Goal: Task Accomplishment & Management: Complete application form

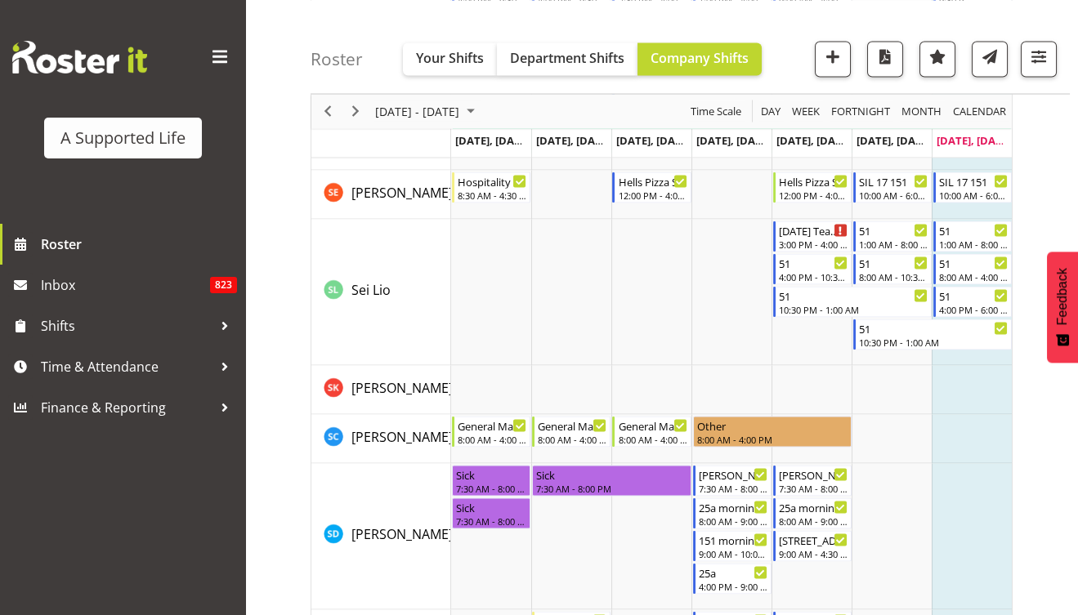
scroll to position [8190, 0]
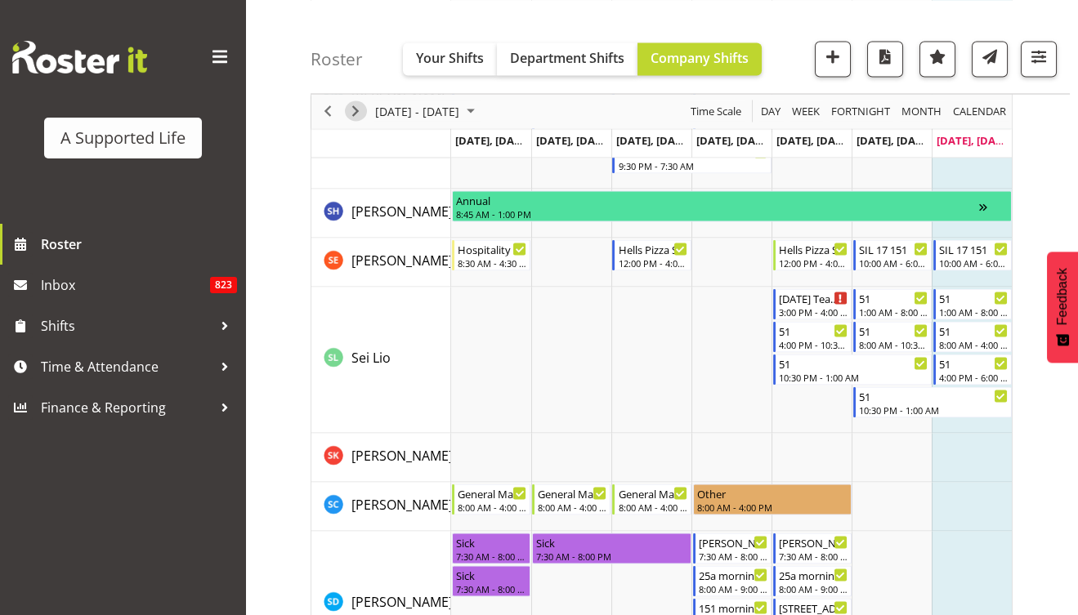
click at [350, 117] on span "Next" at bounding box center [356, 111] width 20 height 20
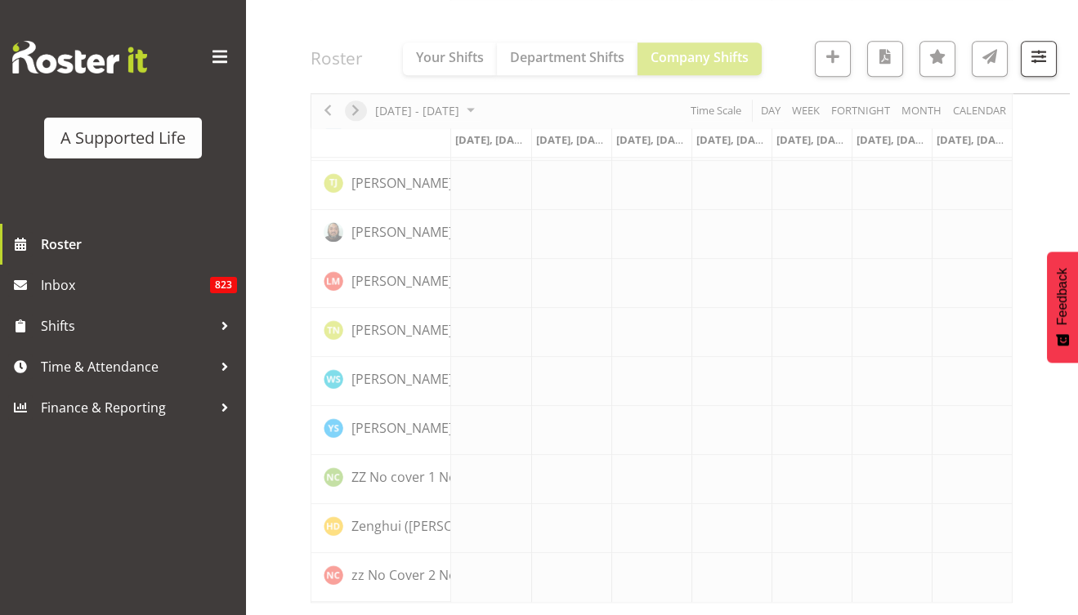
scroll to position [4675, 0]
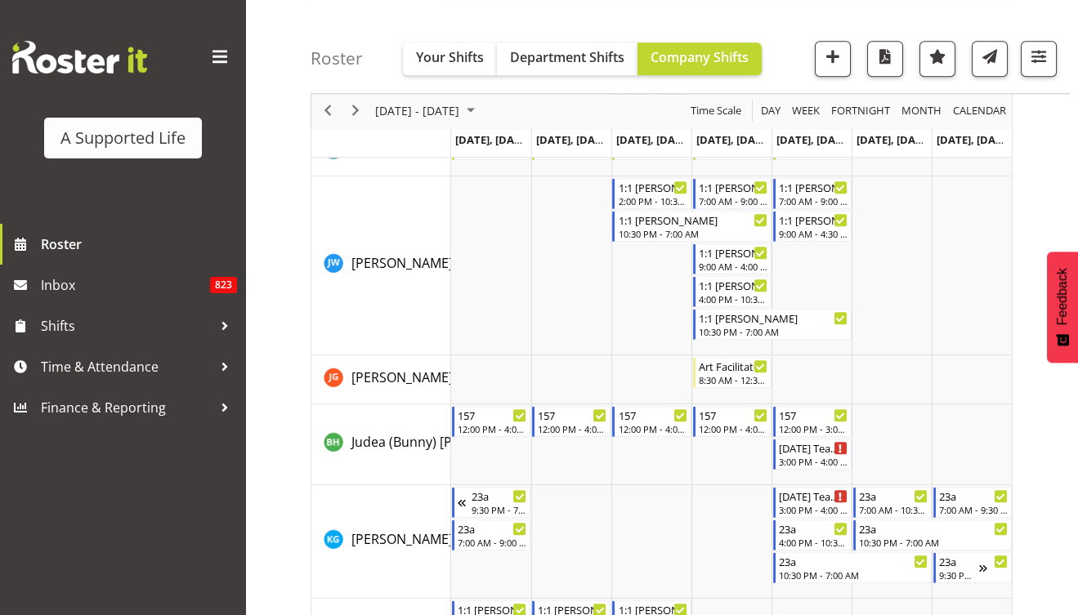
scroll to position [8190, 0]
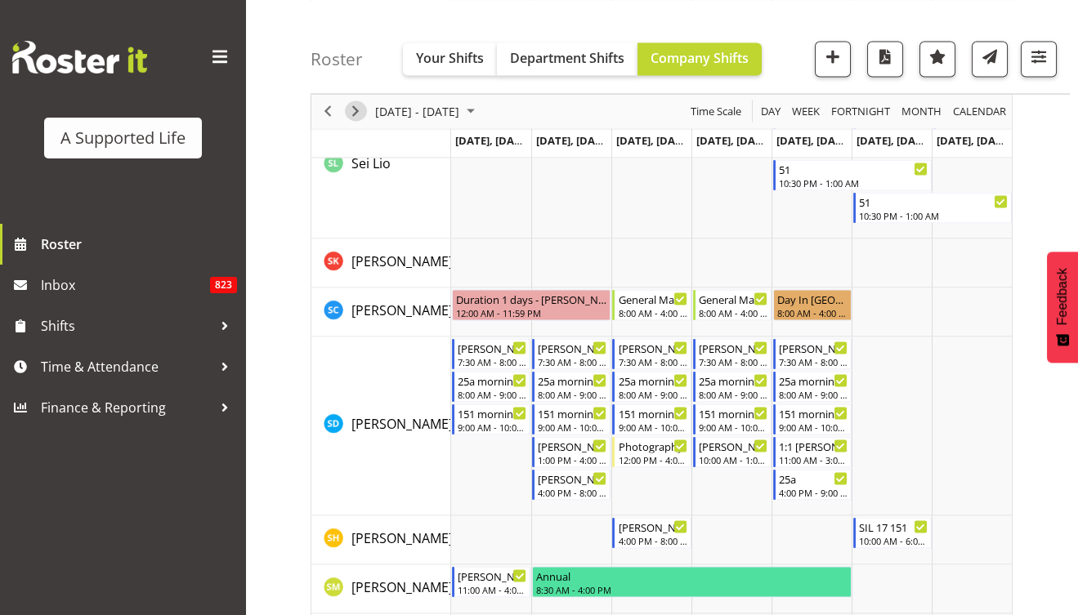
drag, startPoint x: 351, startPoint y: 105, endPoint x: 779, endPoint y: 219, distance: 443.0
click at [351, 105] on span "Next" at bounding box center [356, 111] width 20 height 20
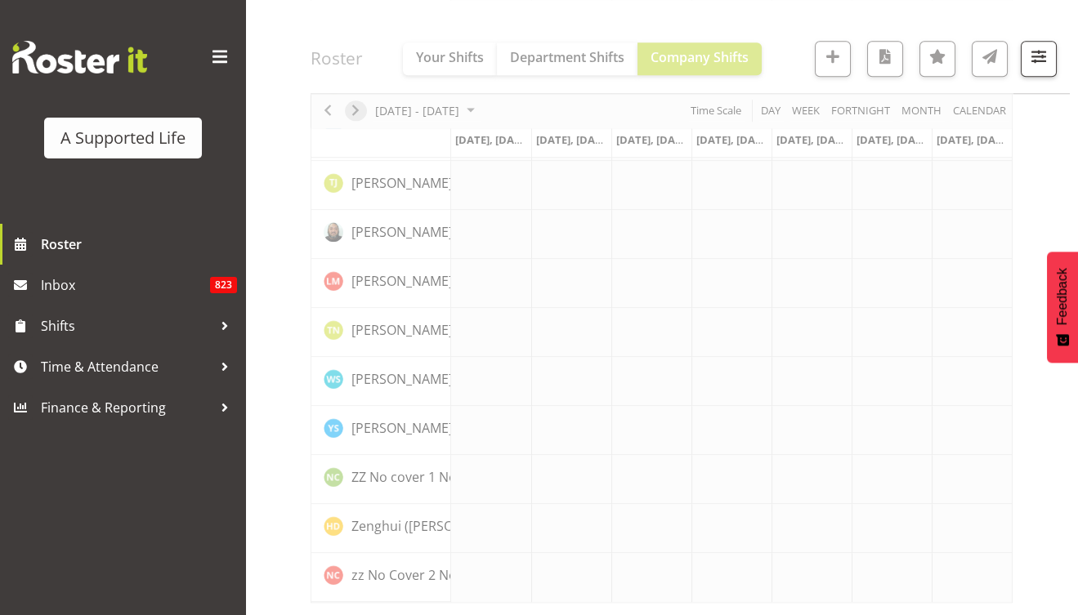
scroll to position [4675, 0]
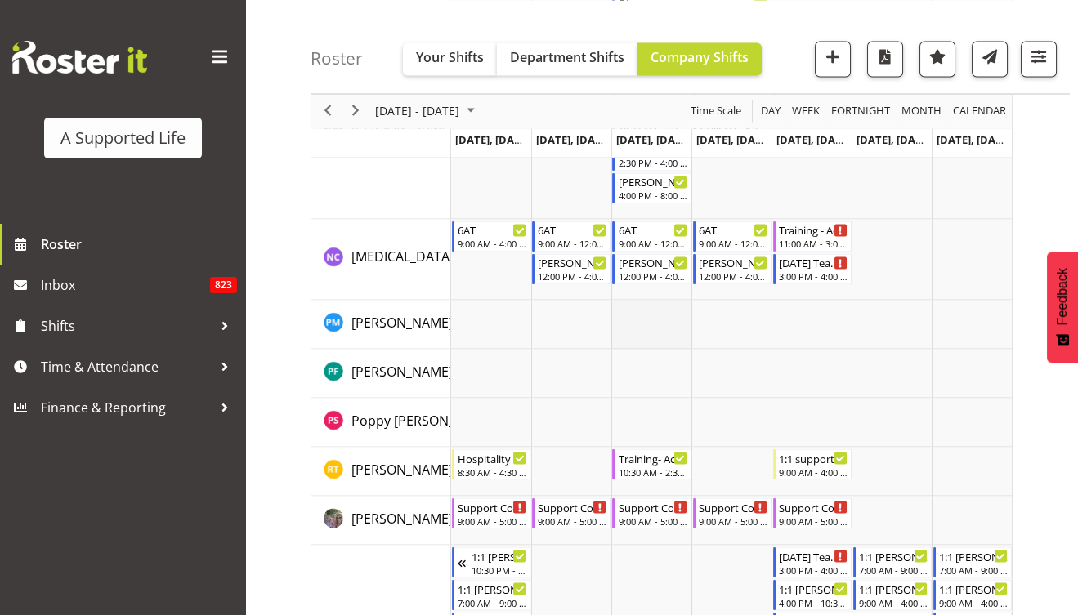
scroll to position [7602, 0]
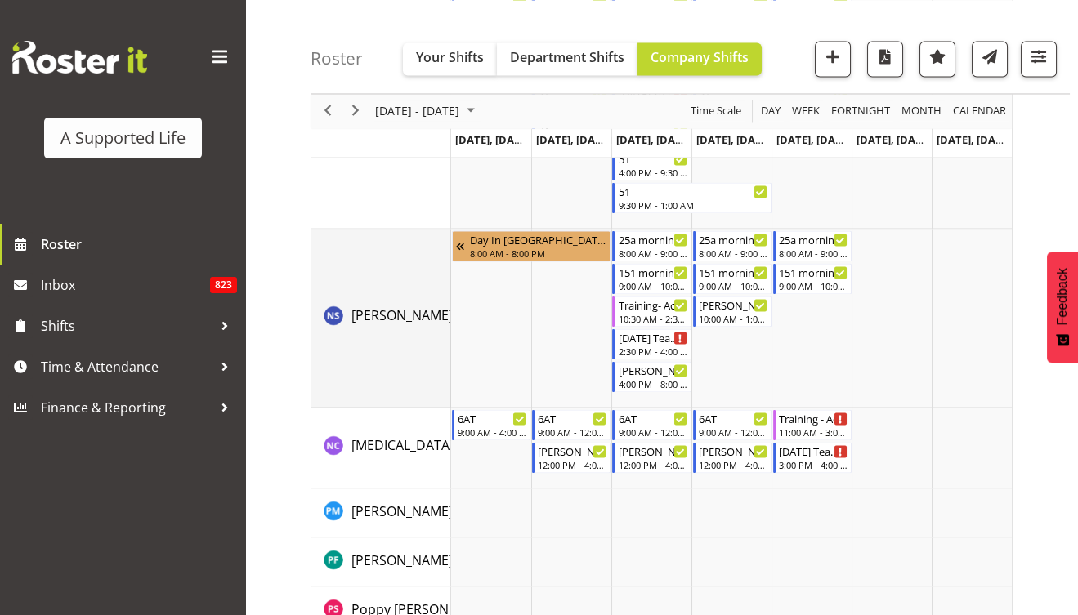
click at [364, 373] on td "Nicola Sian Frater" at bounding box center [381, 318] width 140 height 179
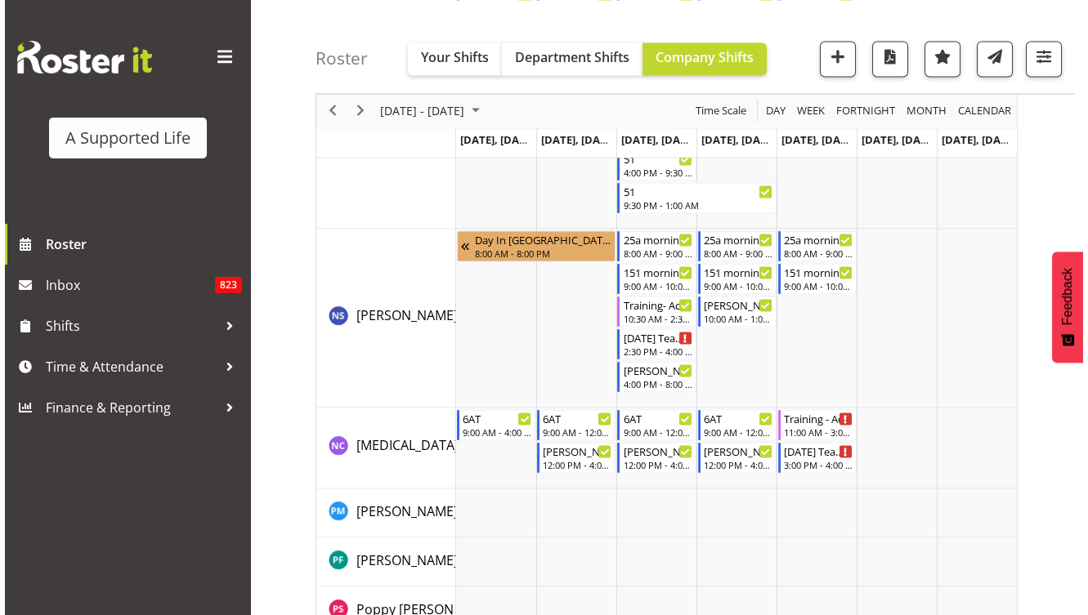
scroll to position [7218, 0]
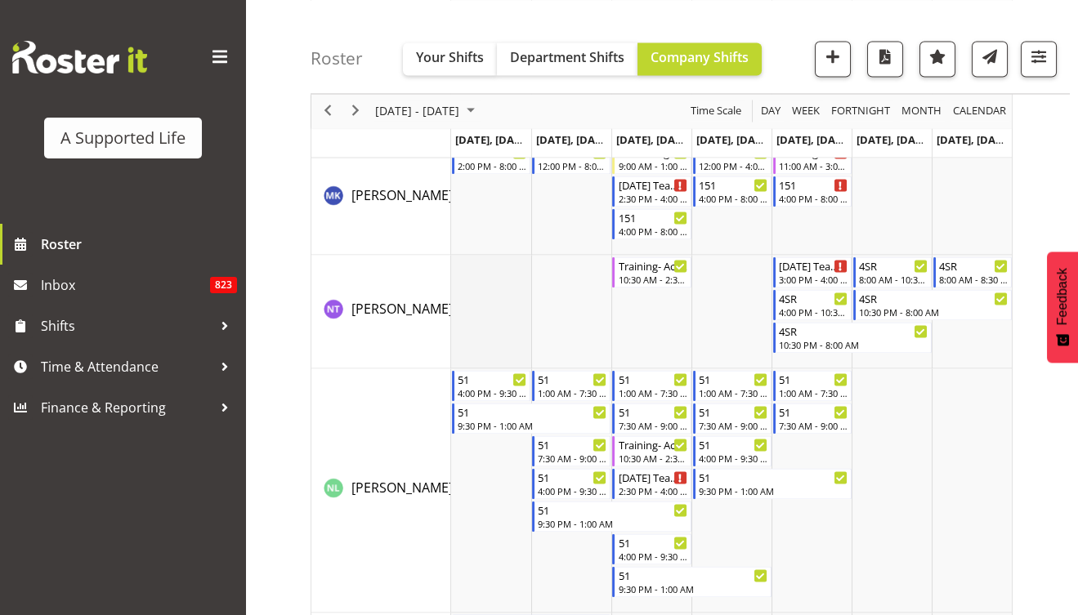
click at [467, 302] on td "Timeline Week of August 31, 2025" at bounding box center [491, 312] width 80 height 114
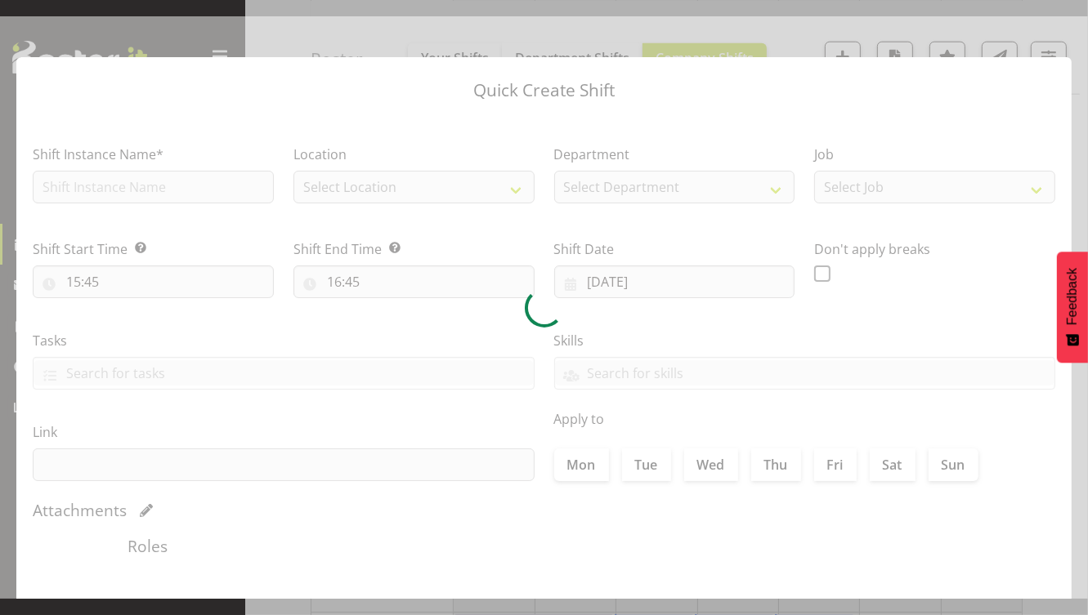
click at [467, 302] on div at bounding box center [544, 307] width 1088 height 583
type input "25/08/2025"
checkbox input "true"
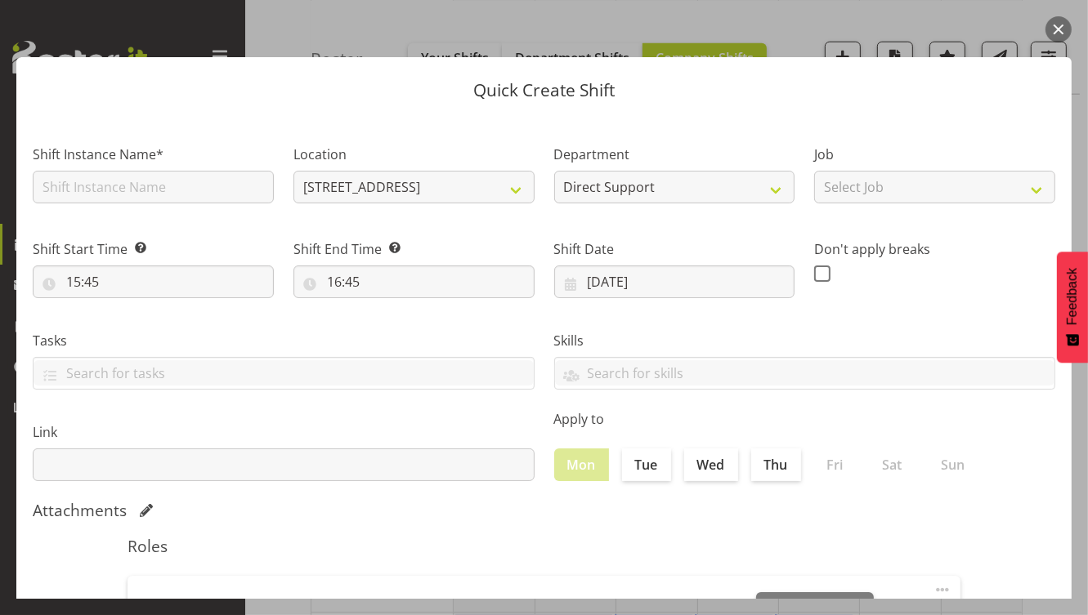
click at [1054, 29] on button "button" at bounding box center [1058, 29] width 26 height 26
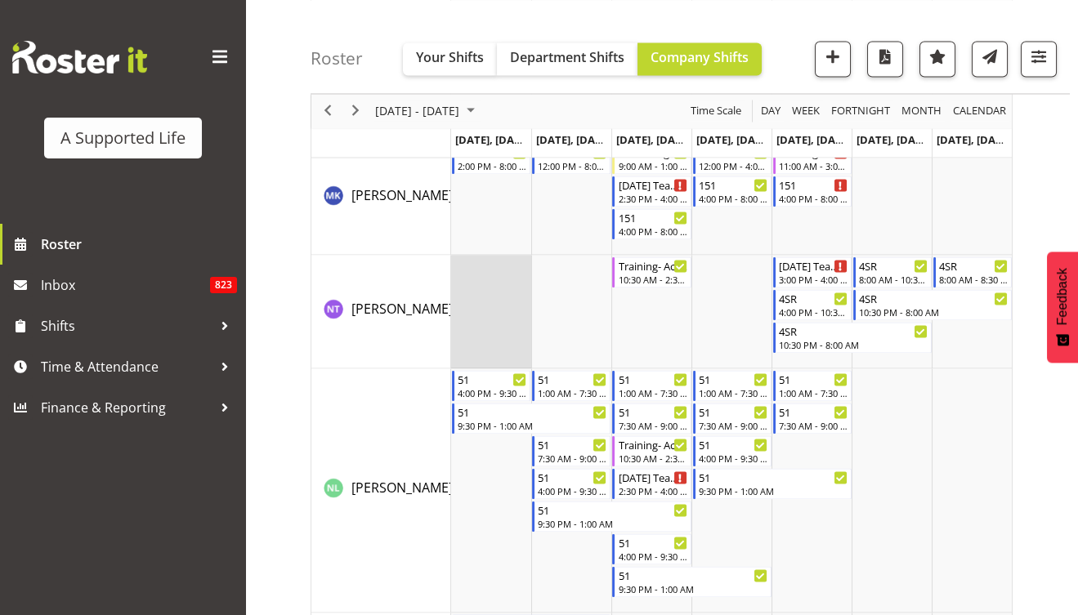
click at [485, 279] on td "Timeline Week of August 31, 2025" at bounding box center [491, 312] width 80 height 114
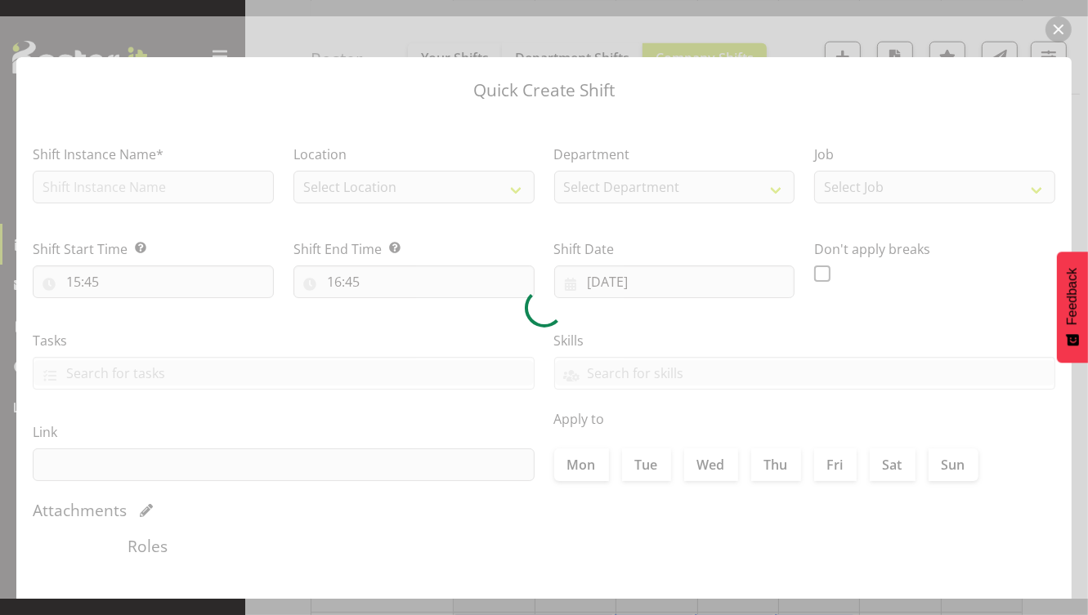
type input "25/08/2025"
checkbox input "true"
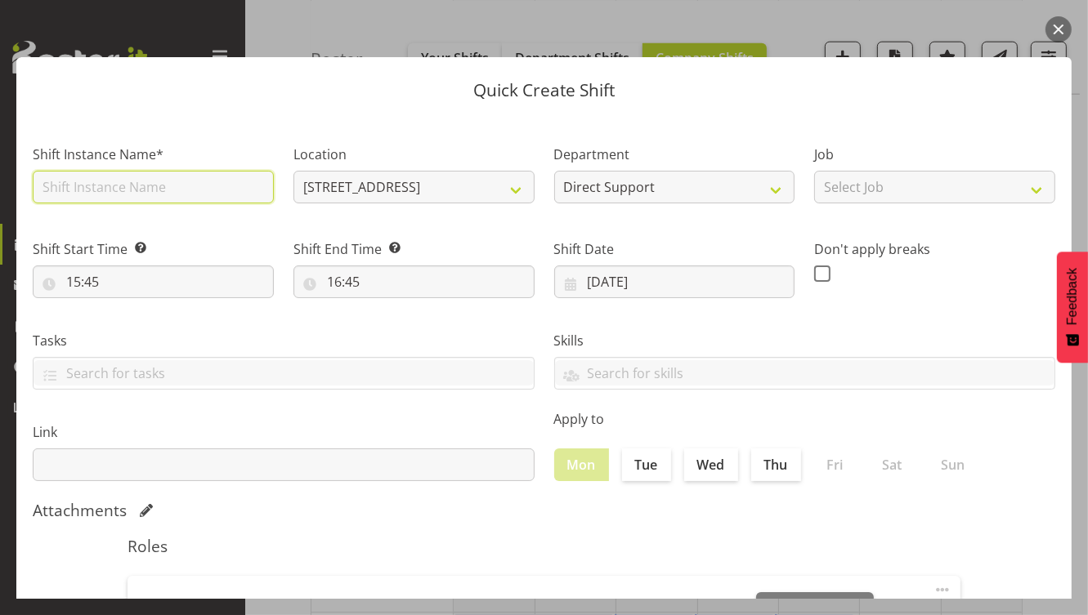
click at [185, 188] on input "text" at bounding box center [153, 187] width 241 height 33
type input "Meeting with [PERSON_NAME]"
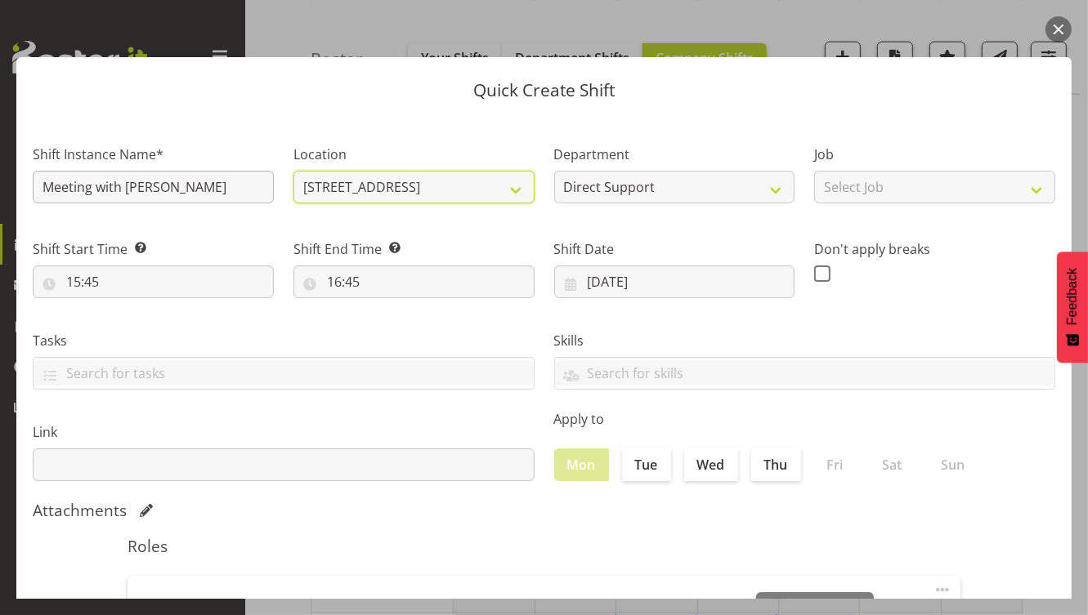
select select "913"
click at [503, 185] on select "4 School Road 1.241 Edmonton Road 102 Lincoln Road 12b Coletta Lane 151 Edmonto…" at bounding box center [413, 187] width 241 height 33
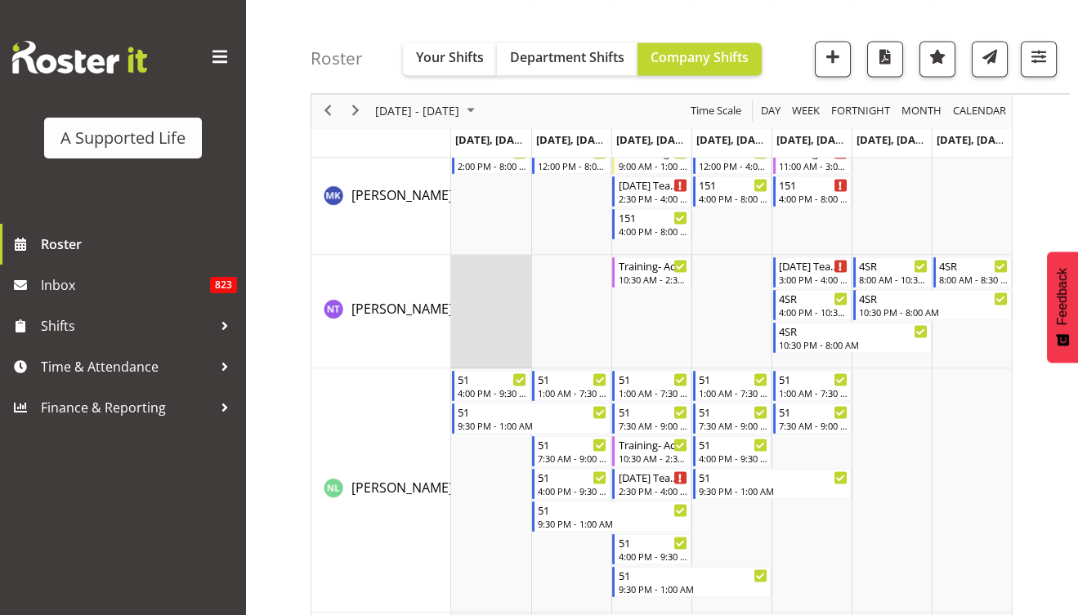
click at [492, 296] on td "Timeline Week of August 31, 2025" at bounding box center [491, 312] width 80 height 114
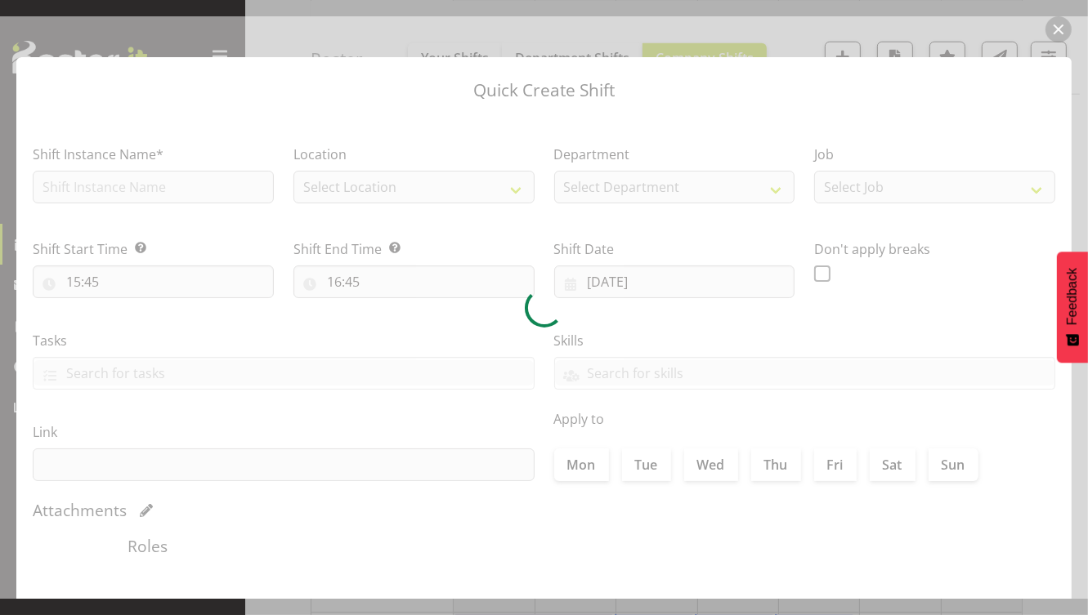
type input "25/08/2025"
checkbox input "true"
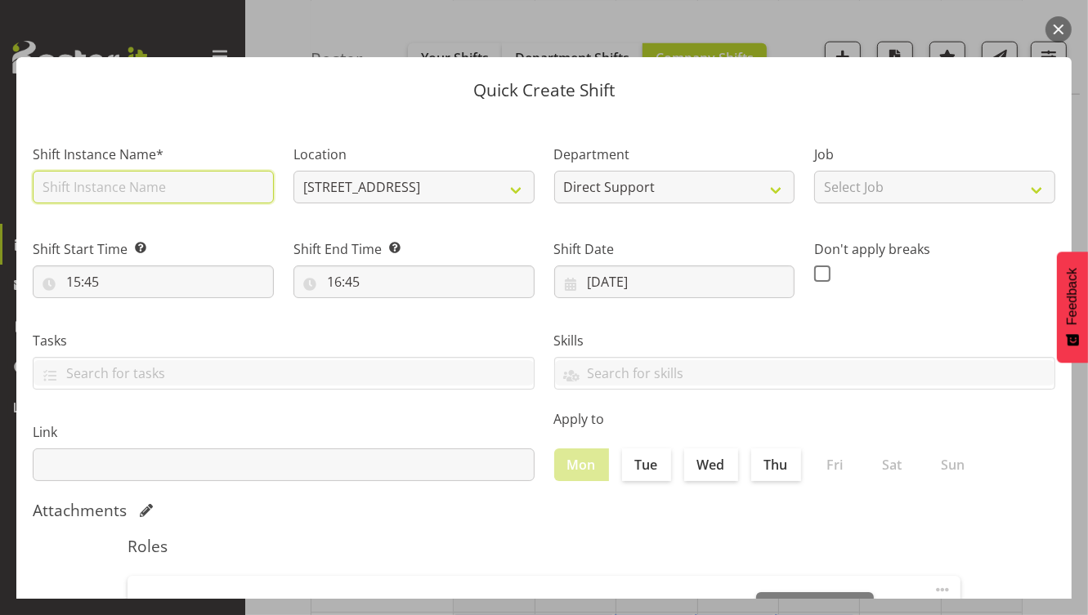
click at [158, 185] on input "text" at bounding box center [153, 187] width 241 height 33
type input "Meeting with [PERSON_NAME]"
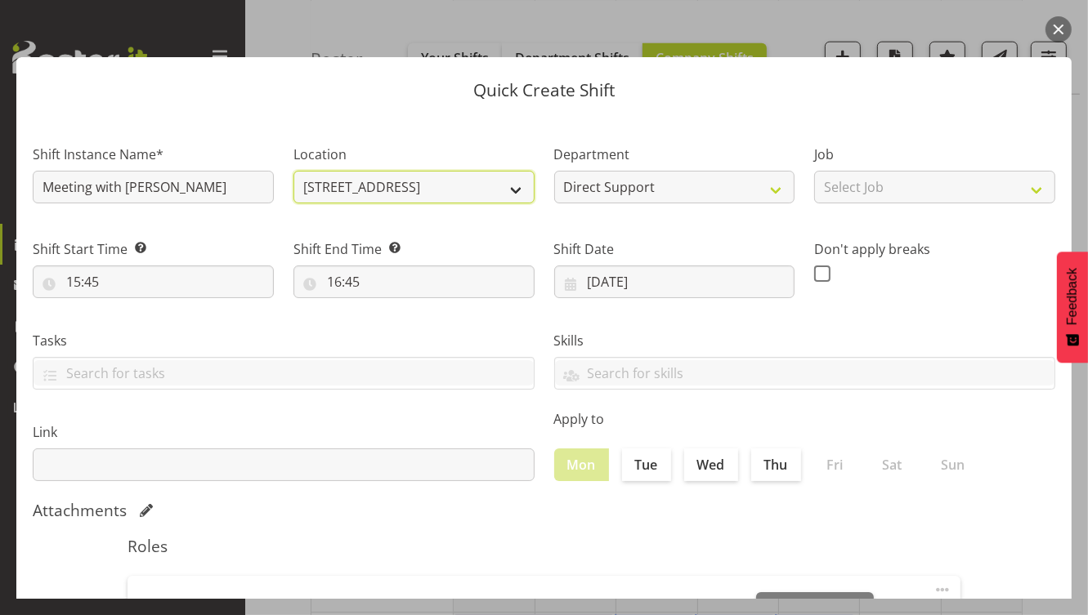
click at [404, 191] on select "4 School Road 1.241 Edmonton Road 102 Lincoln Road 12b Coletta Lane 151 Edmonto…" at bounding box center [413, 187] width 241 height 33
select select "490"
click at [293, 171] on select "4 School Road 1.241 Edmonton Road 102 Lincoln Road 12b Coletta Lane 151 Edmonto…" at bounding box center [413, 187] width 241 height 33
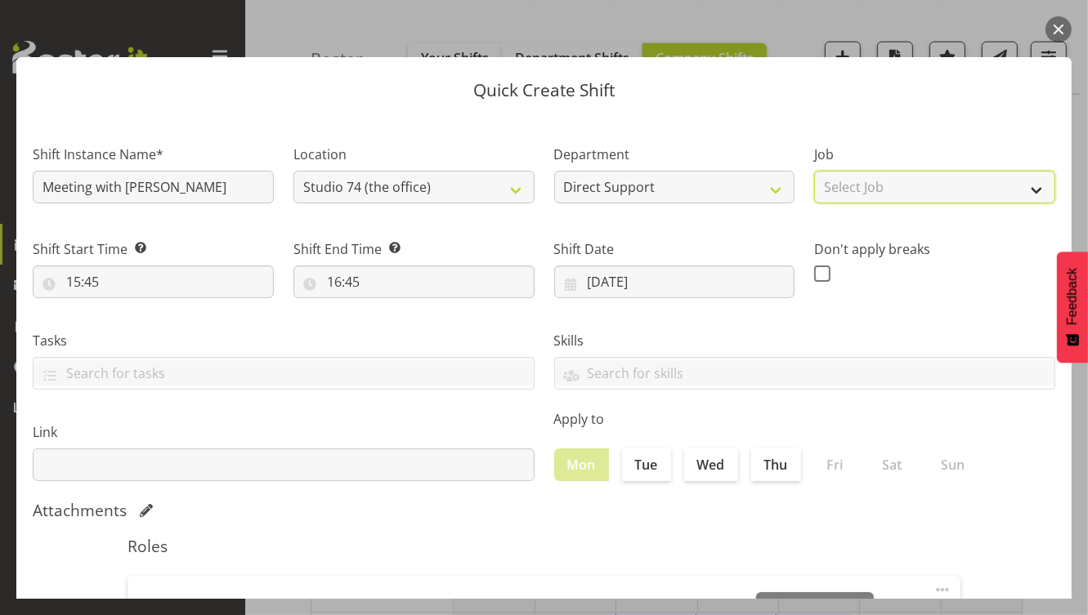
click at [870, 187] on select "Select Job Accounts and Payroll Admin Support Aspirations and Support Facilitat…" at bounding box center [934, 187] width 241 height 33
select select "4112"
click at [814, 171] on select "Select Job Accounts and Payroll Admin Support Aspirations and Support Facilitat…" at bounding box center [934, 187] width 241 height 33
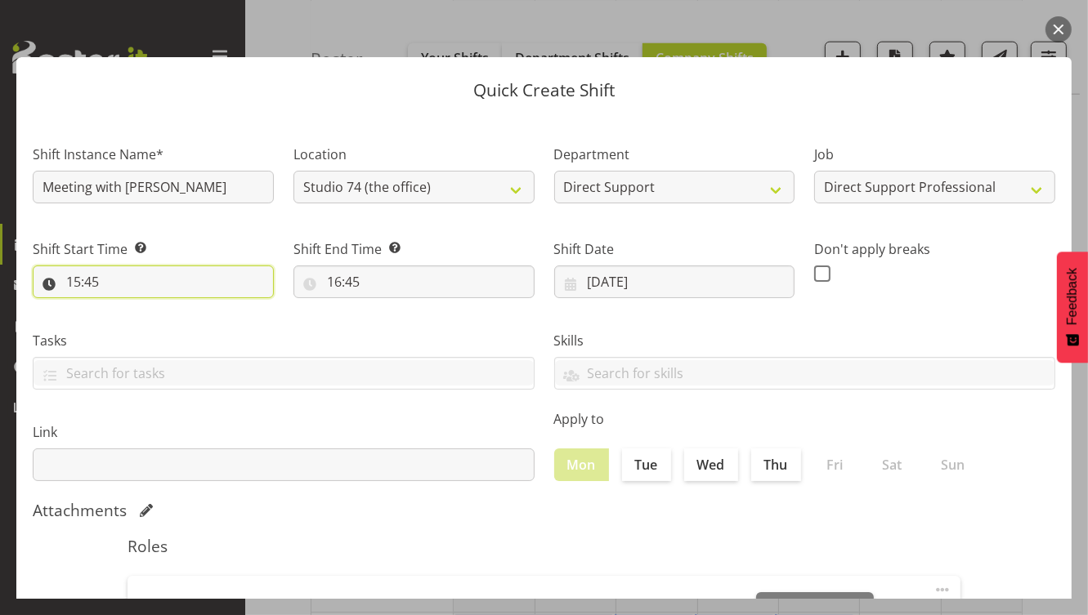
click at [182, 285] on input "15:45" at bounding box center [153, 282] width 241 height 33
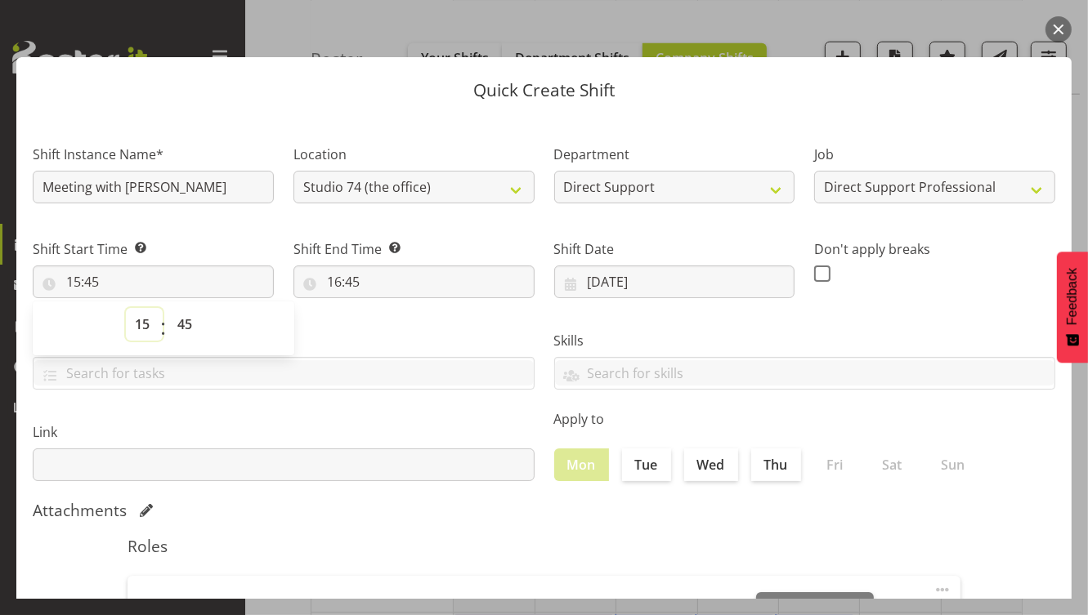
click at [146, 330] on select "00 01 02 03 04 05 06 07 08 09 10 11 12 13 14 15 16 17 18 19 20 21 22 23" at bounding box center [144, 324] width 37 height 33
select select "13"
click at [126, 308] on select "00 01 02 03 04 05 06 07 08 09 10 11 12 13 14 15 16 17 18 19 20 21 22 23" at bounding box center [144, 324] width 37 height 33
type input "13:45"
click at [186, 330] on select "00 01 02 03 04 05 06 07 08 09 10 11 12 13 14 15 16 17 18 19 20 21 22 23 24 25 2…" at bounding box center [186, 324] width 37 height 33
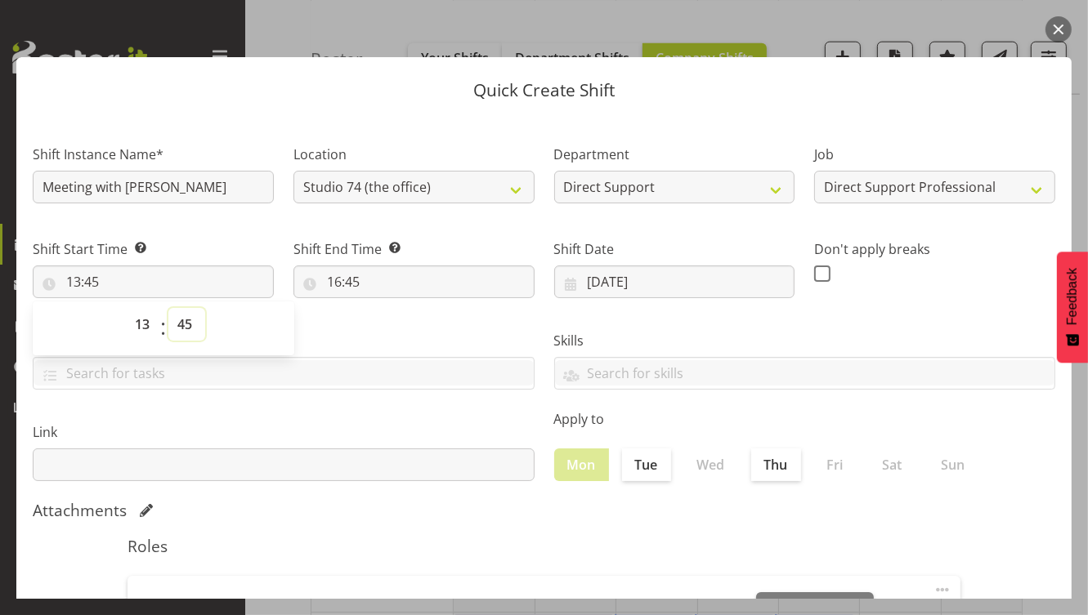
select select "0"
click at [168, 308] on select "00 01 02 03 04 05 06 07 08 09 10 11 12 13 14 15 16 17 18 19 20 21 22 23 24 25 2…" at bounding box center [186, 324] width 37 height 33
type input "13:00"
click at [336, 286] on input "16:45" at bounding box center [413, 282] width 241 height 33
click at [401, 324] on select "00 01 02 03 04 05 06 07 08 09 10 11 12 13 14 15 16 17 18 19 20 21 22 23" at bounding box center [404, 324] width 37 height 33
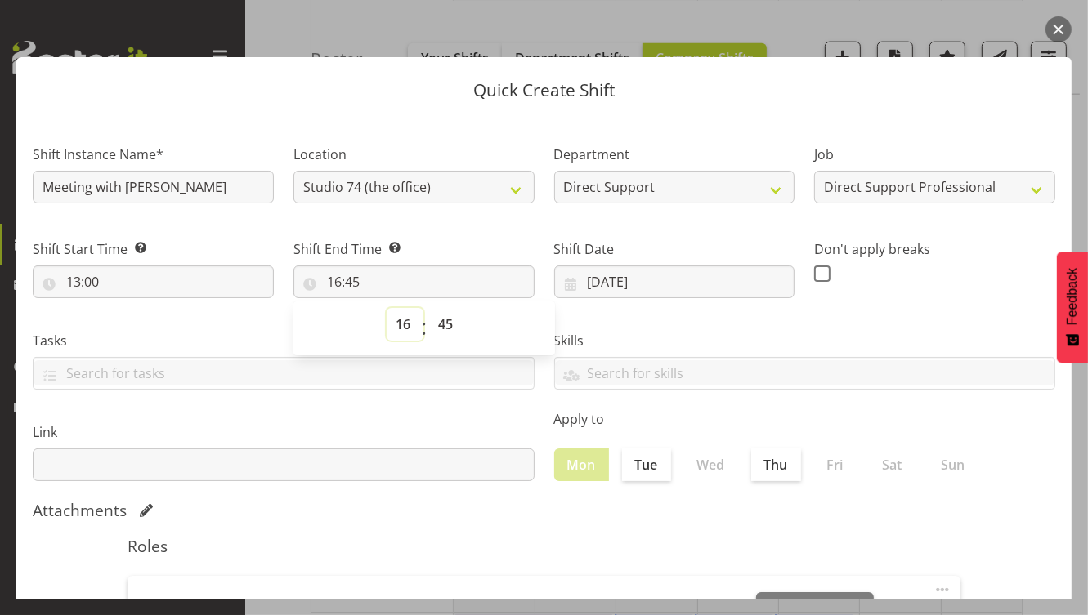
select select "14"
click at [386, 308] on select "00 01 02 03 04 05 06 07 08 09 10 11 12 13 14 15 16 17 18 19 20 21 22 23" at bounding box center [404, 324] width 37 height 33
type input "14:45"
click at [438, 321] on select "00 01 02 03 04 05 06 07 08 09 10 11 12 13 14 15 16 17 18 19 20 21 22 23 24 25 2…" at bounding box center [447, 324] width 37 height 33
select select "0"
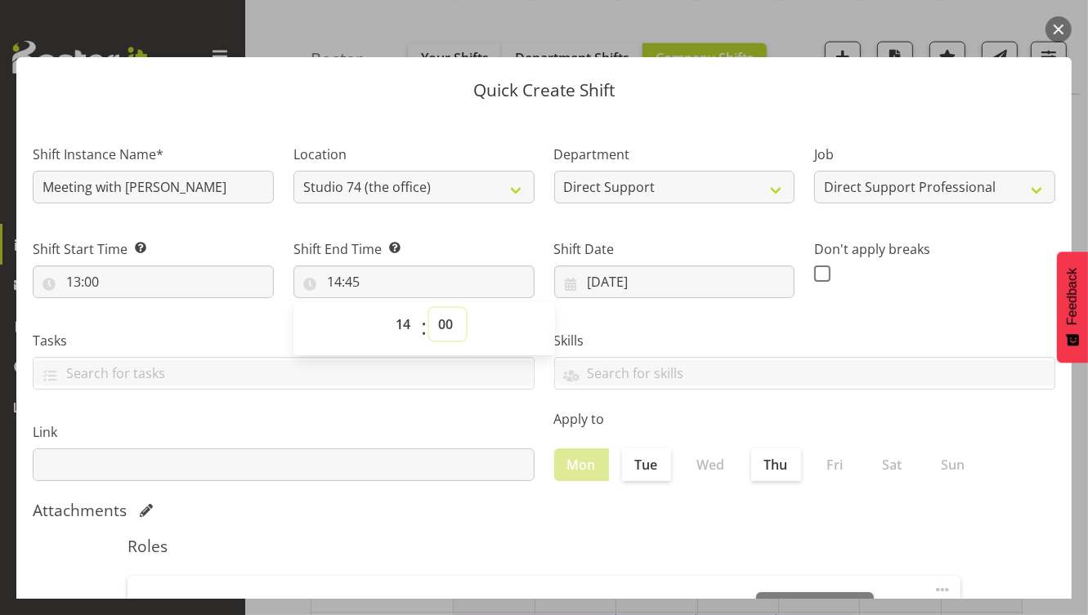
click at [429, 308] on select "00 01 02 03 04 05 06 07 08 09 10 11 12 13 14 15 16 17 18 19 20 21 22 23 24 25 2…" at bounding box center [447, 324] width 37 height 33
type input "14:00"
click at [612, 282] on input "25/08/2025" at bounding box center [674, 282] width 241 height 33
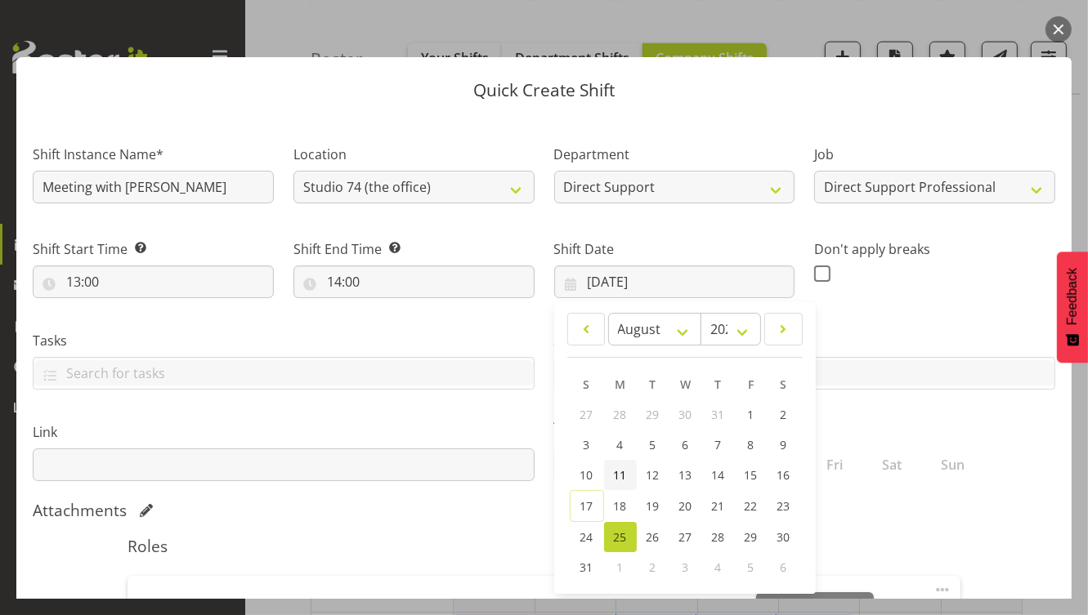
click at [614, 477] on span "11" at bounding box center [620, 475] width 13 height 16
type input "11/08/2025"
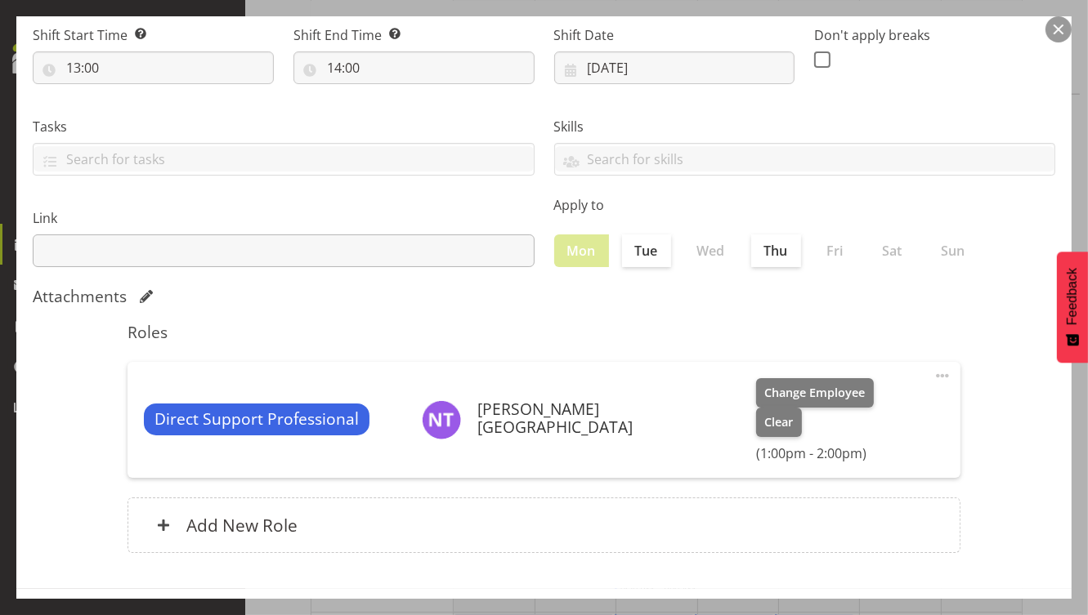
scroll to position [249, 0]
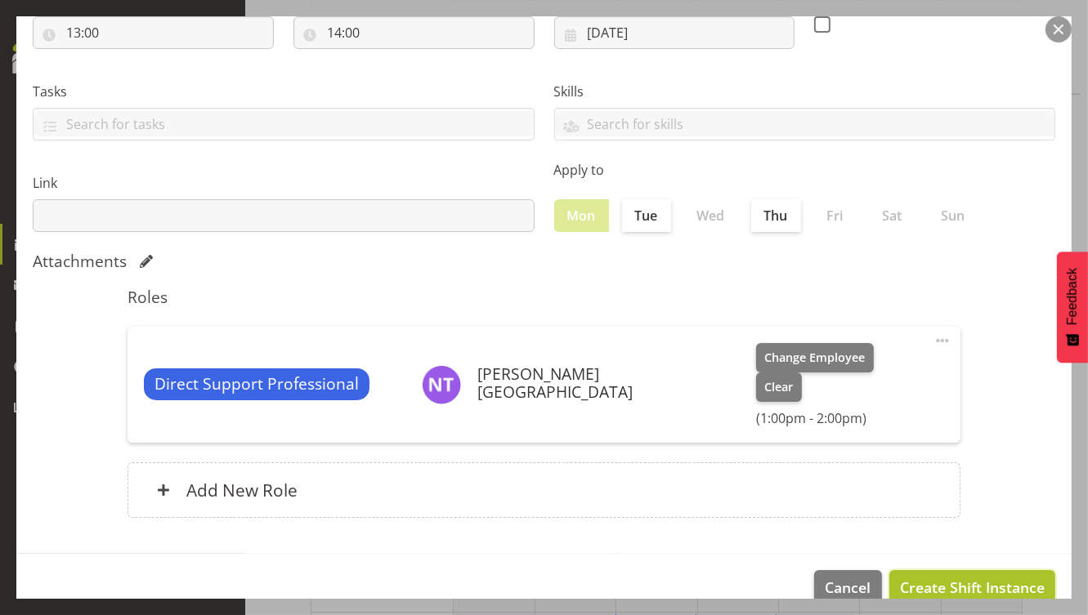
click at [933, 577] on span "Create Shift Instance" at bounding box center [972, 587] width 145 height 21
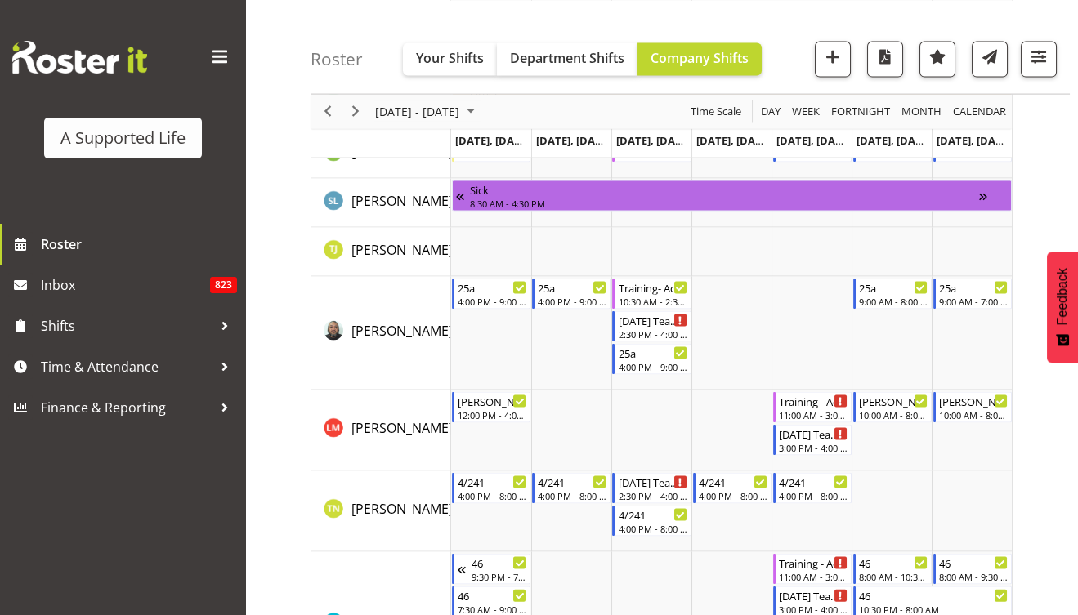
scroll to position [7218, 0]
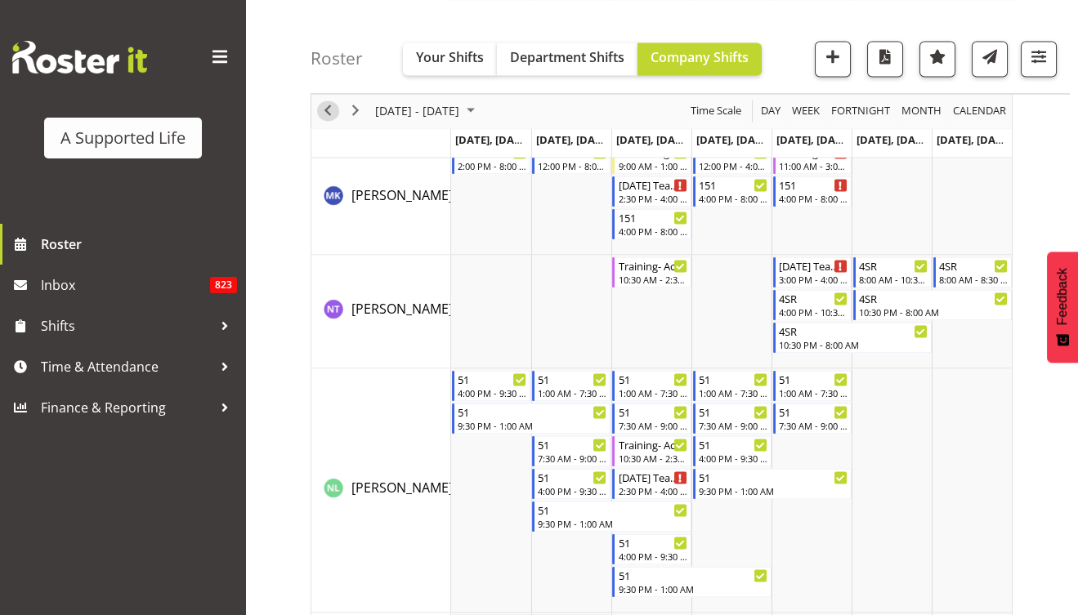
click at [328, 119] on span "Previous" at bounding box center [328, 111] width 20 height 20
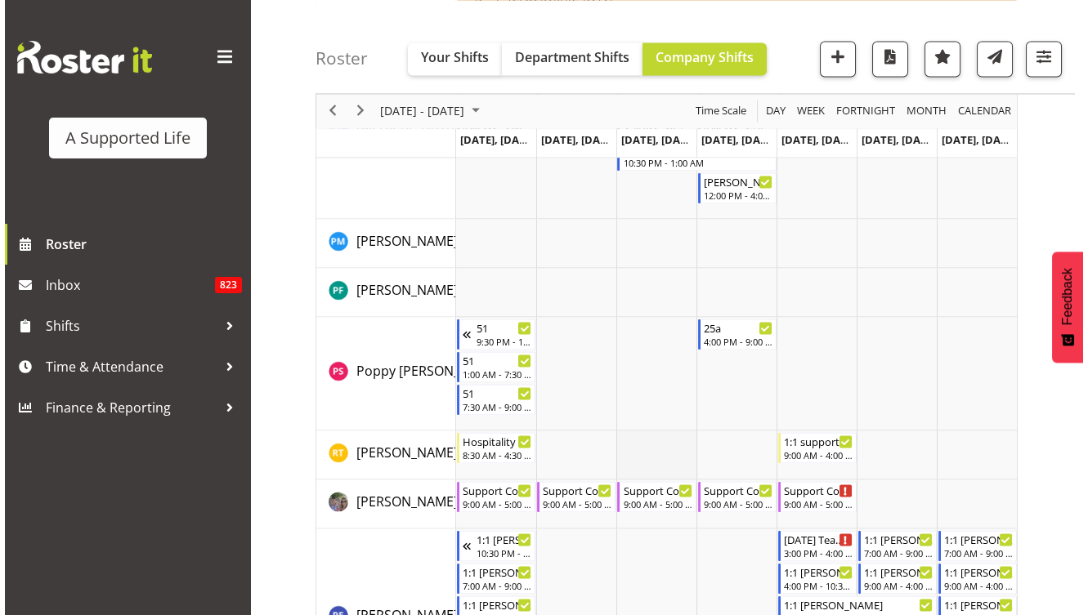
scroll to position [6629, 0]
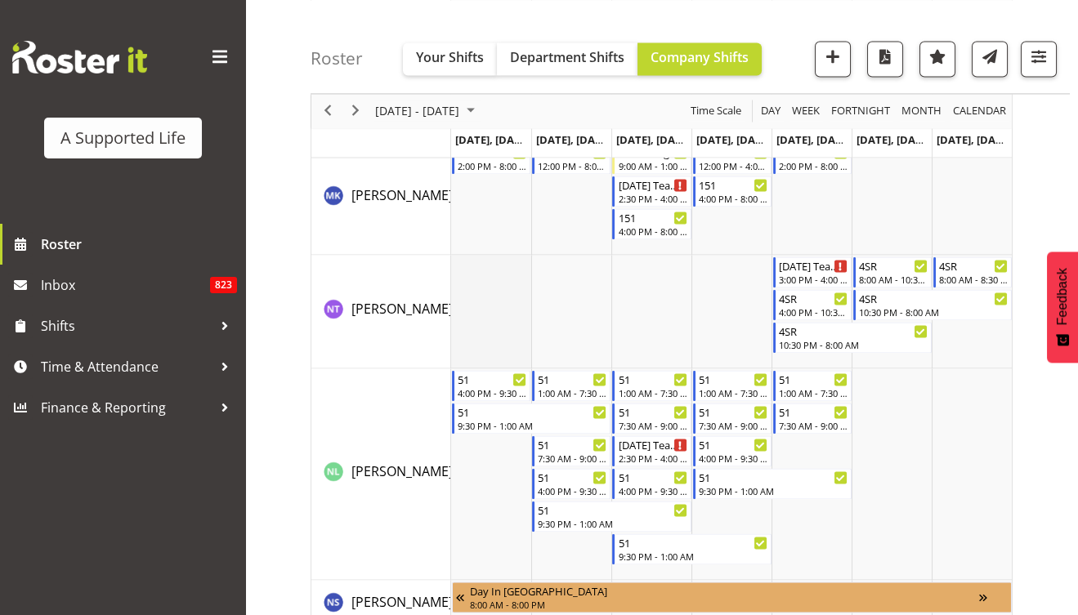
click at [480, 314] on td "Timeline Week of August 24, 2025" at bounding box center [491, 312] width 80 height 114
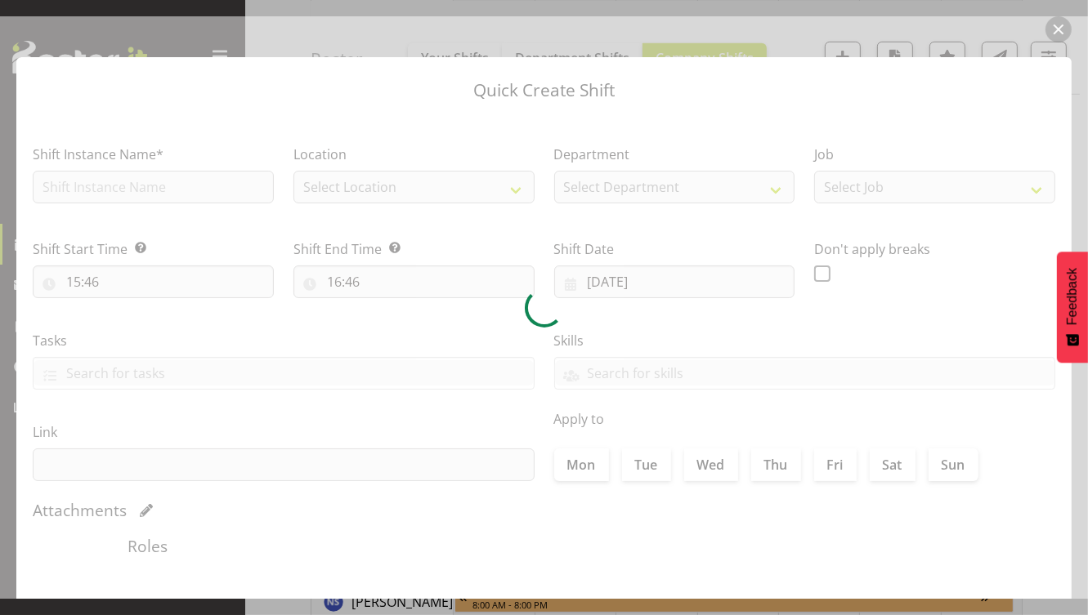
type input "18/08/2025"
checkbox input "true"
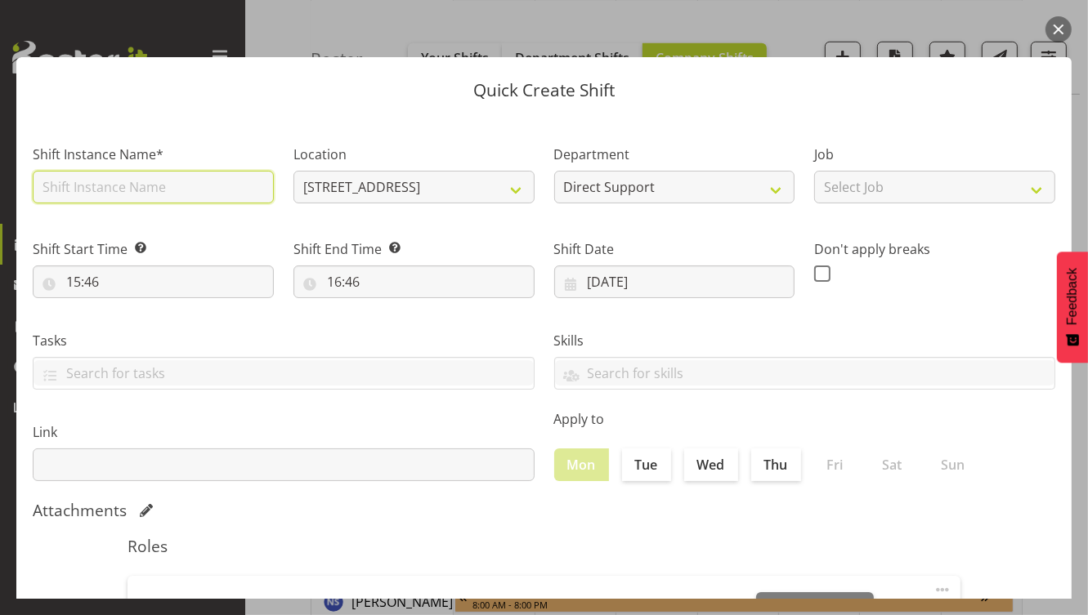
click at [189, 194] on input "text" at bounding box center [153, 187] width 241 height 33
type input "Meeting with [PERSON_NAME]"
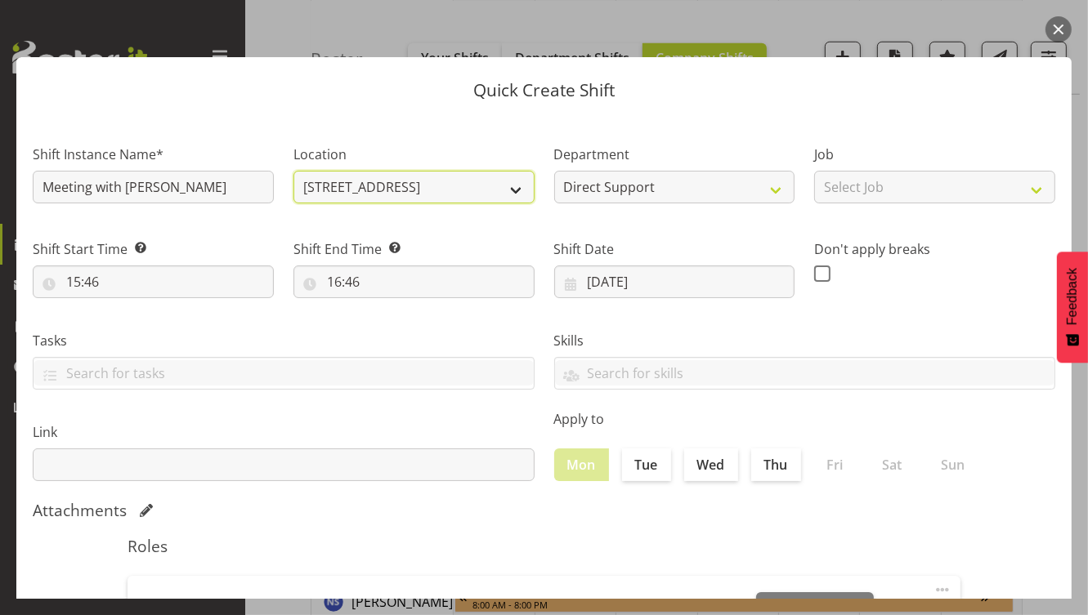
click at [392, 183] on select "4 School Road 1.241 Edmonton Road 102 Lincoln Road 12b Coletta Lane 151 Edmonto…" at bounding box center [413, 187] width 241 height 33
select select "490"
click at [293, 171] on select "4 School Road 1.241 Edmonton Road 102 Lincoln Road 12b Coletta Lane 151 Edmonto…" at bounding box center [413, 187] width 241 height 33
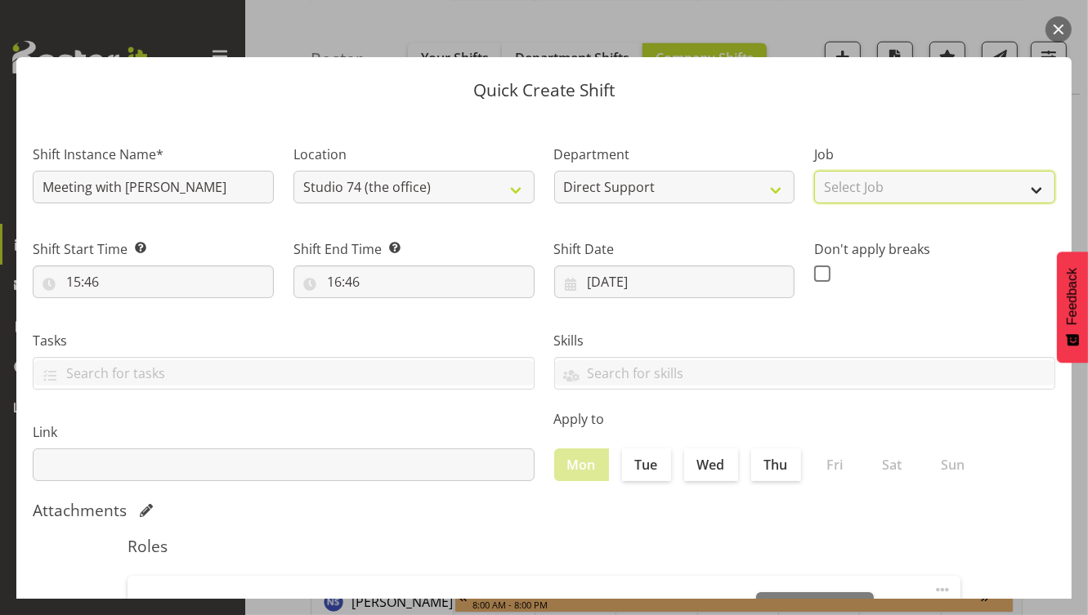
click at [845, 188] on select "Select Job Accounts and Payroll Admin Support Aspirations and Support Facilitat…" at bounding box center [934, 187] width 241 height 33
select select "4112"
click at [814, 171] on select "Select Job Accounts and Payroll Admin Support Aspirations and Support Facilitat…" at bounding box center [934, 187] width 241 height 33
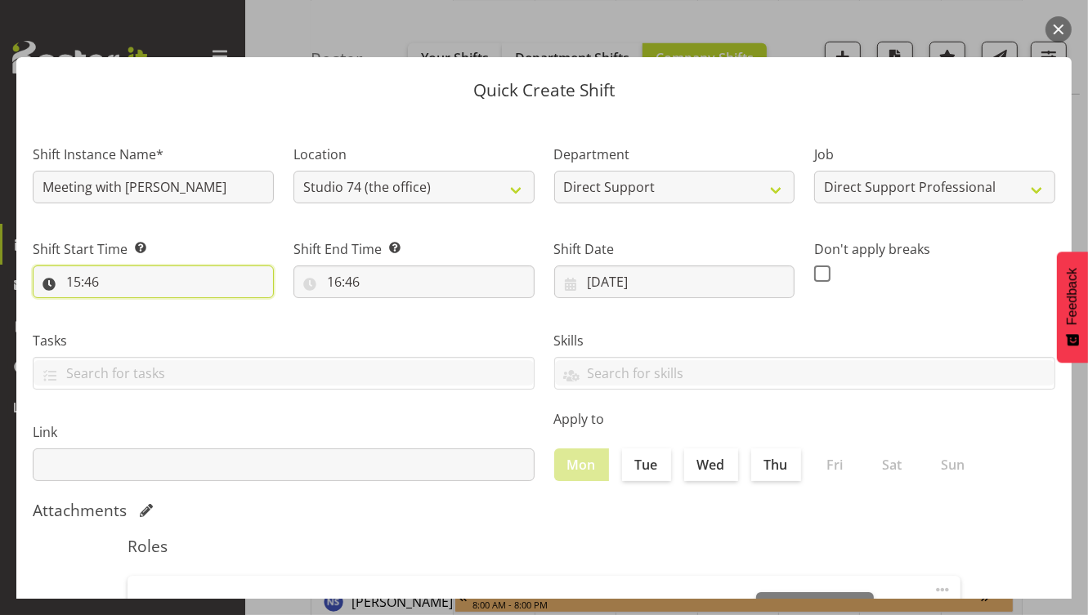
click at [87, 285] on input "15:46" at bounding box center [153, 282] width 241 height 33
click at [76, 285] on input "15:46" at bounding box center [153, 282] width 241 height 33
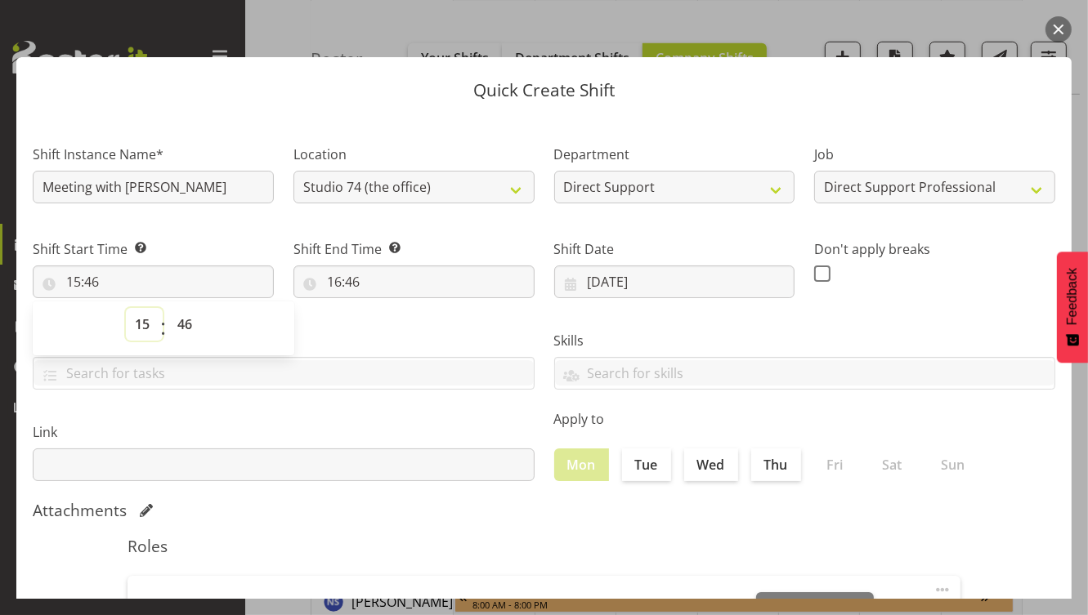
click at [141, 330] on select "00 01 02 03 04 05 06 07 08 09 10 11 12 13 14 15 16 17 18 19 20 21 22 23" at bounding box center [144, 324] width 37 height 33
select select "13"
type input "13:46"
click at [197, 328] on select "00 01 02 03 04 05 06 07 08 09 10 11 12 13 14 15 16 17 18 19 20 21 22 23 24 25 2…" at bounding box center [186, 324] width 37 height 33
select select "0"
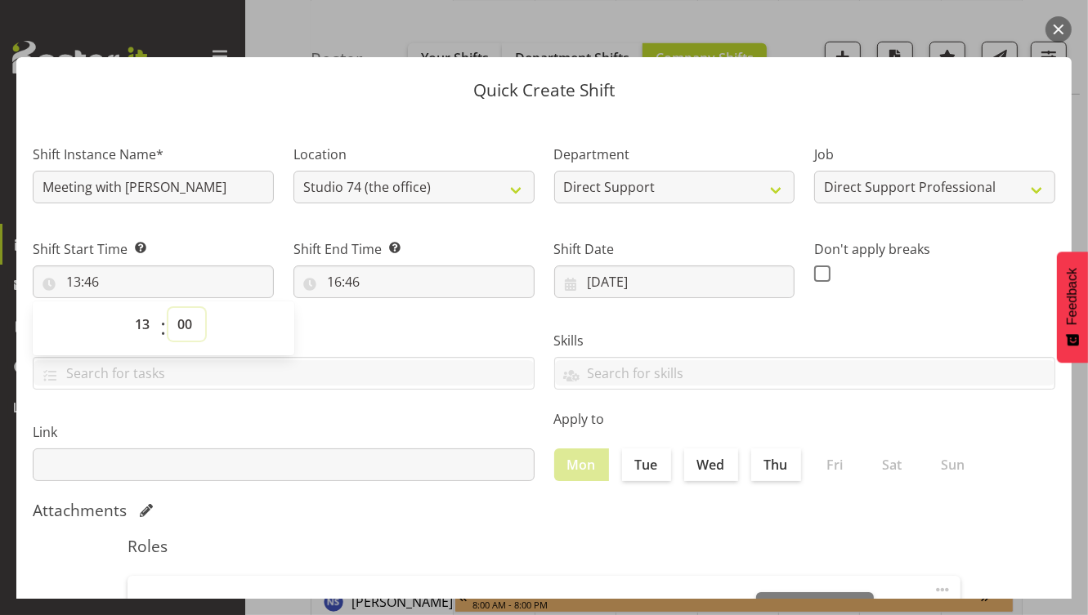
click at [168, 308] on select "00 01 02 03 04 05 06 07 08 09 10 11 12 13 14 15 16 17 18 19 20 21 22 23 24 25 2…" at bounding box center [186, 324] width 37 height 33
type input "13:00"
click at [331, 283] on input "16:46" at bounding box center [413, 282] width 241 height 33
click at [409, 327] on select "00 01 02 03 04 05 06 07 08 09 10 11 12 13 14 15 16 17 18 19 20 21 22 23" at bounding box center [404, 324] width 37 height 33
select select "14"
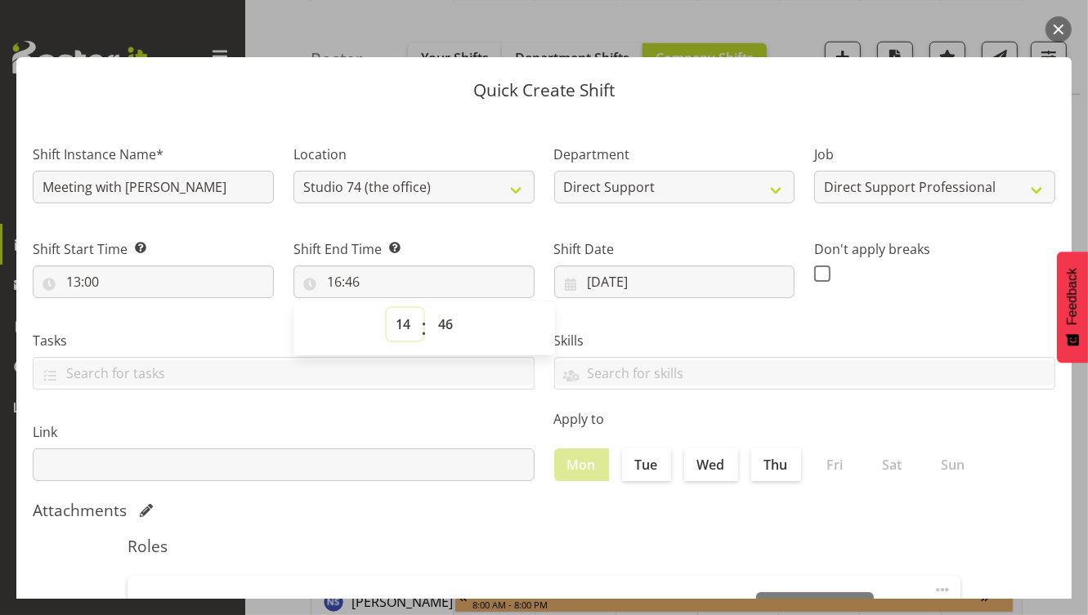
click at [386, 308] on select "00 01 02 03 04 05 06 07 08 09 10 11 12 13 14 15 16 17 18 19 20 21 22 23" at bounding box center [404, 324] width 37 height 33
type input "14:46"
click at [444, 331] on select "00 01 02 03 04 05 06 07 08 09 10 11 12 13 14 15 16 17 18 19 20 21 22 23 24 25 2…" at bounding box center [447, 324] width 37 height 33
select select "0"
click at [429, 308] on select "00 01 02 03 04 05 06 07 08 09 10 11 12 13 14 15 16 17 18 19 20 21 22 23 24 25 2…" at bounding box center [447, 324] width 37 height 33
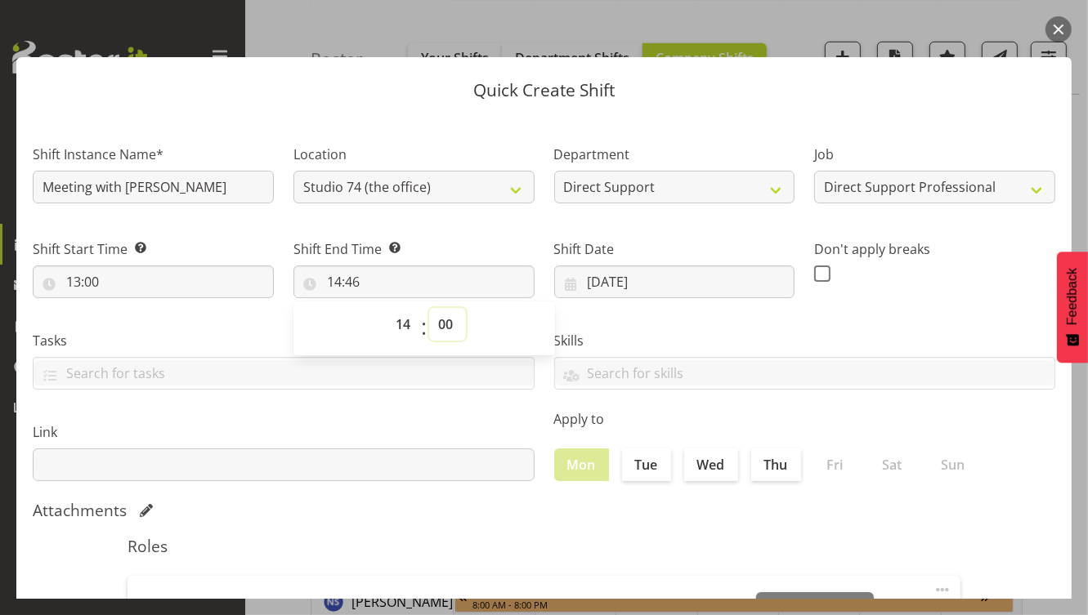
type input "14:00"
click at [621, 280] on input "18/08/2025" at bounding box center [674, 282] width 241 height 33
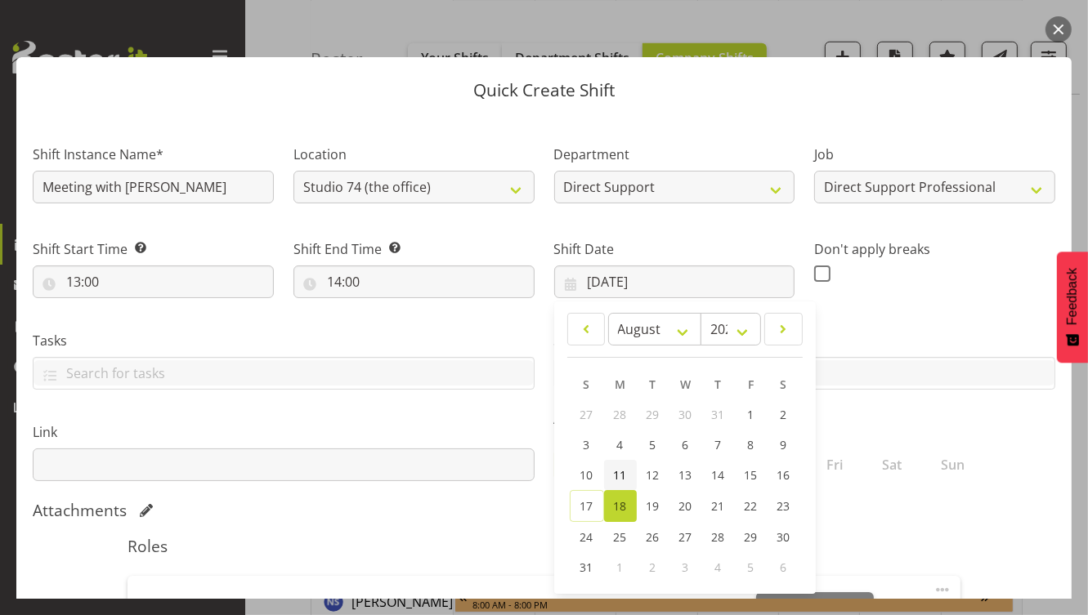
click at [622, 480] on link "11" at bounding box center [620, 475] width 33 height 30
type input "11/08/2025"
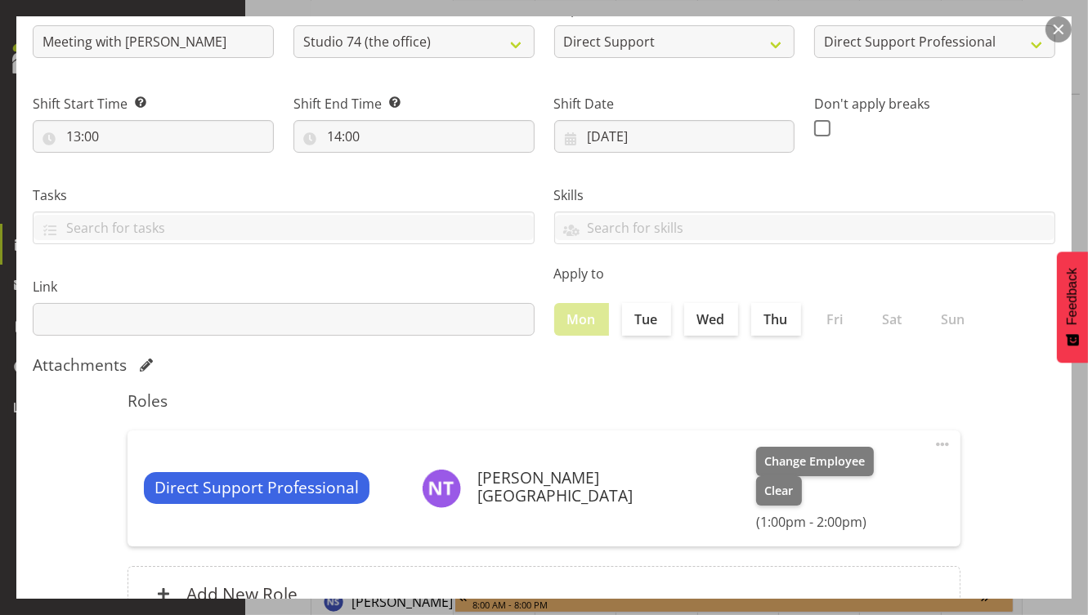
scroll to position [249, 0]
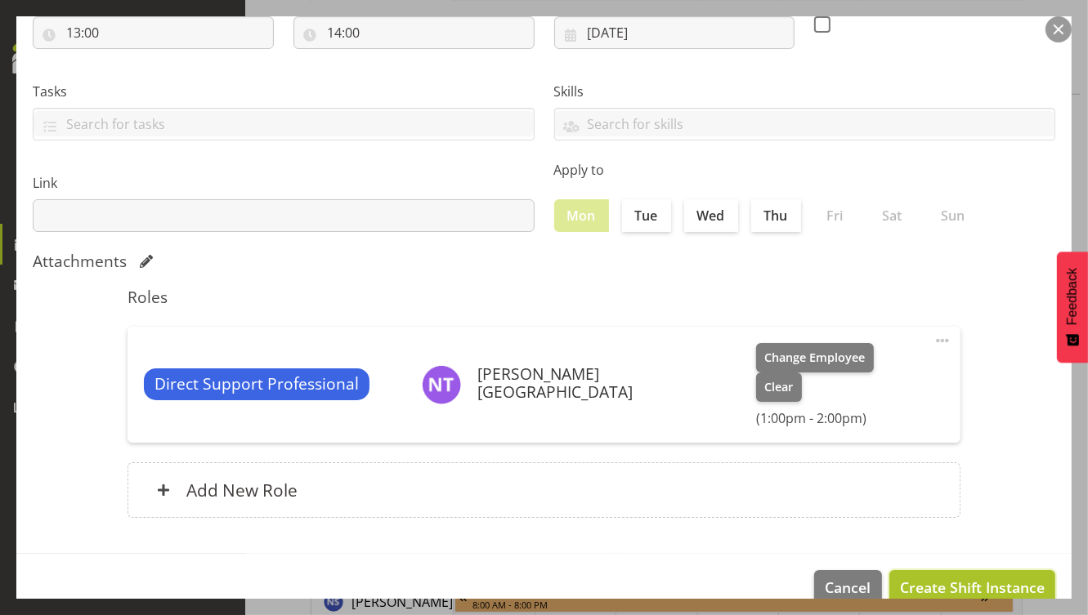
click at [936, 577] on span "Create Shift Instance" at bounding box center [972, 587] width 145 height 21
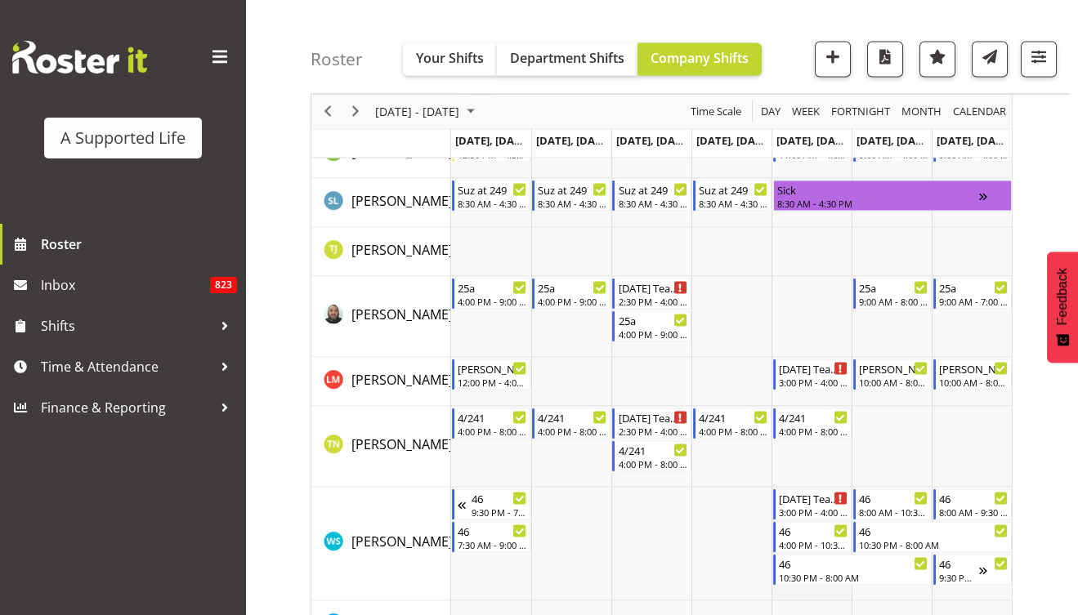
scroll to position [6629, 0]
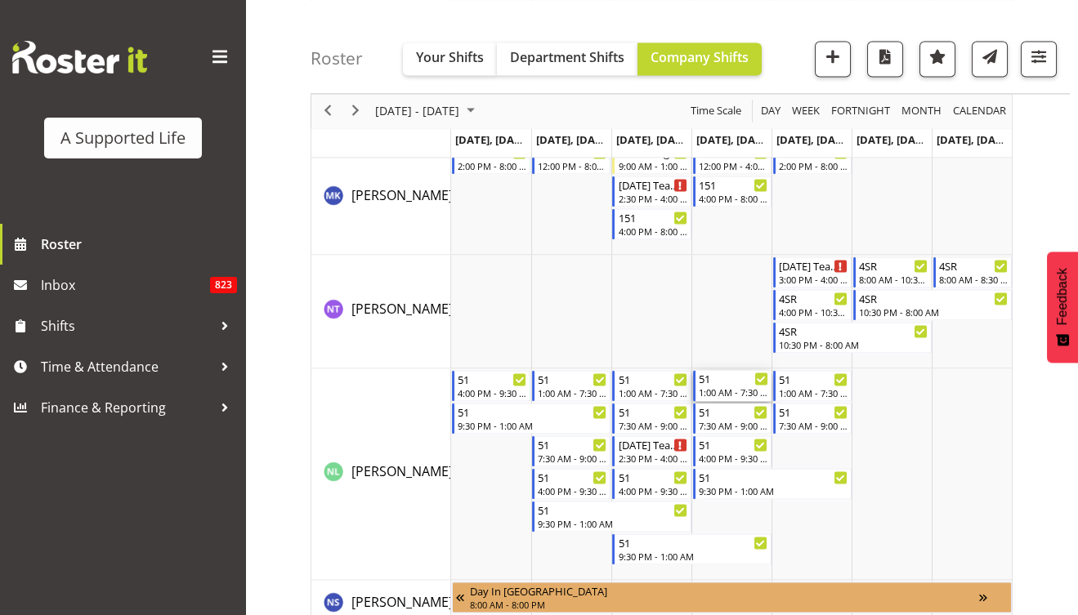
click at [699, 372] on div "51" at bounding box center [733, 378] width 69 height 16
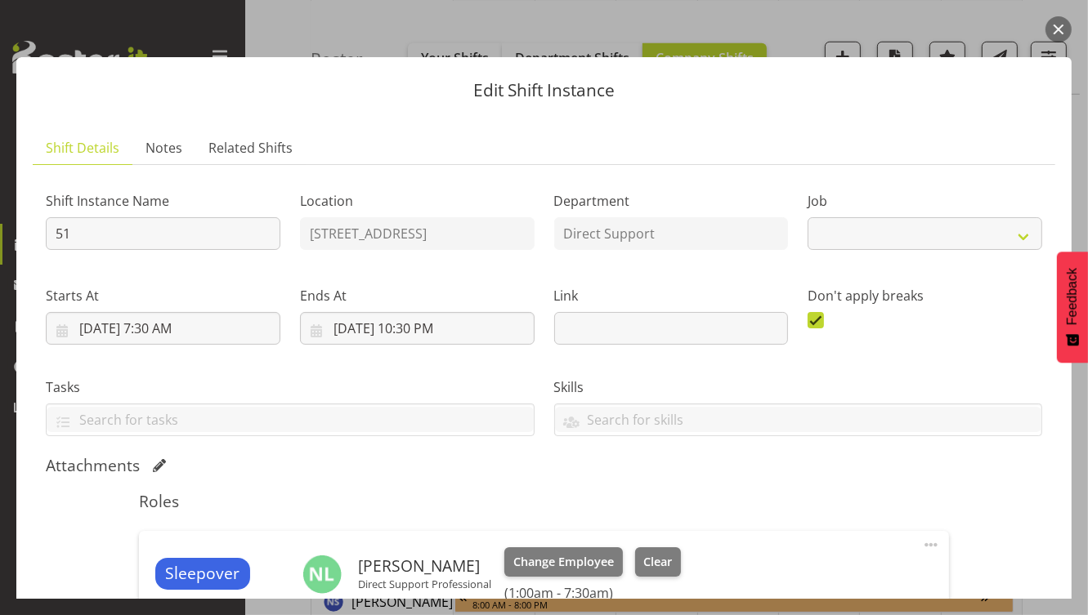
select select "4112"
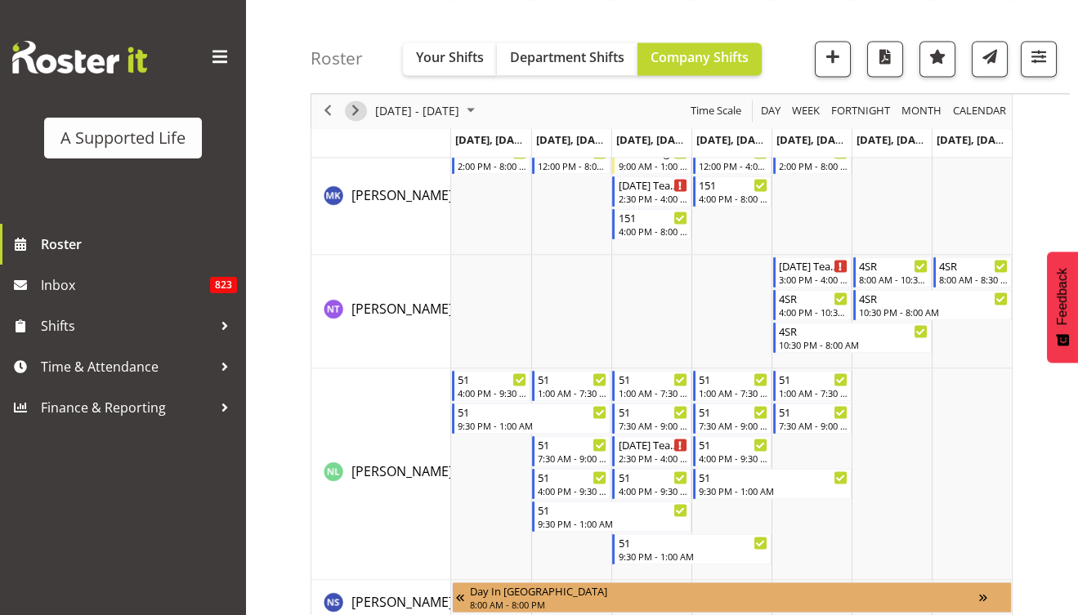
click at [347, 111] on span "Next" at bounding box center [356, 111] width 20 height 20
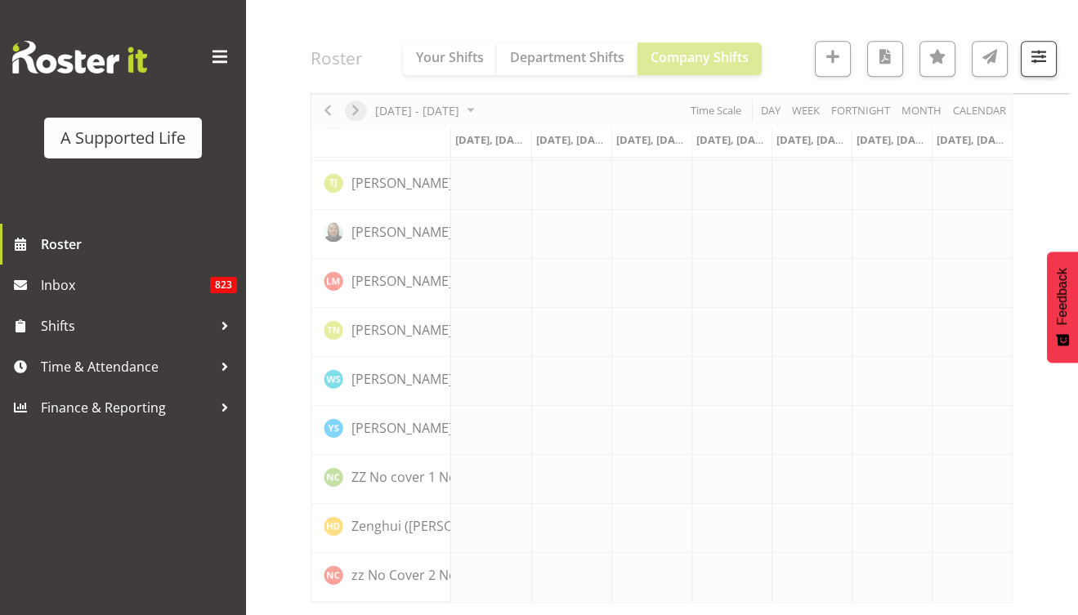
scroll to position [4675, 0]
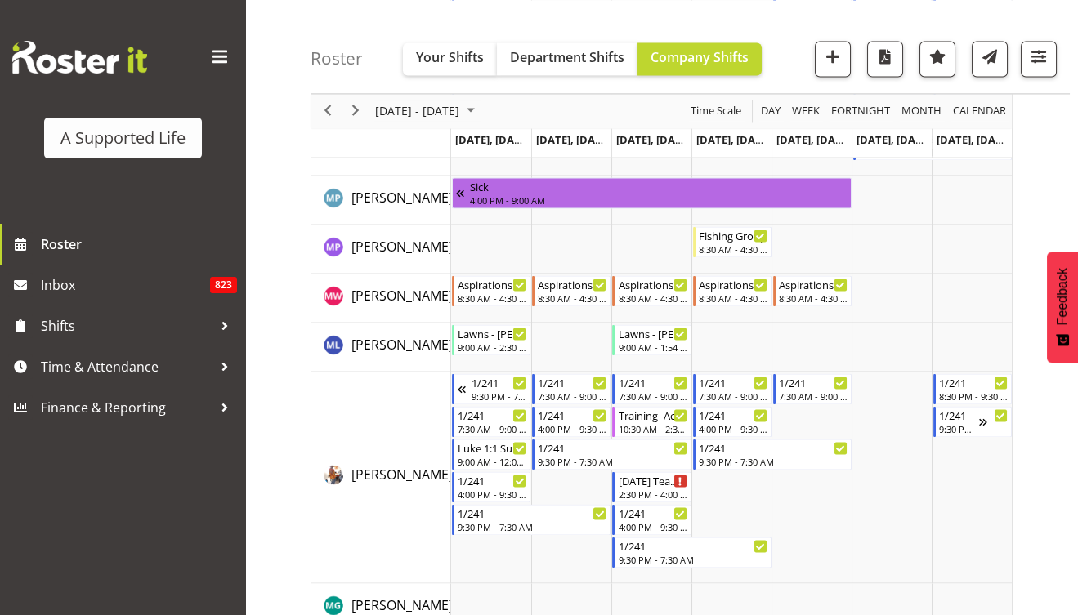
scroll to position [7218, 0]
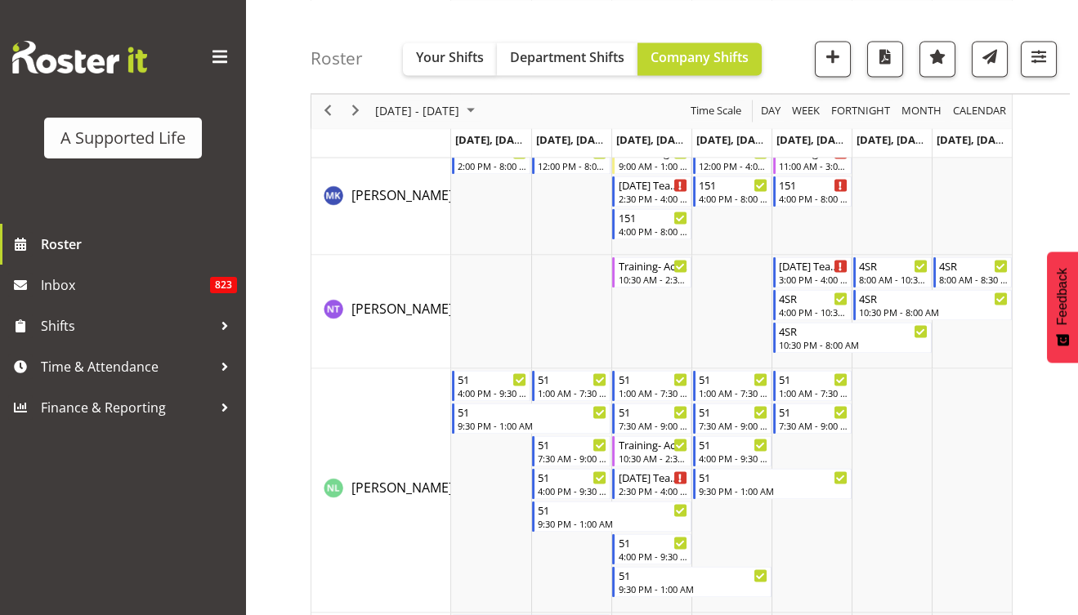
click at [339, 109] on div "previous period" at bounding box center [328, 111] width 28 height 34
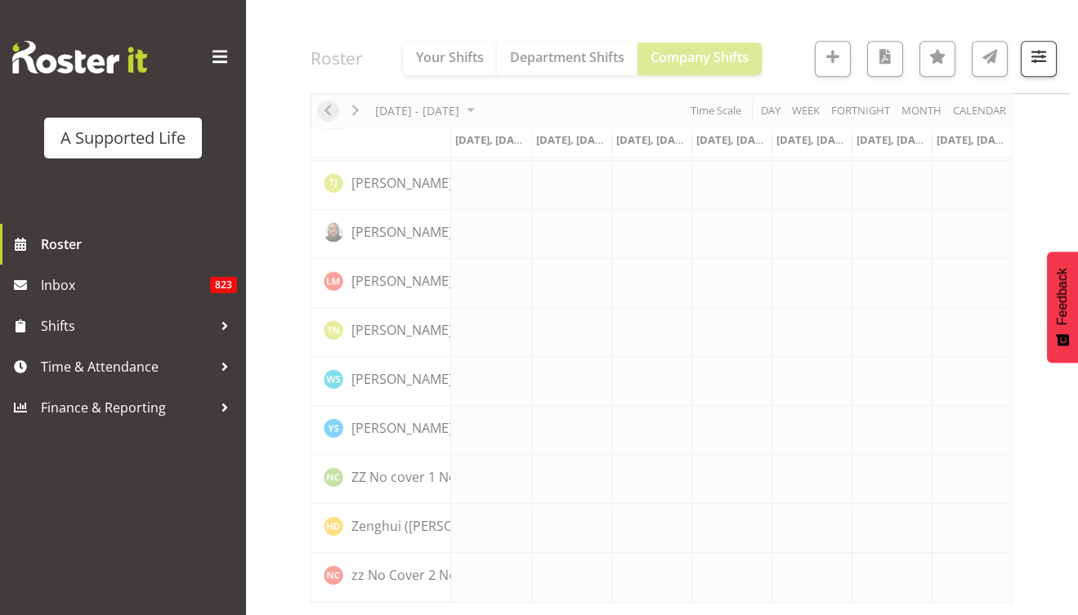
scroll to position [4675, 0]
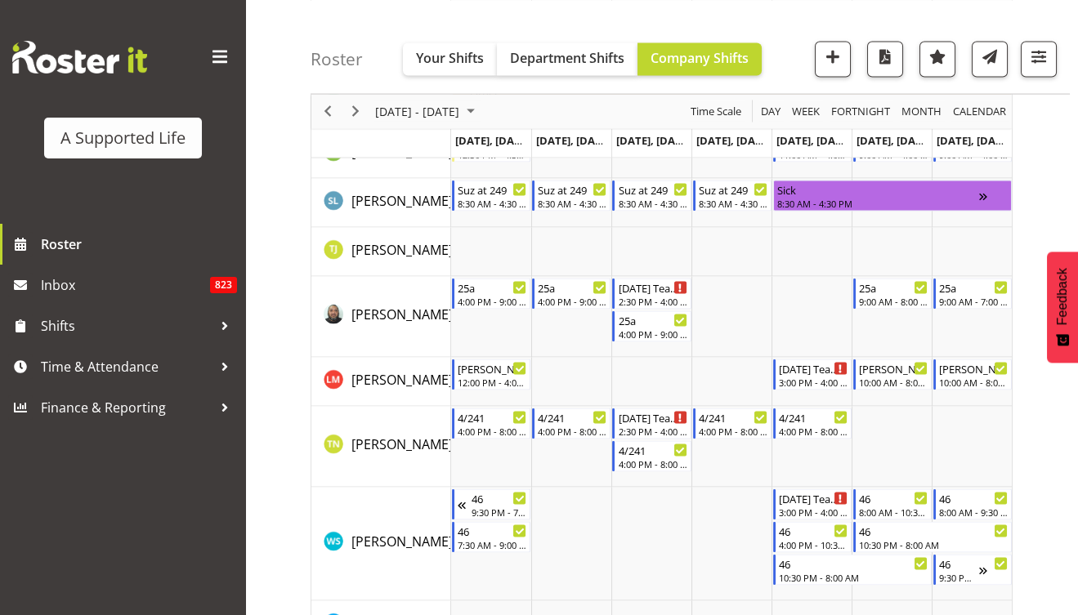
scroll to position [6629, 0]
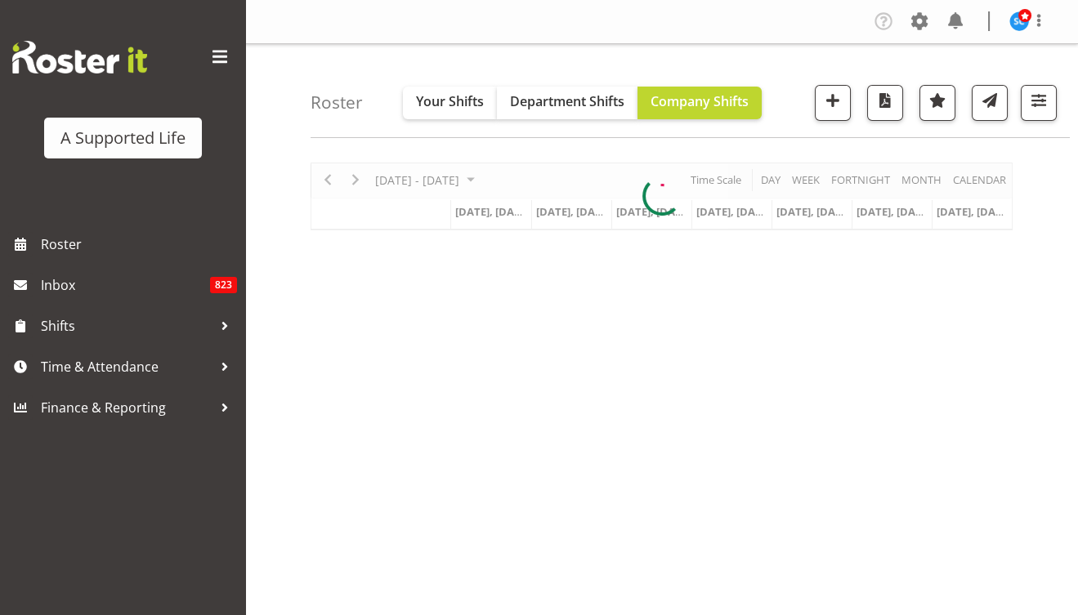
scroll to position [187, 0]
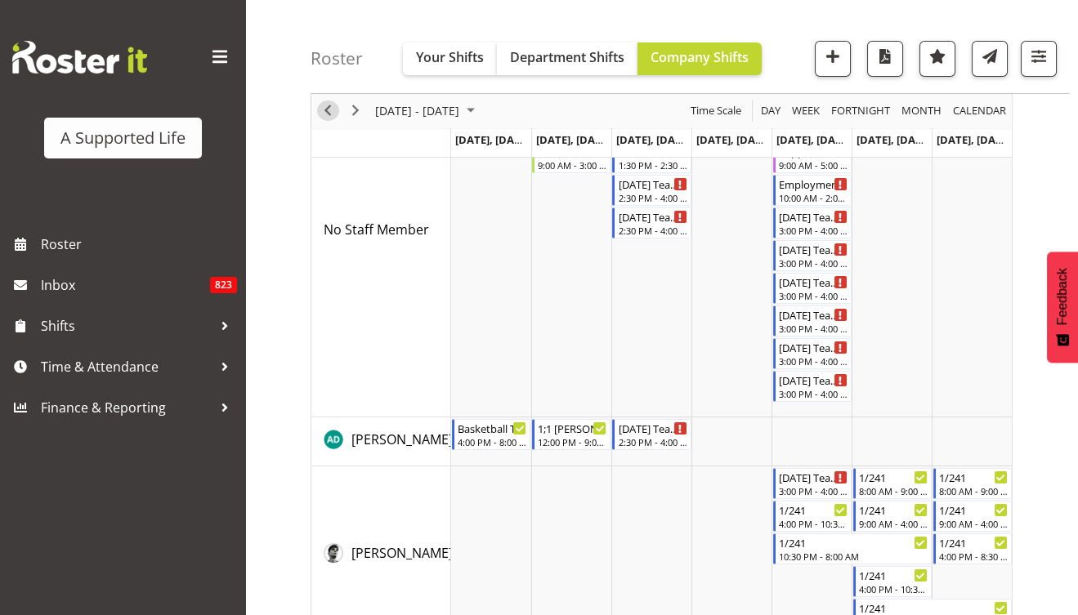
click at [326, 115] on span "Previous" at bounding box center [328, 111] width 20 height 20
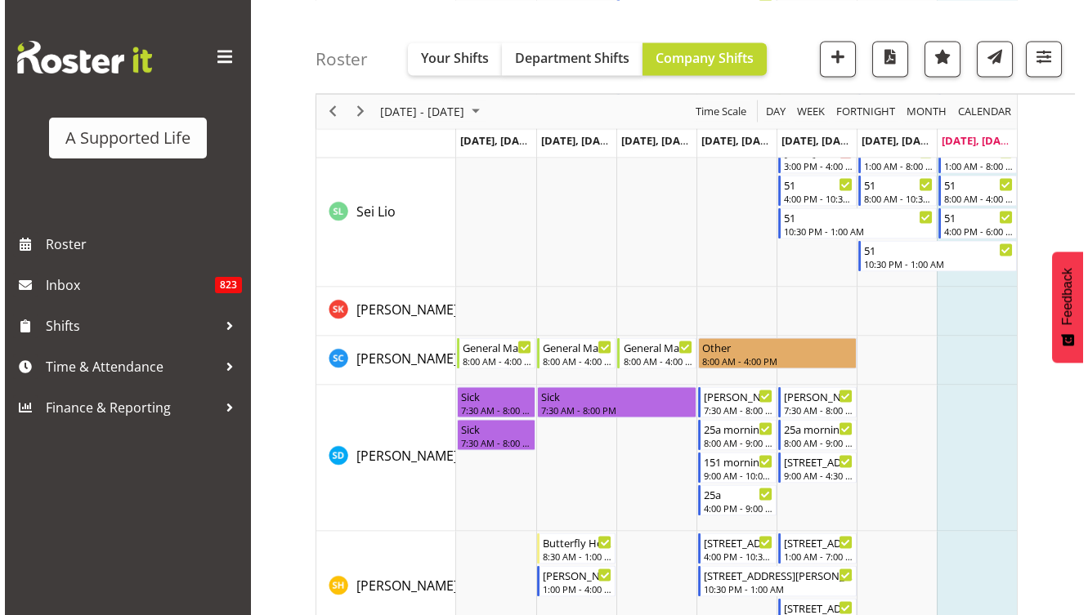
scroll to position [4140, 0]
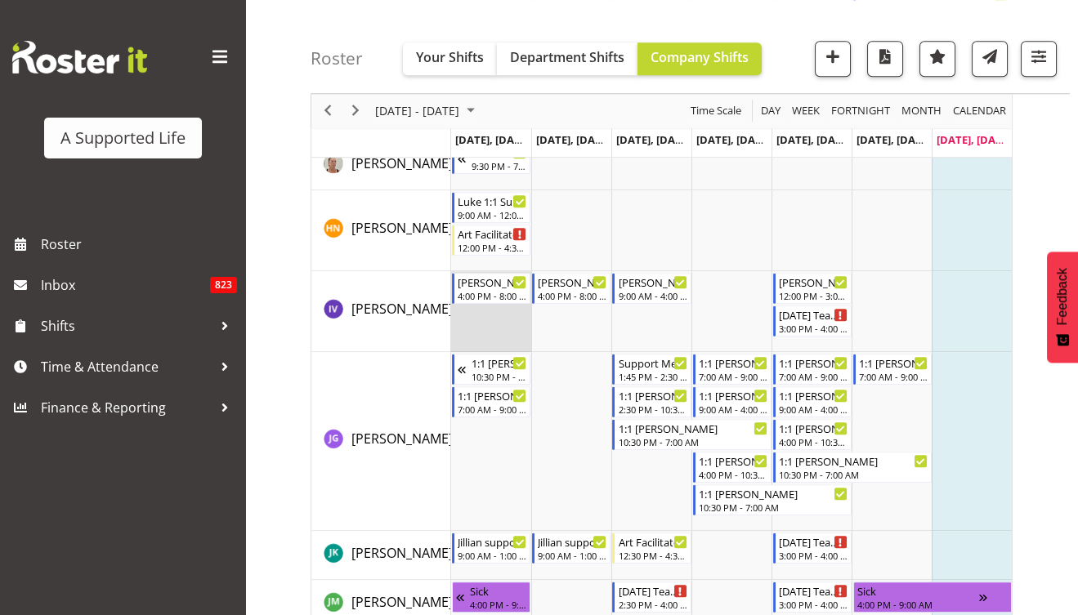
click at [499, 324] on td "Timeline Week of August 11, 2025" at bounding box center [491, 311] width 80 height 81
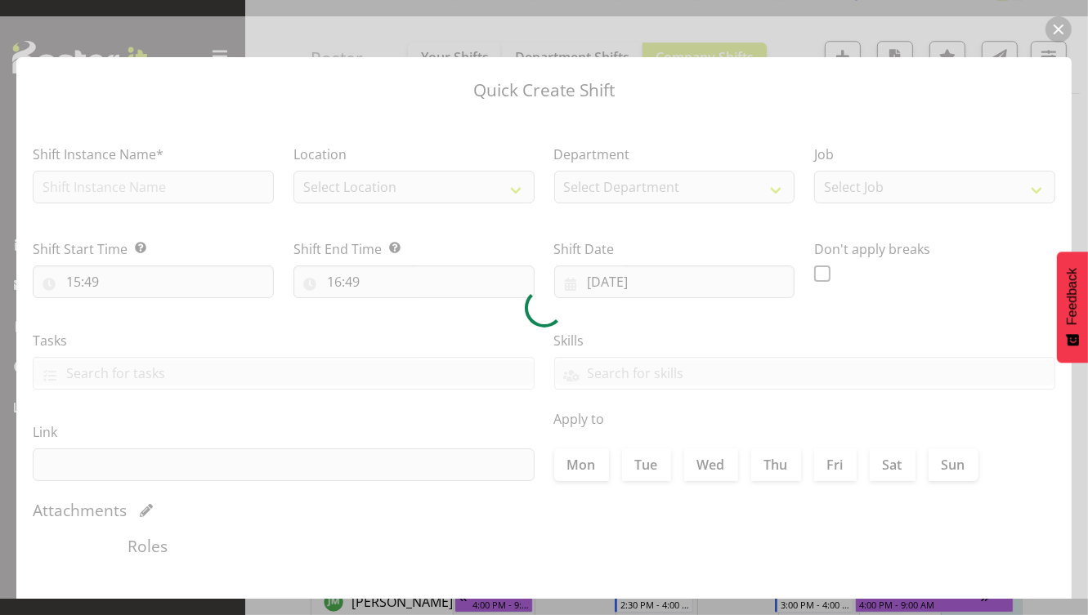
type input "11/08/2025"
checkbox input "true"
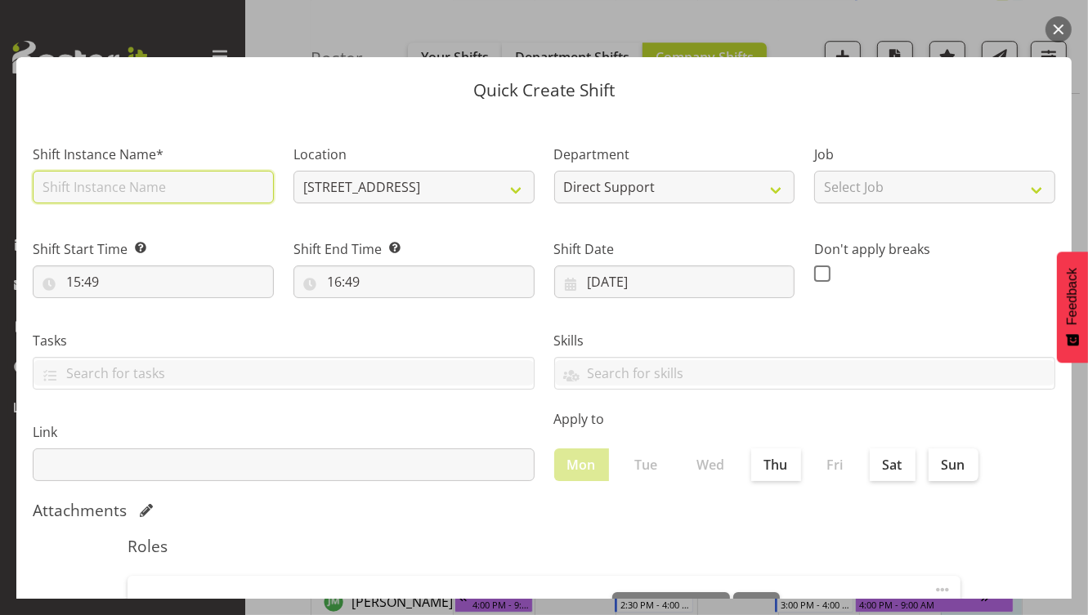
click at [142, 182] on input "text" at bounding box center [153, 187] width 241 height 33
type input "Meeting with [PERSON_NAME]"
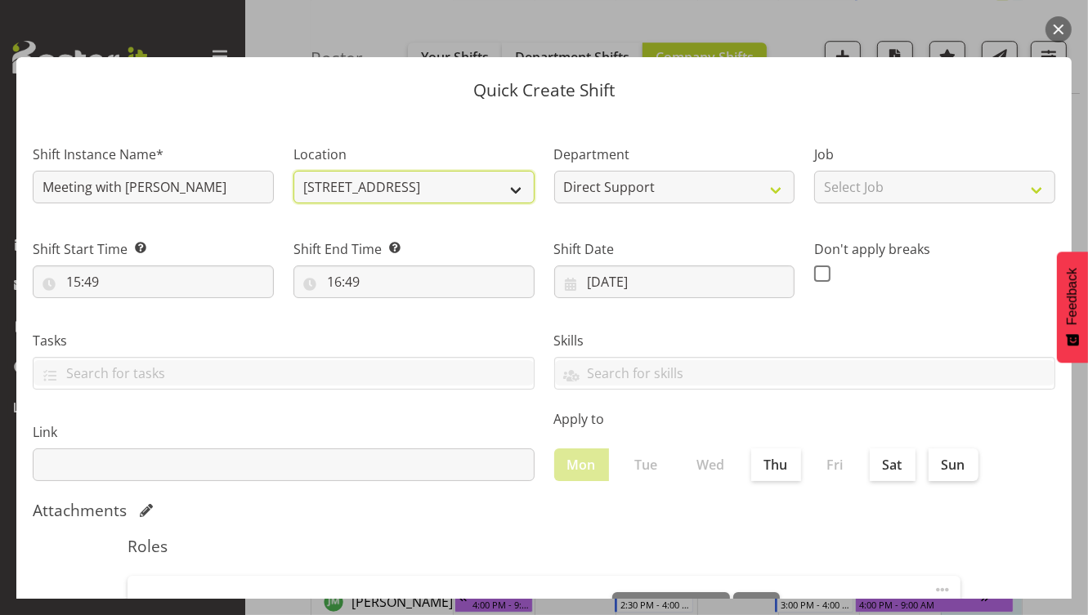
click at [382, 189] on select "46 Te Atatu Road 1.241 Edmonton Road 1/23 Taitua Drive 102 Lincoln Road 12b Col…" at bounding box center [413, 187] width 241 height 33
select select "490"
click at [293, 171] on select "46 Te Atatu Road 1.241 Edmonton Road 1/23 Taitua Drive 102 Lincoln Road 12b Col…" at bounding box center [413, 187] width 241 height 33
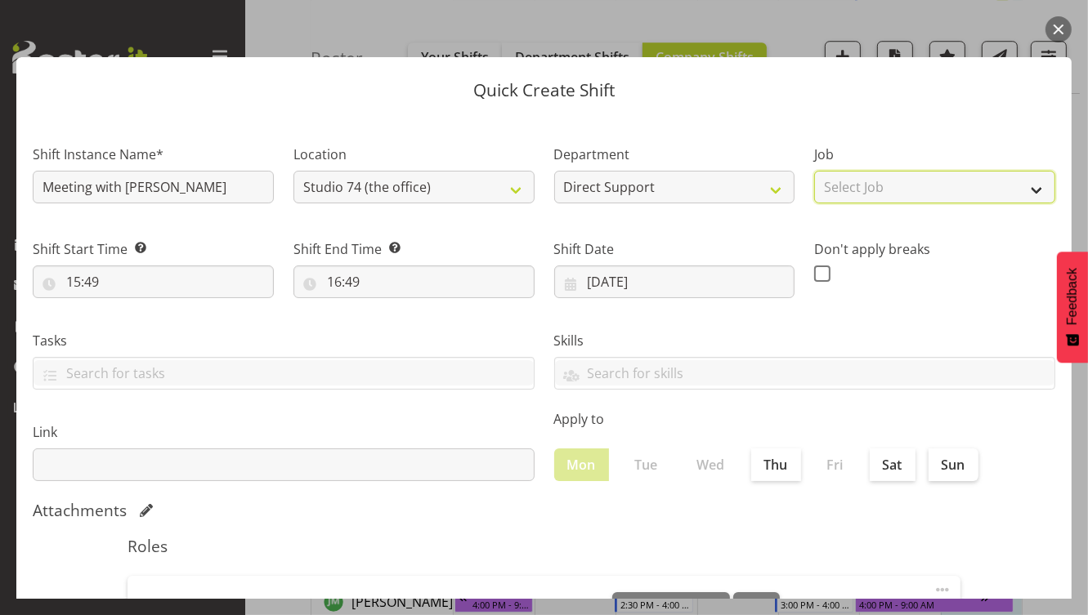
click at [891, 180] on select "Select Job Accounts and Payroll Admin Support Aspirations and Support Facilitat…" at bounding box center [934, 187] width 241 height 33
select select "4112"
click at [814, 171] on select "Select Job Accounts and Payroll Admin Support Aspirations and Support Facilitat…" at bounding box center [934, 187] width 241 height 33
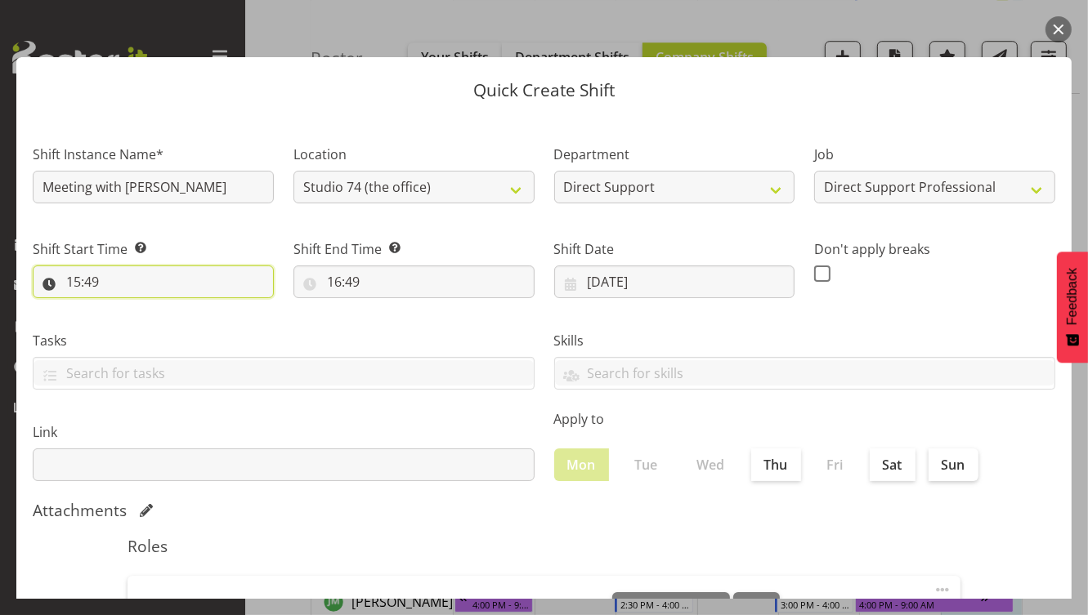
click at [146, 278] on input "15:49" at bounding box center [153, 282] width 241 height 33
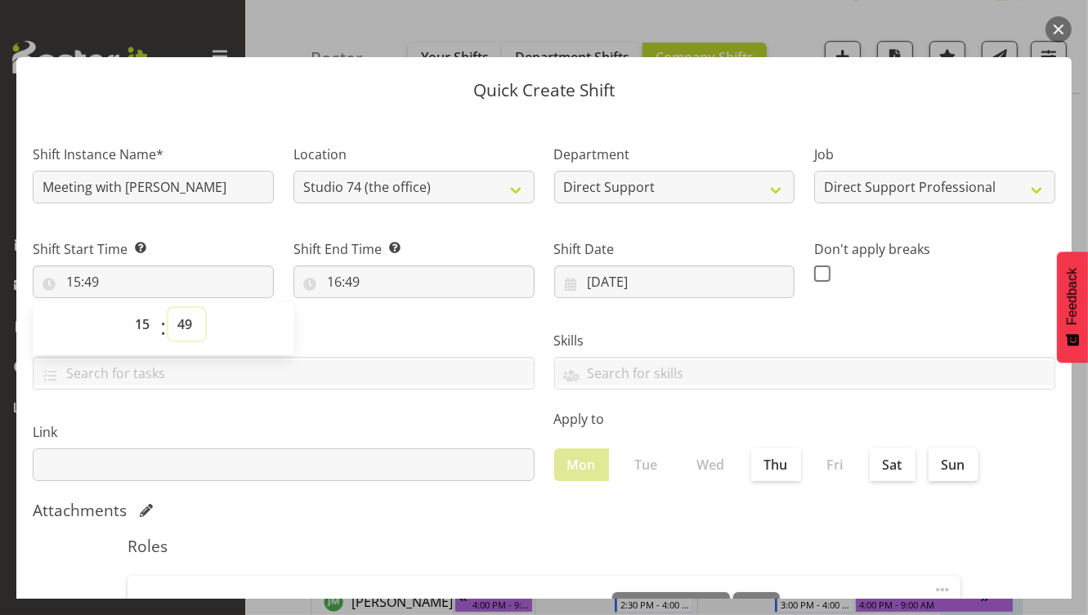
click at [192, 330] on select "00 01 02 03 04 05 06 07 08 09 10 11 12 13 14 15 16 17 18 19 20 21 22 23 24 25 2…" at bounding box center [186, 324] width 37 height 33
select select "0"
click at [168, 308] on select "00 01 02 03 04 05 06 07 08 09 10 11 12 13 14 15 16 17 18 19 20 21 22 23 24 25 2…" at bounding box center [186, 324] width 37 height 33
type input "15:00"
click at [333, 284] on input "16:49" at bounding box center [413, 282] width 241 height 33
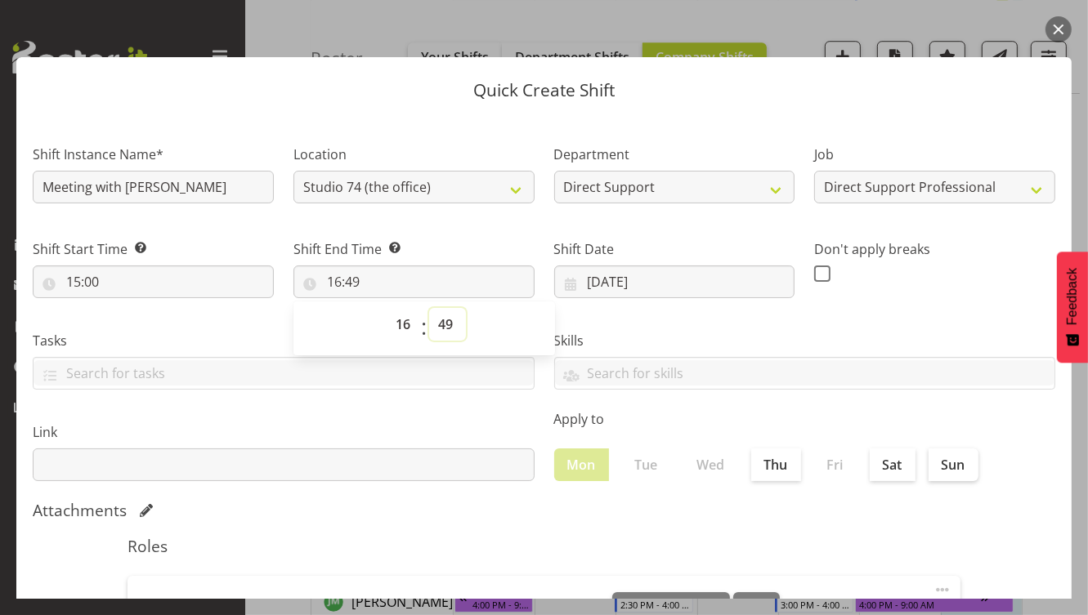
click at [454, 324] on select "00 01 02 03 04 05 06 07 08 09 10 11 12 13 14 15 16 17 18 19 20 21 22 23 24 25 2…" at bounding box center [447, 324] width 37 height 33
select select "0"
click at [429, 308] on select "00 01 02 03 04 05 06 07 08 09 10 11 12 13 14 15 16 17 18 19 20 21 22 23 24 25 2…" at bounding box center [447, 324] width 37 height 33
type input "16:00"
click at [449, 540] on h5 "Roles" at bounding box center [543, 547] width 833 height 20
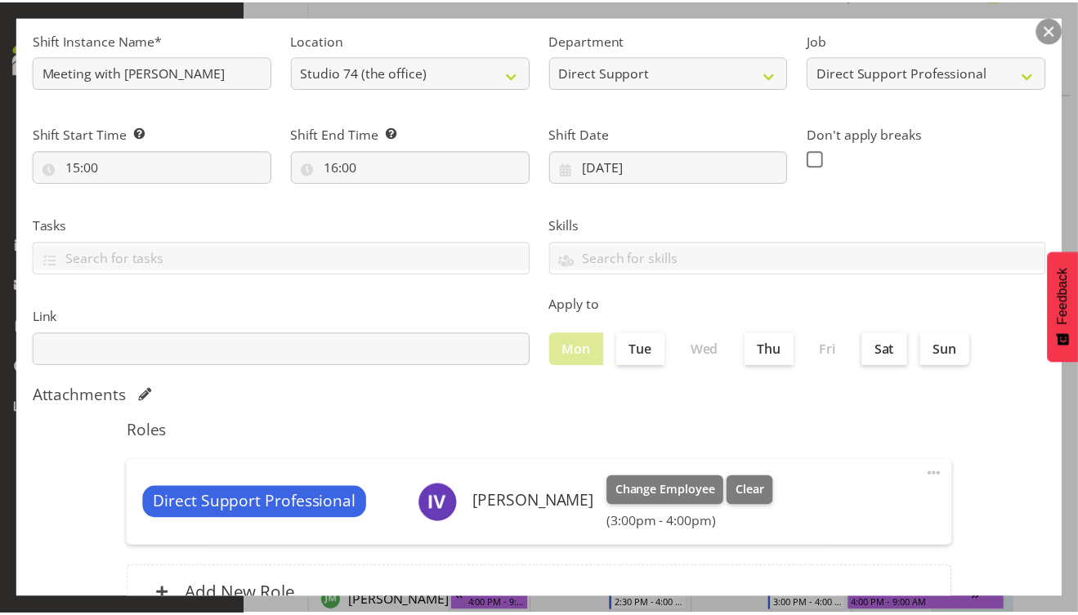
scroll to position [249, 0]
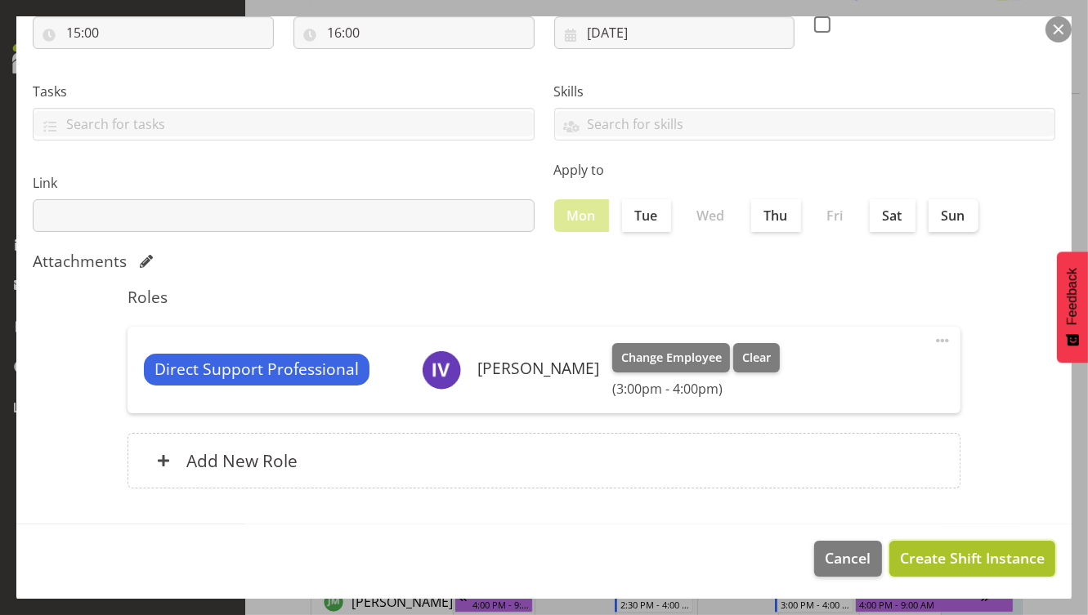
click at [951, 560] on span "Create Shift Instance" at bounding box center [972, 557] width 145 height 21
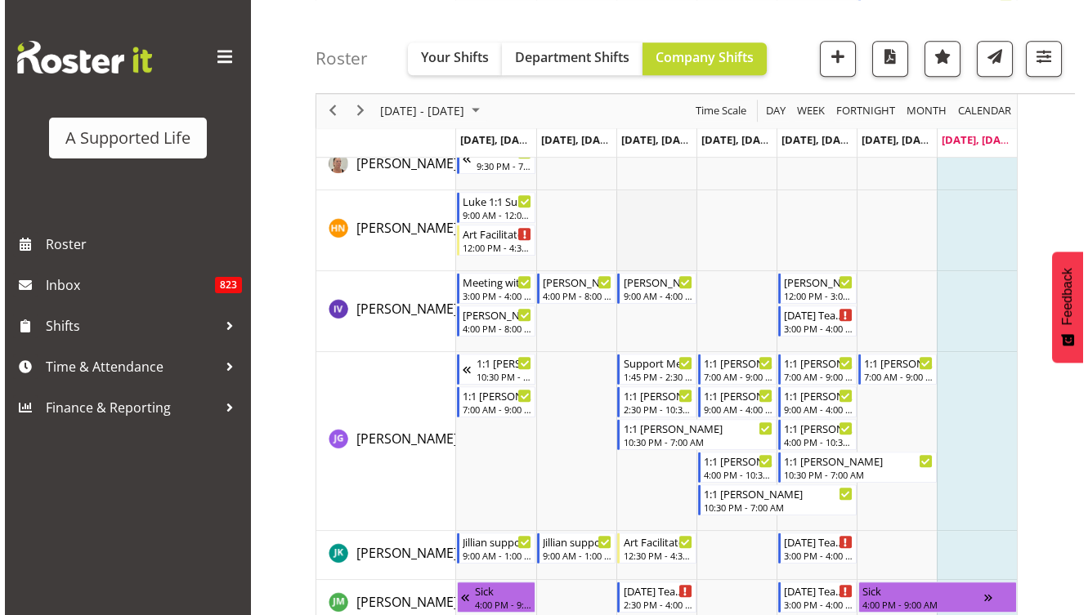
scroll to position [1683, 0]
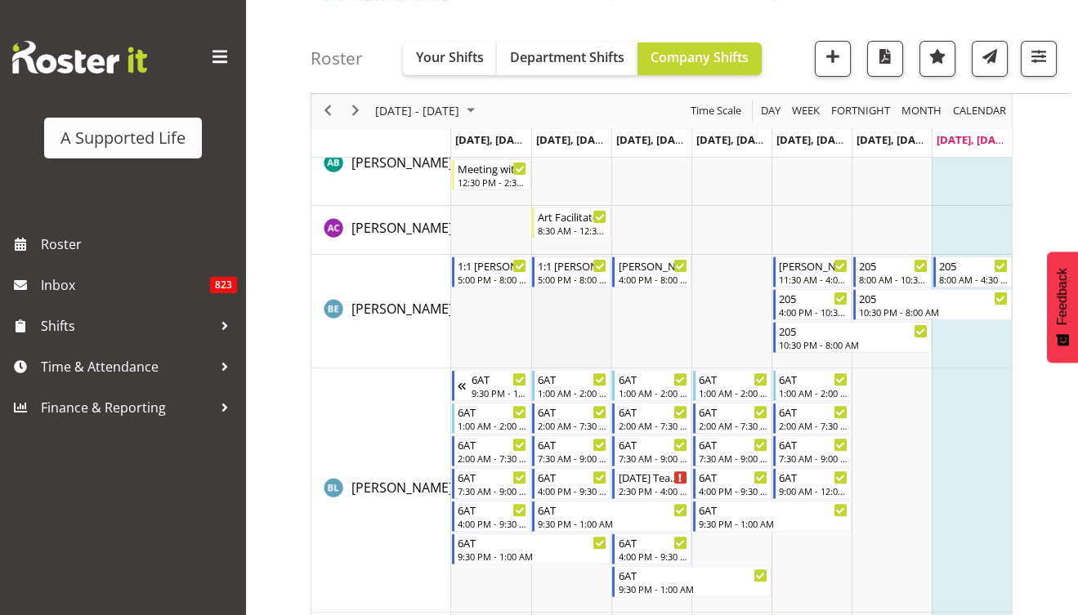
click at [552, 314] on td "Timeline Week of August 11, 2025" at bounding box center [571, 312] width 80 height 114
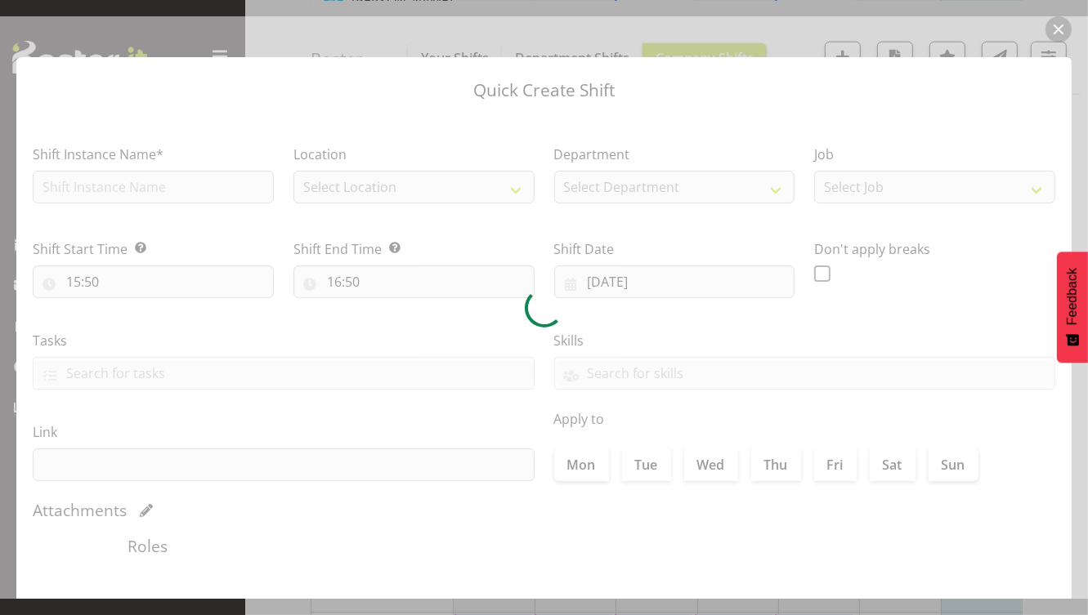
type input "12/08/2025"
checkbox input "true"
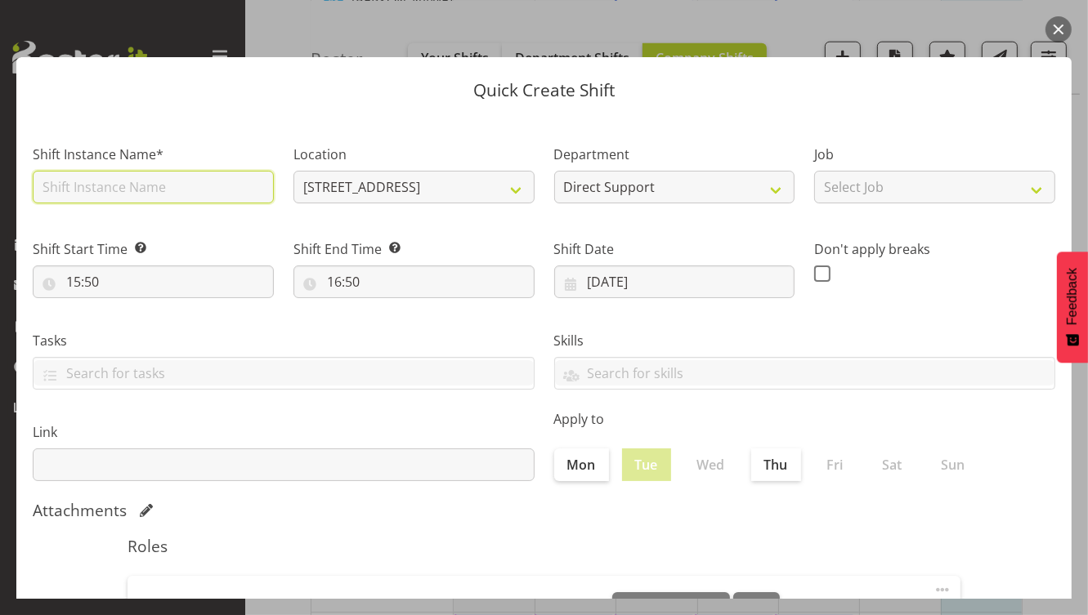
click at [148, 185] on input "text" at bounding box center [153, 187] width 241 height 33
type input "Meeting with [PERSON_NAME]"
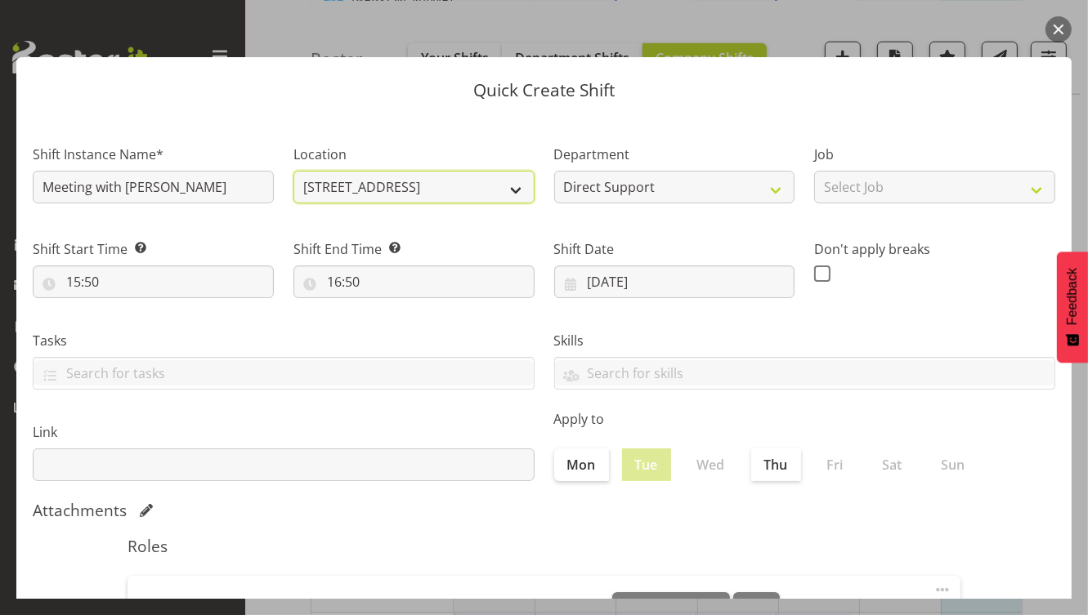
click at [515, 190] on select "205 Edmonton Road 1.241 Edmonton Road 102 Lincoln Road 12b Coletta Lane 151 Edm…" at bounding box center [413, 187] width 241 height 33
click at [478, 184] on select "205 Edmonton Road 1.241 Edmonton Road 102 Lincoln Road 12b Coletta Lane 151 Edm…" at bounding box center [413, 187] width 241 height 33
select select "490"
click at [293, 171] on select "205 Edmonton Road 1.241 Edmonton Road 102 Lincoln Road 12b Coletta Lane 151 Edm…" at bounding box center [413, 187] width 241 height 33
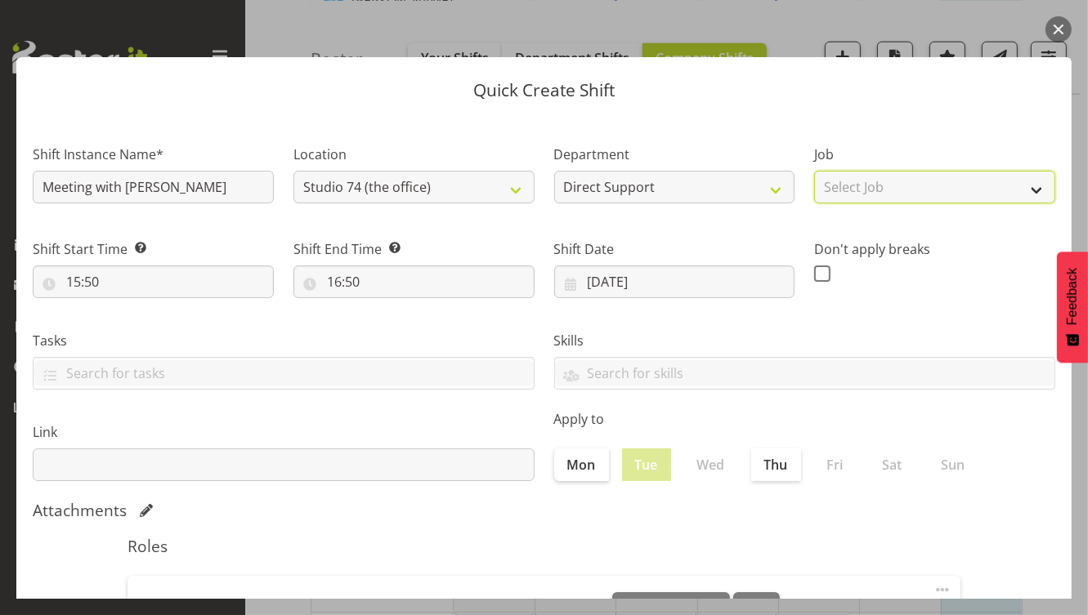
click at [894, 190] on select "Select Job Accounts and Payroll Admin Support Aspirations and Support Facilitat…" at bounding box center [934, 187] width 241 height 33
select select "4112"
click at [814, 171] on select "Select Job Accounts and Payroll Admin Support Aspirations and Support Facilitat…" at bounding box center [934, 187] width 241 height 33
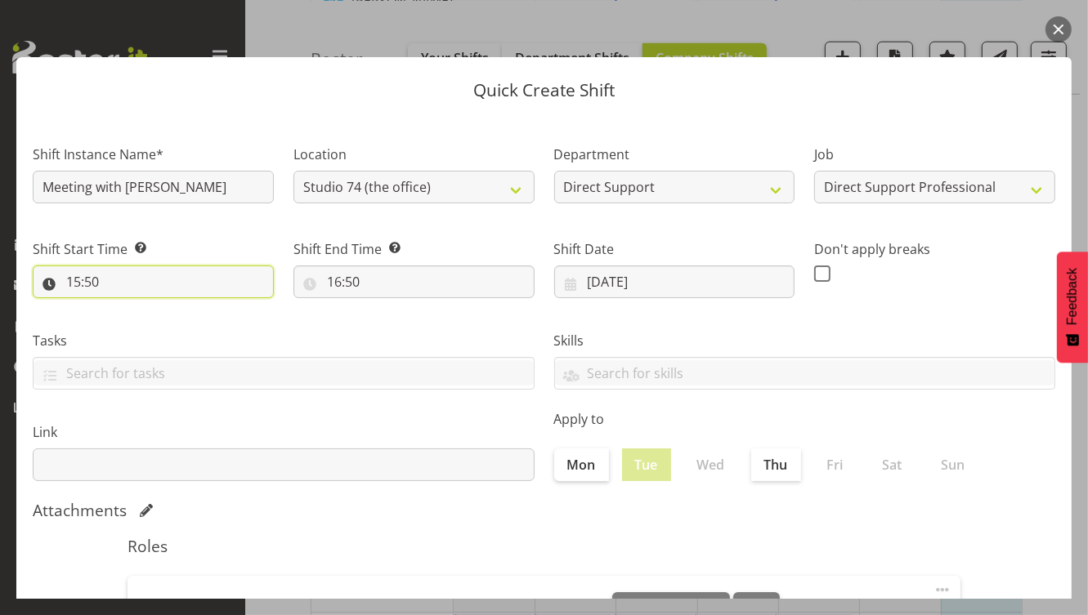
click at [73, 283] on input "15:50" at bounding box center [153, 282] width 241 height 33
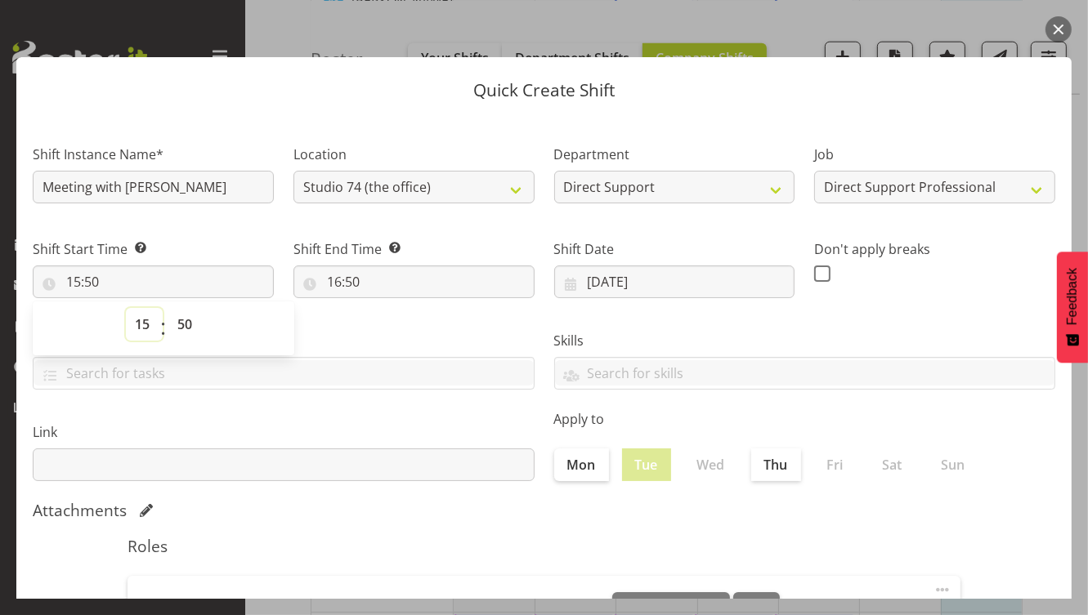
click at [153, 326] on select "00 01 02 03 04 05 06 07 08 09 10 11 12 13 14 15 16 17 18 19 20 21 22 23" at bounding box center [144, 324] width 37 height 33
select select "9"
click at [126, 308] on select "00 01 02 03 04 05 06 07 08 09 10 11 12 13 14 15 16 17 18 19 20 21 22 23" at bounding box center [144, 324] width 37 height 33
type input "09:50"
click at [186, 320] on select "00 01 02 03 04 05 06 07 08 09 10 11 12 13 14 15 16 17 18 19 20 21 22 23 24 25 2…" at bounding box center [186, 324] width 37 height 33
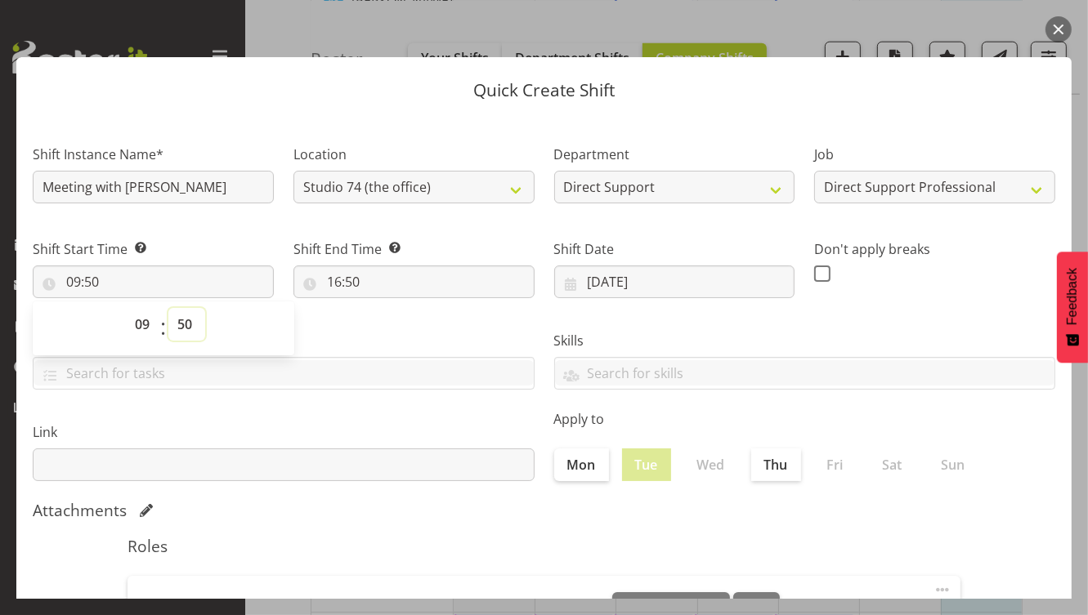
select select "30"
click at [168, 308] on select "00 01 02 03 04 05 06 07 08 09 10 11 12 13 14 15 16 17 18 19 20 21 22 23 24 25 2…" at bounding box center [186, 324] width 37 height 33
type input "09:30"
click at [329, 287] on input "16:50" at bounding box center [413, 282] width 241 height 33
click at [400, 328] on select "00 01 02 03 04 05 06 07 08 09 10 11 12 13 14 15 16 17 18 19 20 21 22 23" at bounding box center [404, 324] width 37 height 33
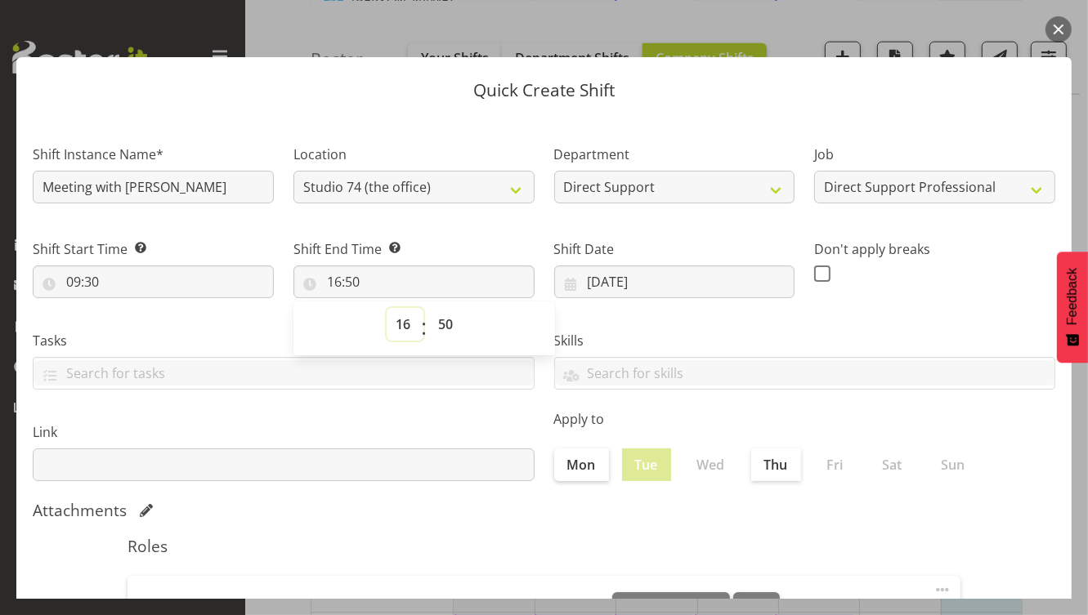
select select "11"
click at [386, 308] on select "00 01 02 03 04 05 06 07 08 09 10 11 12 13 14 15 16 17 18 19 20 21 22 23" at bounding box center [404, 324] width 37 height 33
type input "11:50"
click at [446, 328] on select "00 01 02 03 04 05 06 07 08 09 10 11 12 13 14 15 16 17 18 19 20 21 22 23 24 25 2…" at bounding box center [447, 324] width 37 height 33
select select "30"
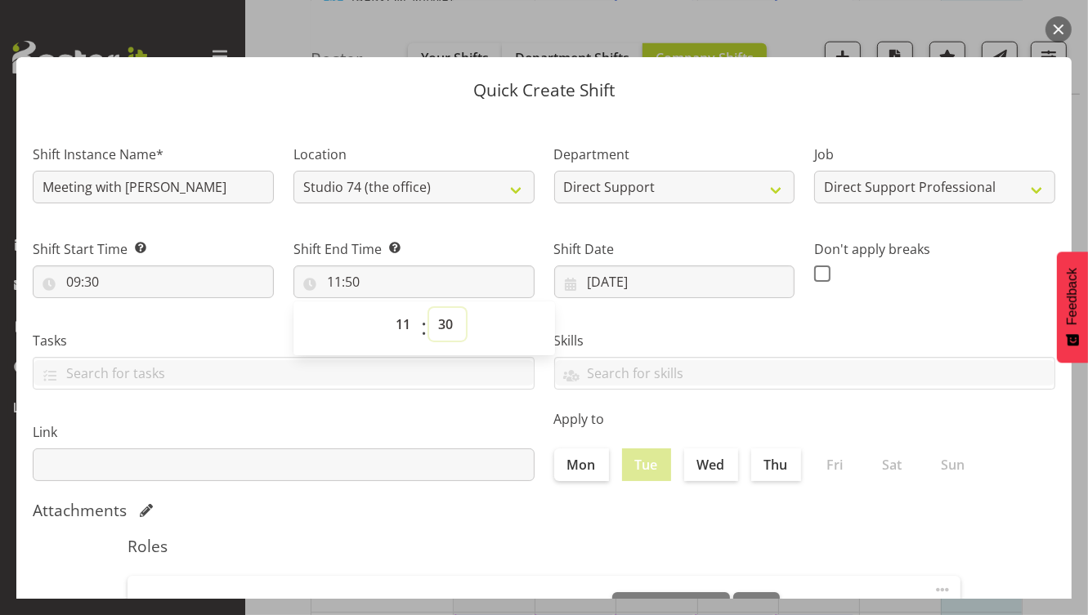
click at [429, 308] on select "00 01 02 03 04 05 06 07 08 09 10 11 12 13 14 15 16 17 18 19 20 21 22 23 24 25 2…" at bounding box center [447, 324] width 37 height 33
type input "11:30"
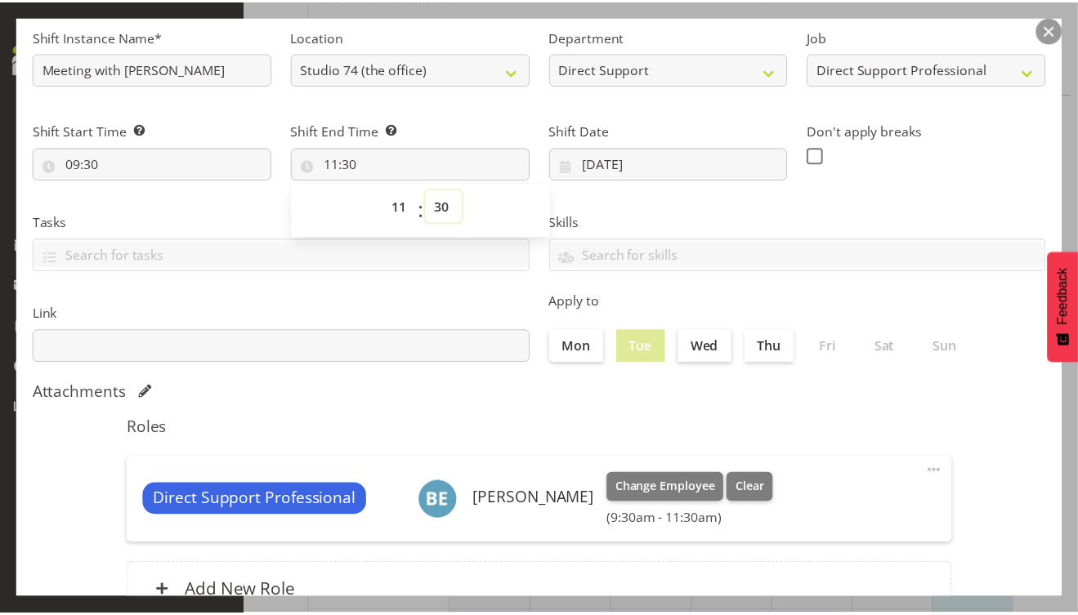
scroll to position [249, 0]
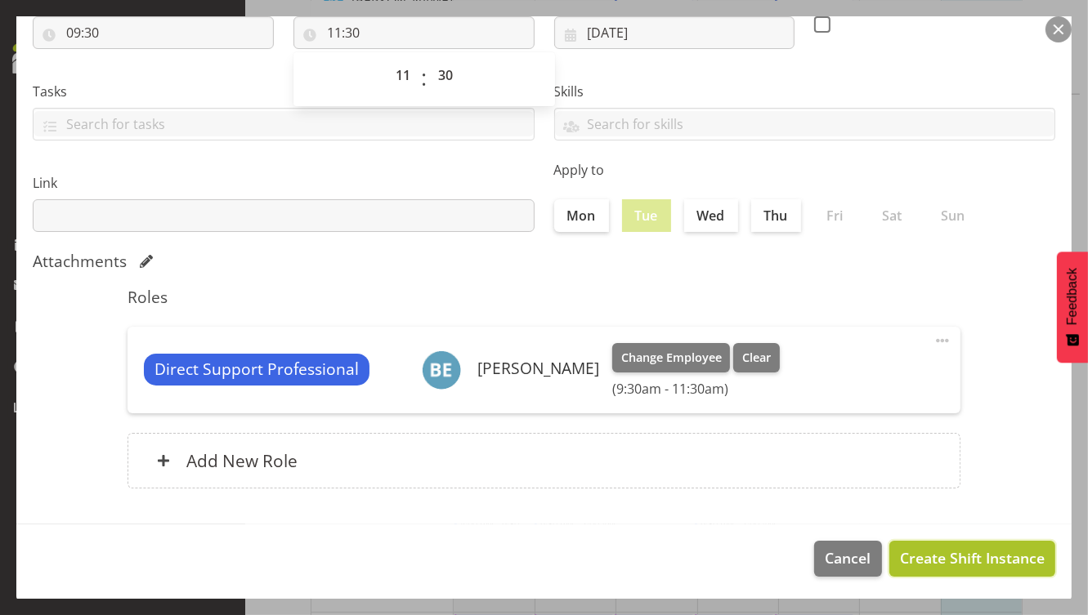
click at [900, 556] on span "Create Shift Instance" at bounding box center [972, 557] width 145 height 21
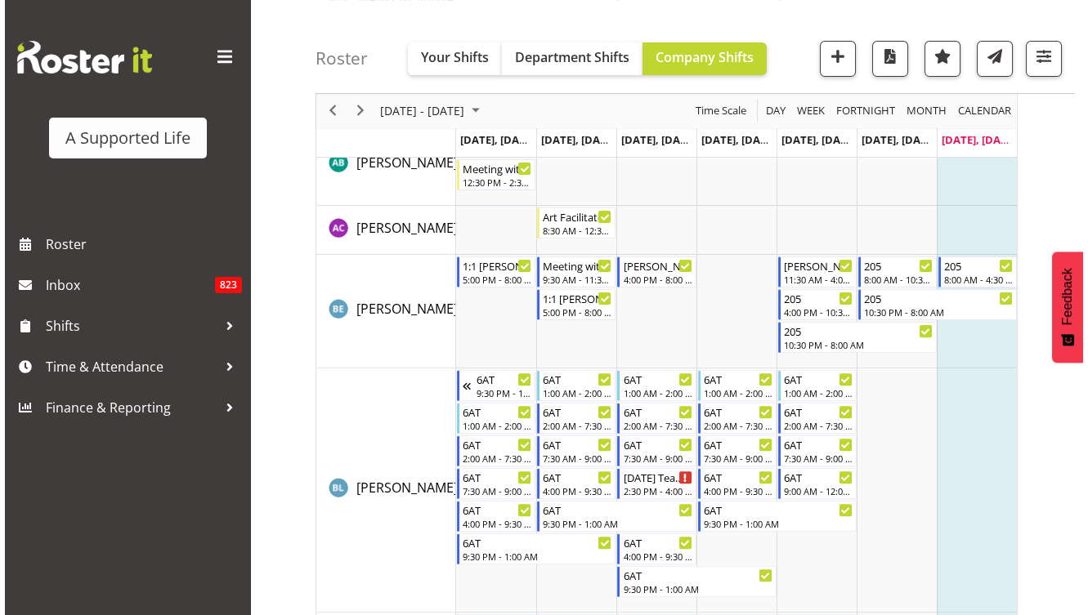
scroll to position [9628, 0]
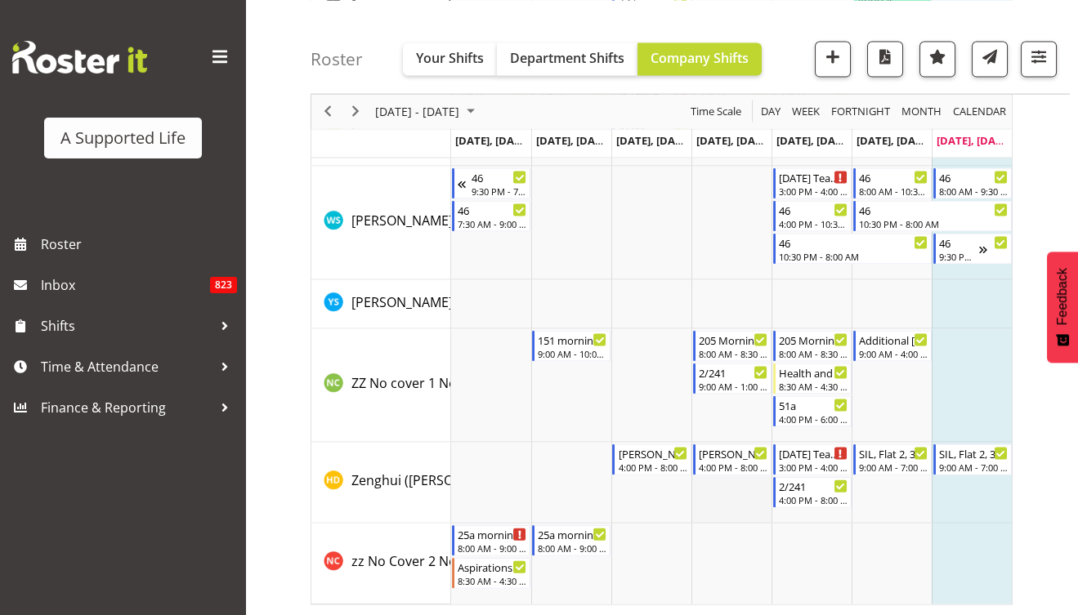
click at [726, 491] on td "Timeline Week of August 11, 2025" at bounding box center [731, 483] width 80 height 81
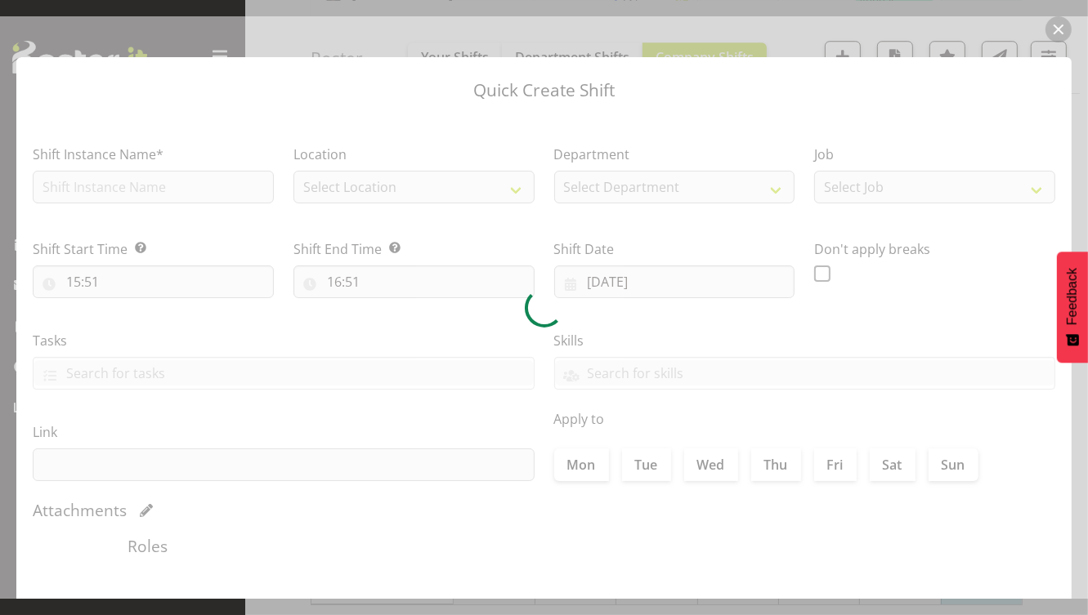
type input "14/08/2025"
checkbox input "true"
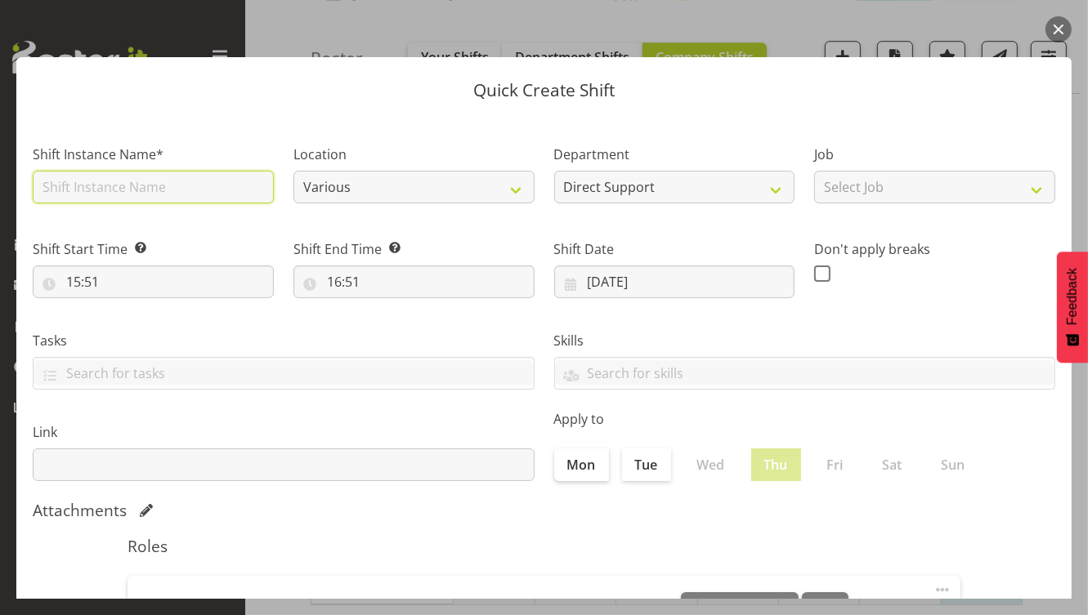
click at [203, 189] on input "text" at bounding box center [153, 187] width 241 height 33
type input "Meeting with [PERSON_NAME]"
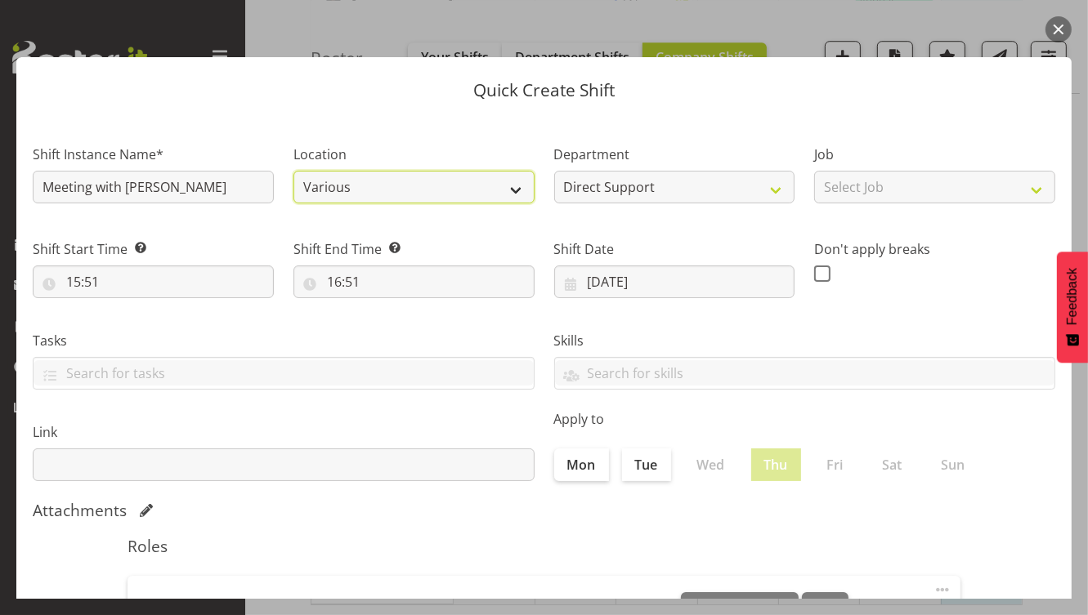
click at [328, 188] on select "Various 1.241 Edmonton Road 1/23 Taitua Drive 102 Lincoln Road 12b Coletta Lane…" at bounding box center [413, 187] width 241 height 33
select select "490"
click at [293, 171] on select "Various 1.241 Edmonton Road 1/23 Taitua Drive 102 Lincoln Road 12b Coletta Lane…" at bounding box center [413, 187] width 241 height 33
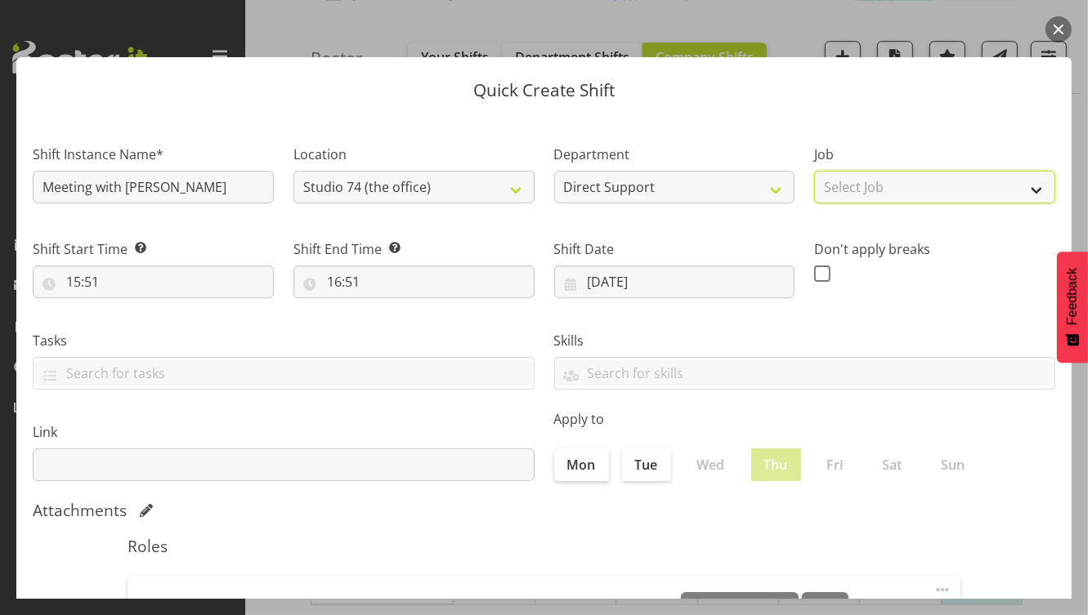
click at [1017, 188] on select "Select Job Accounts and Payroll Admin Support Aspirations and Support Facilitat…" at bounding box center [934, 187] width 241 height 33
select select "4112"
click at [814, 171] on select "Select Job Accounts and Payroll Admin Support Aspirations and Support Facilitat…" at bounding box center [934, 187] width 241 height 33
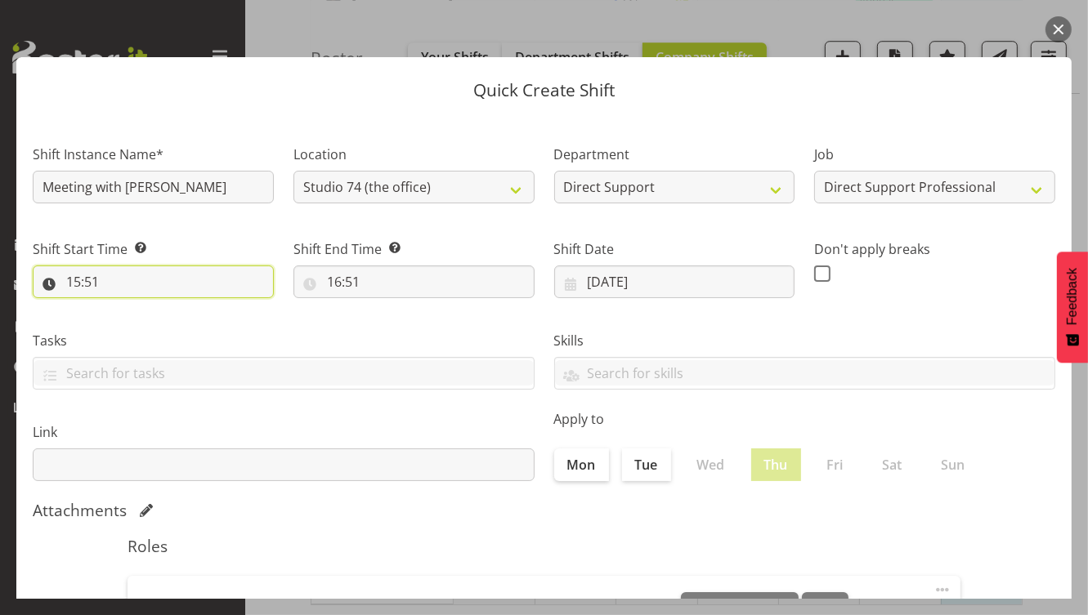
click at [109, 289] on input "15:51" at bounding box center [153, 282] width 241 height 33
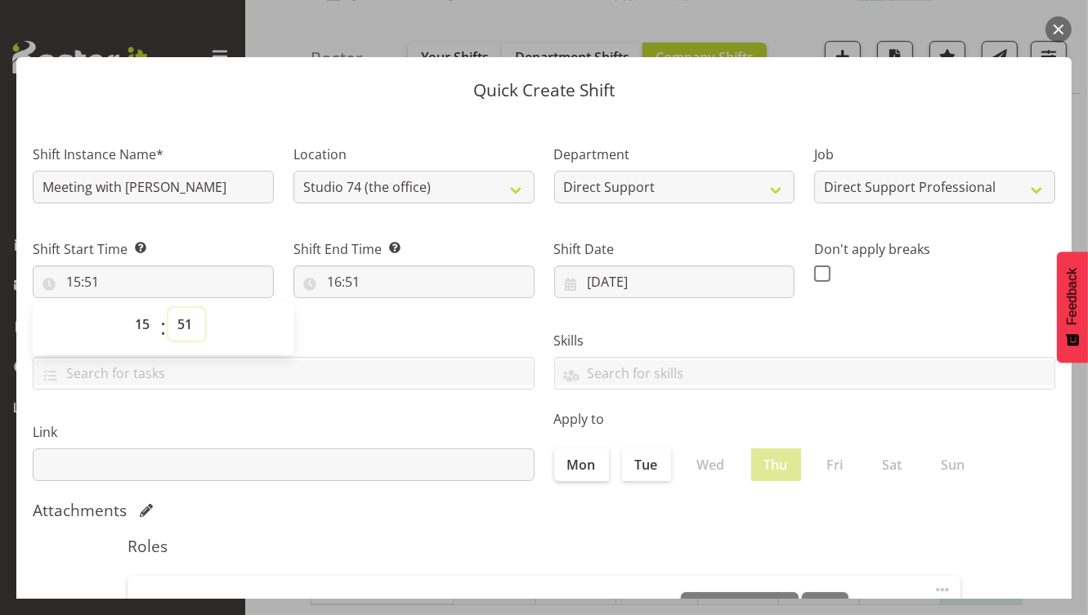
click at [177, 326] on select "00 01 02 03 04 05 06 07 08 09 10 11 12 13 14 15 16 17 18 19 20 21 22 23 24 25 2…" at bounding box center [186, 324] width 37 height 33
select select "0"
click at [168, 308] on select "00 01 02 03 04 05 06 07 08 09 10 11 12 13 14 15 16 17 18 19 20 21 22 23 24 25 2…" at bounding box center [186, 324] width 37 height 33
type input "15:00"
click at [342, 293] on input "16:51" at bounding box center [413, 282] width 241 height 33
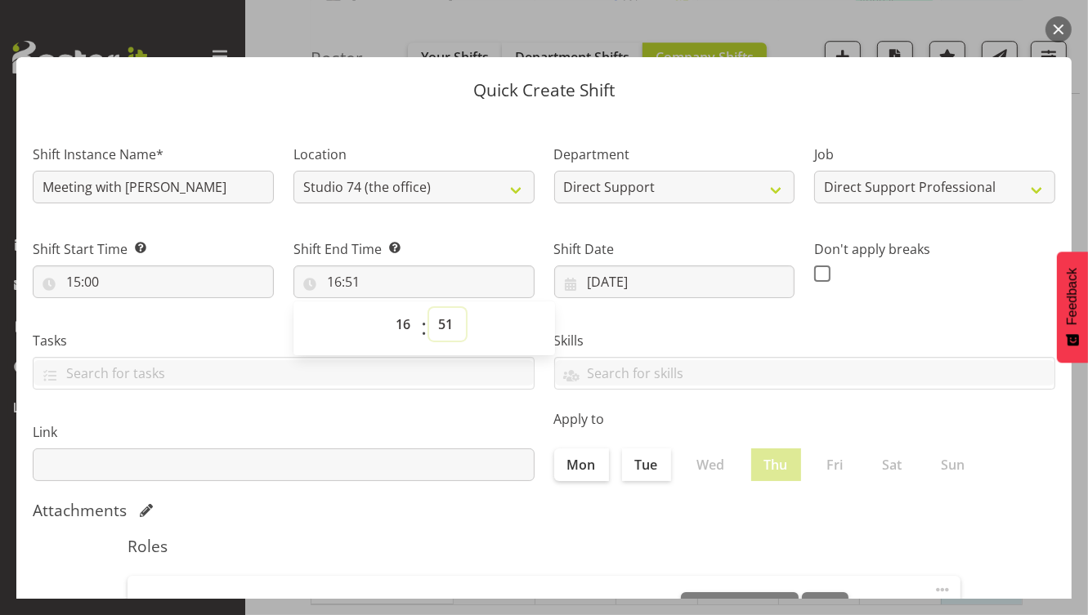
click at [436, 324] on select "00 01 02 03 04 05 06 07 08 09 10 11 12 13 14 15 16 17 18 19 20 21 22 23 24 25 2…" at bounding box center [447, 324] width 37 height 33
select select "0"
click at [429, 308] on select "00 01 02 03 04 05 06 07 08 09 10 11 12 13 14 15 16 17 18 19 20 21 22 23 24 25 2…" at bounding box center [447, 324] width 37 height 33
type input "16:00"
click at [913, 296] on div "Don't apply breaks" at bounding box center [934, 263] width 261 height 92
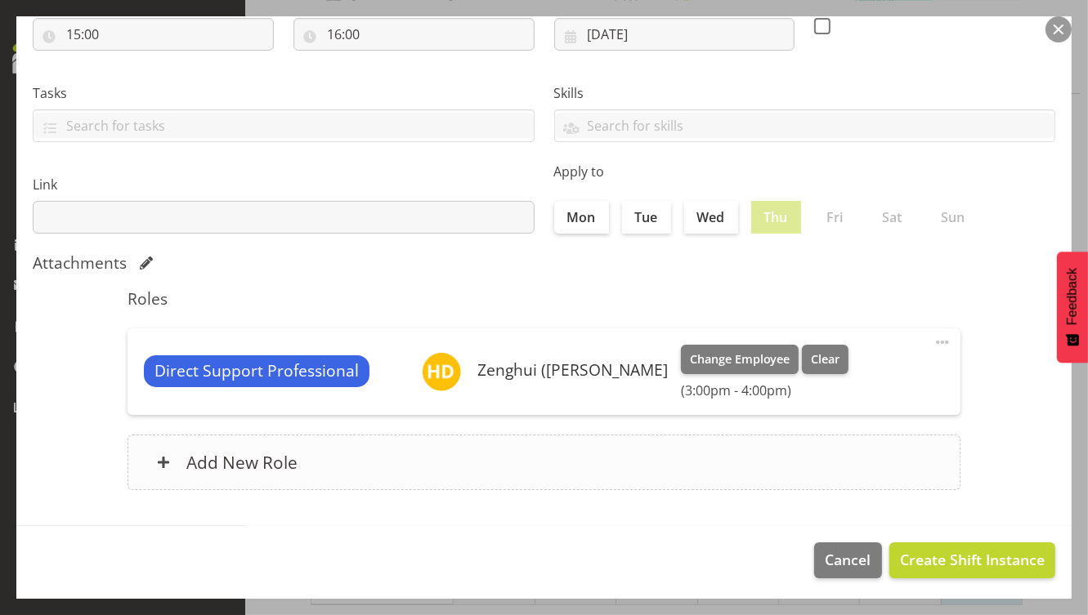
scroll to position [249, 0]
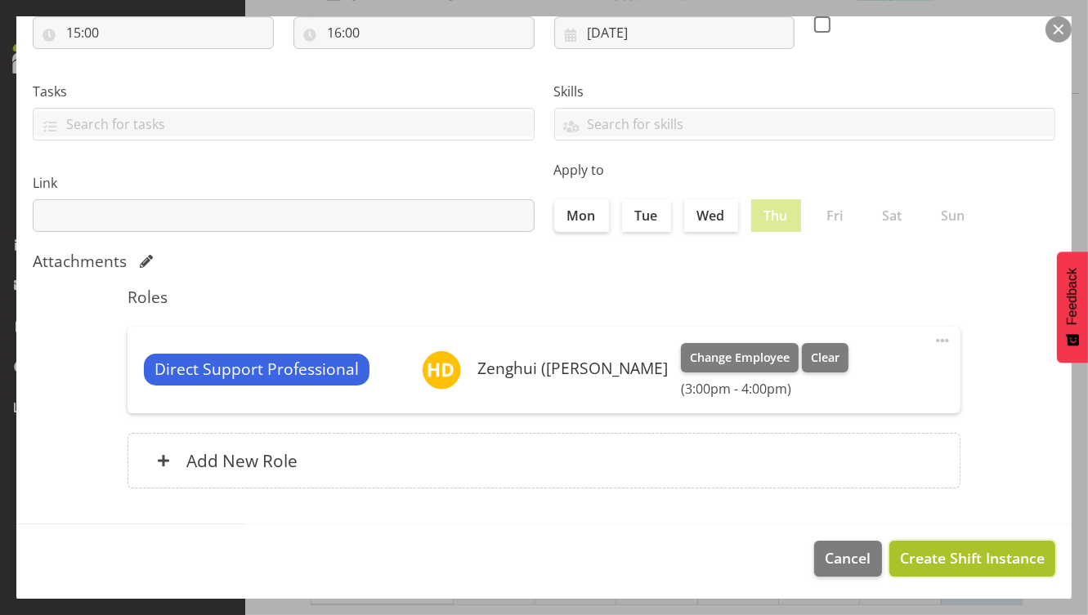
click at [922, 557] on span "Create Shift Instance" at bounding box center [972, 557] width 145 height 21
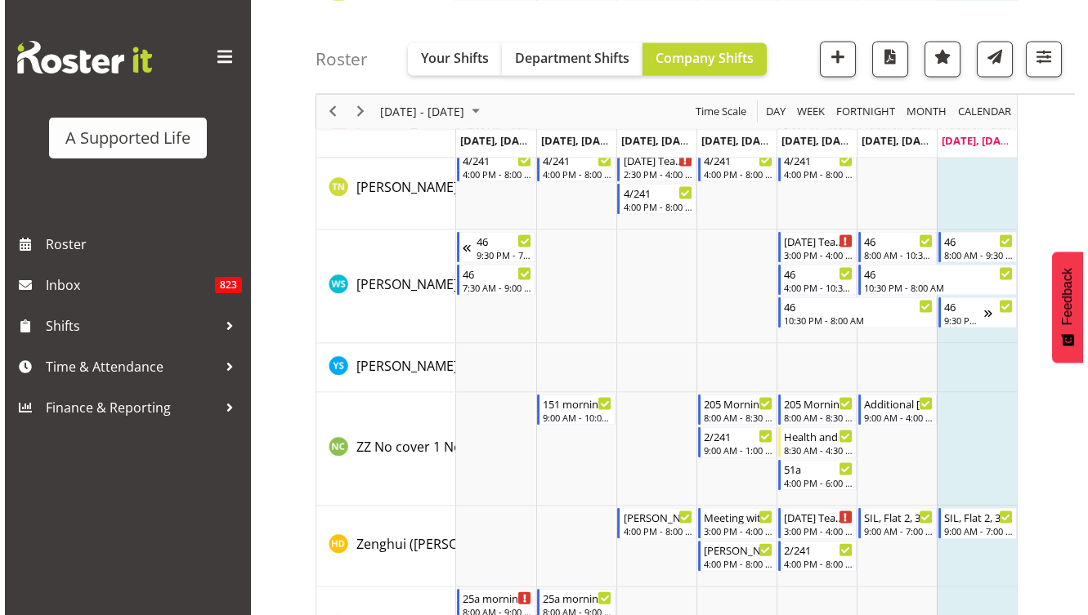
scroll to position [6059, 0]
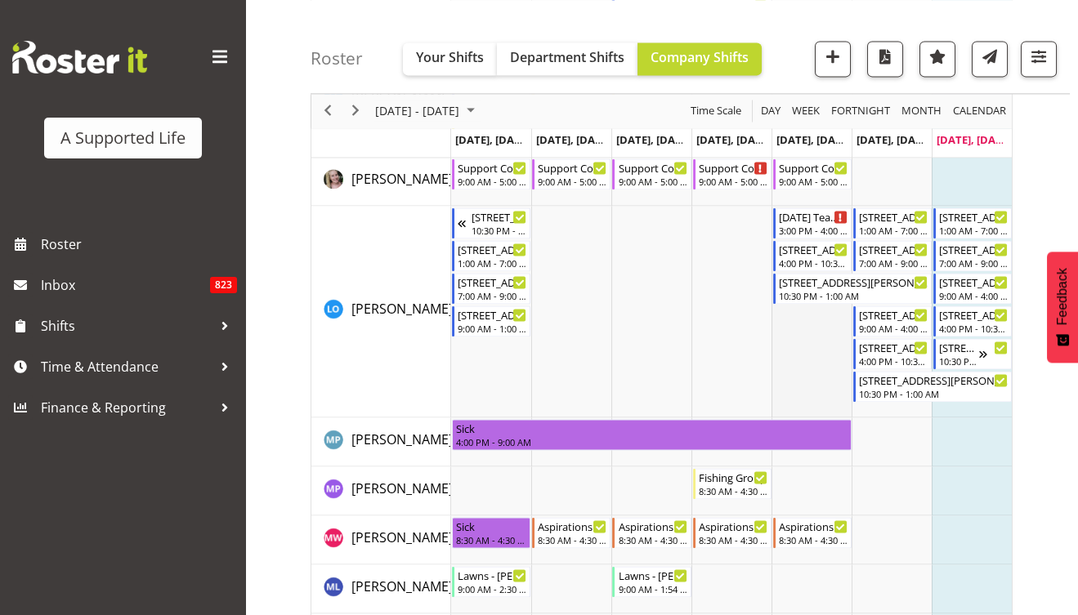
click at [795, 321] on td "Timeline Week of August 11, 2025" at bounding box center [811, 312] width 80 height 212
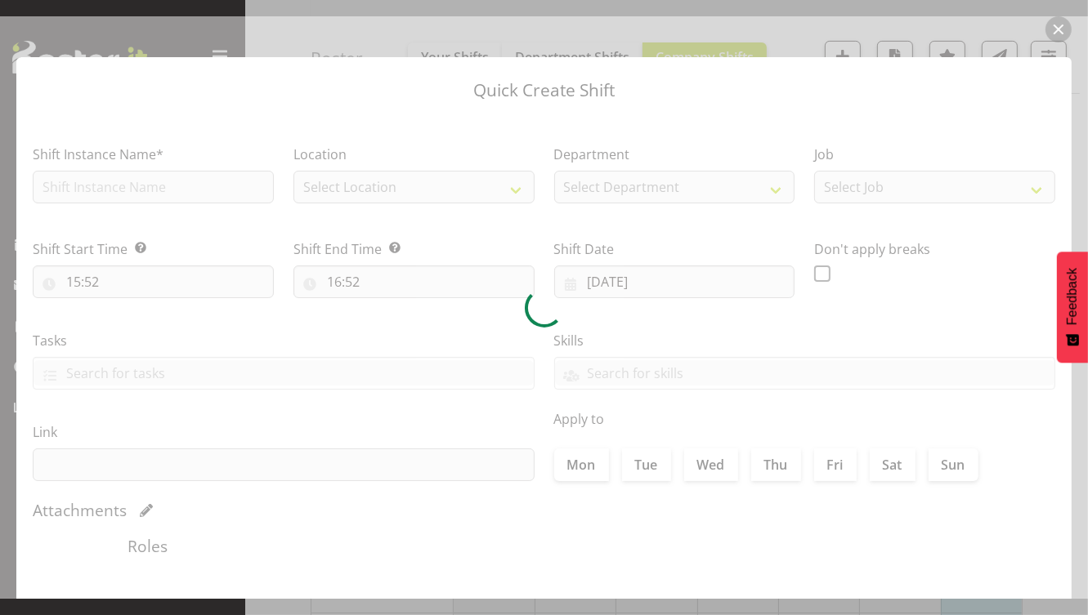
type input "15/08/2025"
checkbox input "true"
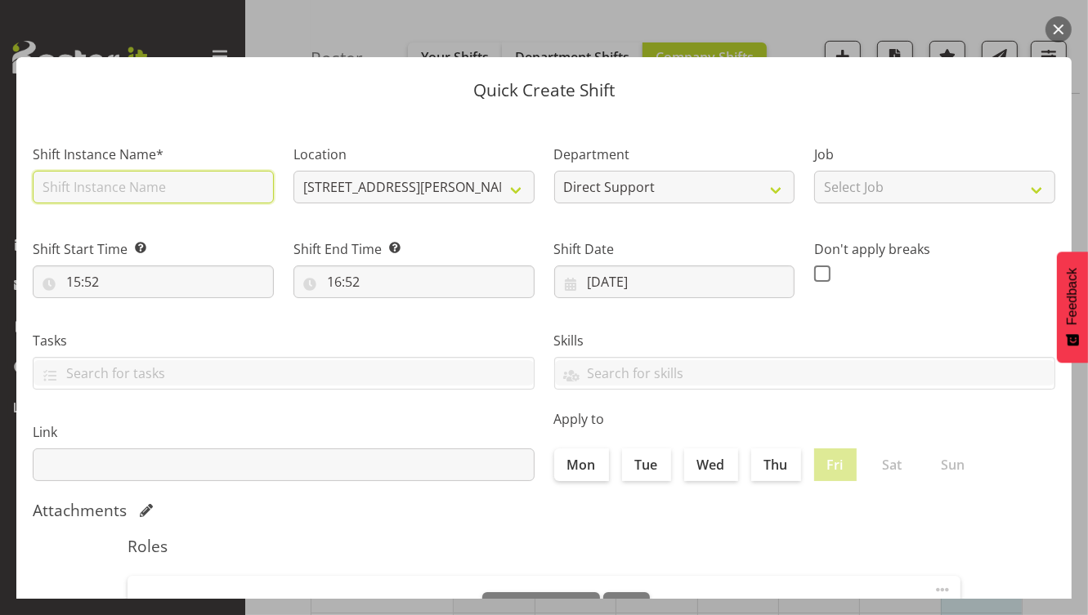
click at [114, 195] on input "text" at bounding box center [153, 187] width 241 height 33
type input "Meeting with [PERSON_NAME]"
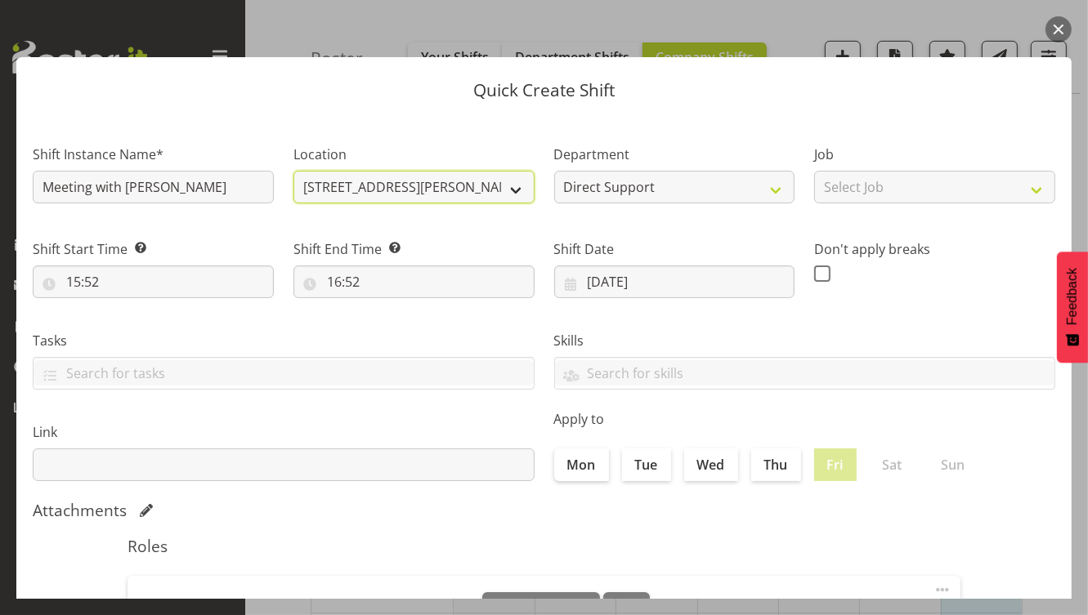
click at [386, 184] on select "56 Coulter rd. 1.241 Edmonton Road 1/23 Taitua Drive 102 Lincoln Road 12b Colet…" at bounding box center [413, 187] width 241 height 33
select select "490"
click at [293, 171] on select "56 Coulter rd. 1.241 Edmonton Road 1/23 Taitua Drive 102 Lincoln Road 12b Colet…" at bounding box center [413, 187] width 241 height 33
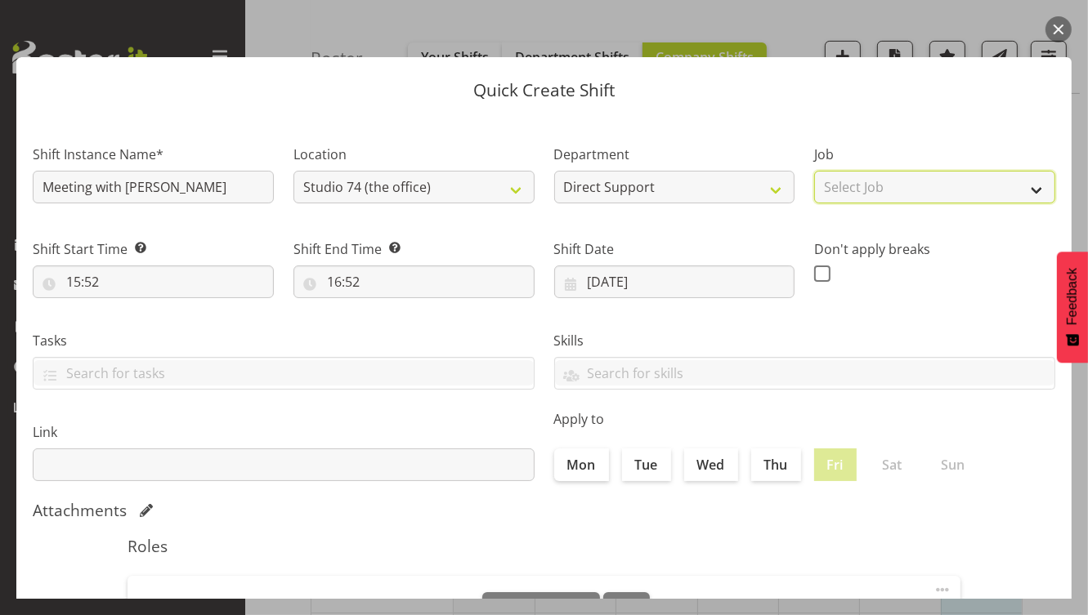
click at [942, 188] on select "Select Job Accounts and Payroll Admin Support Aspirations and Support Facilitat…" at bounding box center [934, 187] width 241 height 33
select select "4112"
click at [814, 171] on select "Select Job Accounts and Payroll Admin Support Aspirations and Support Facilitat…" at bounding box center [934, 187] width 241 height 33
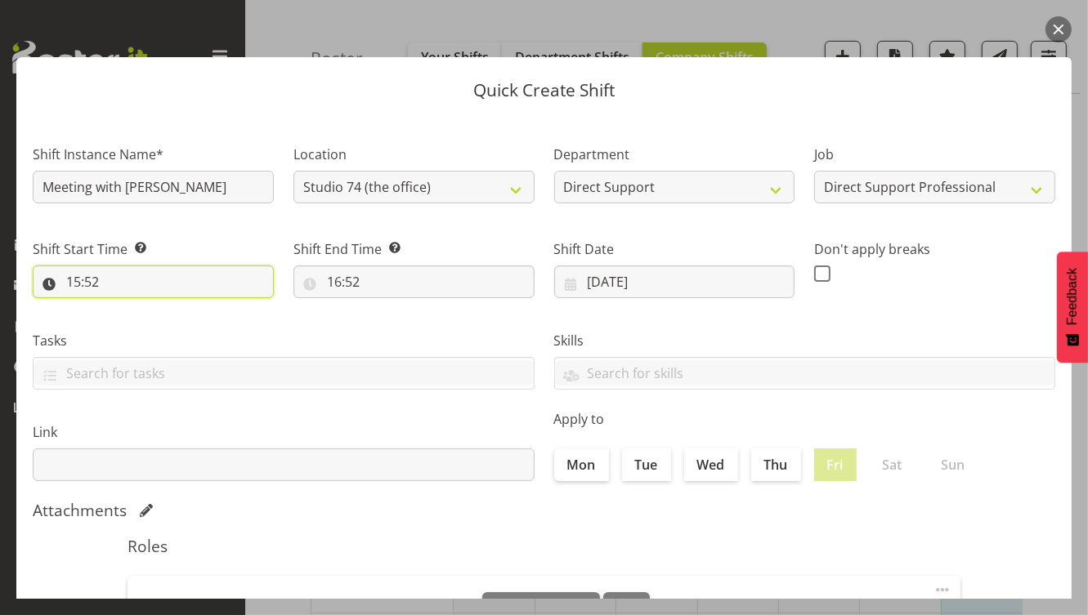
click at [90, 283] on input "15:52" at bounding box center [153, 282] width 241 height 33
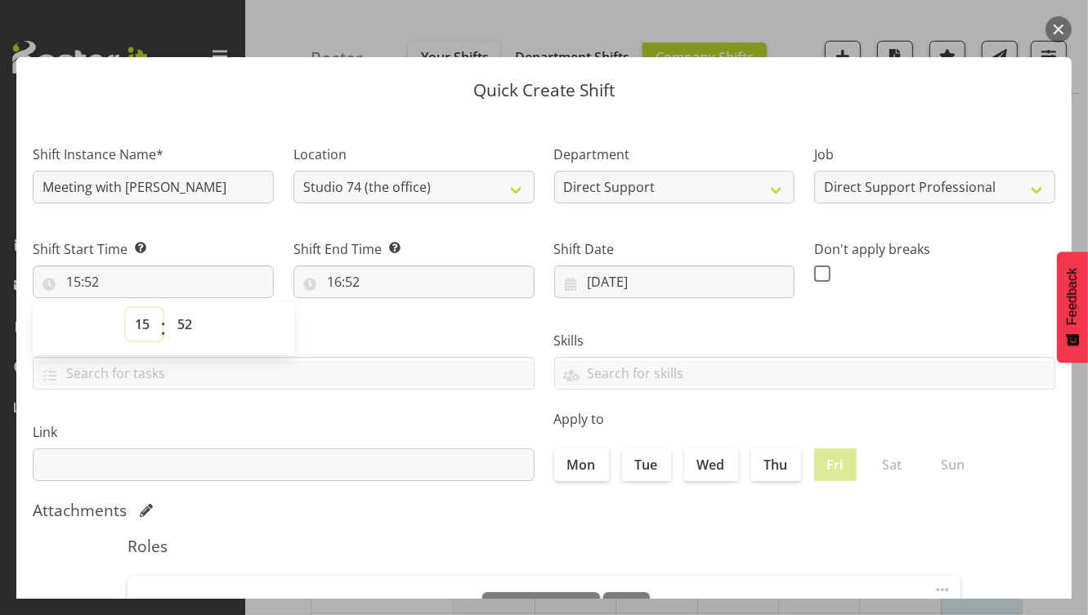
click at [148, 327] on select "00 01 02 03 04 05 06 07 08 09 10 11 12 13 14 15 16 17 18 19 20 21 22 23" at bounding box center [144, 324] width 37 height 33
select select "14"
click at [126, 308] on select "00 01 02 03 04 05 06 07 08 09 10 11 12 13 14 15 16 17 18 19 20 21 22 23" at bounding box center [144, 324] width 37 height 33
type input "14:52"
click at [188, 324] on select "00 01 02 03 04 05 06 07 08 09 10 11 12 13 14 15 16 17 18 19 20 21 22 23 24 25 2…" at bounding box center [186, 324] width 37 height 33
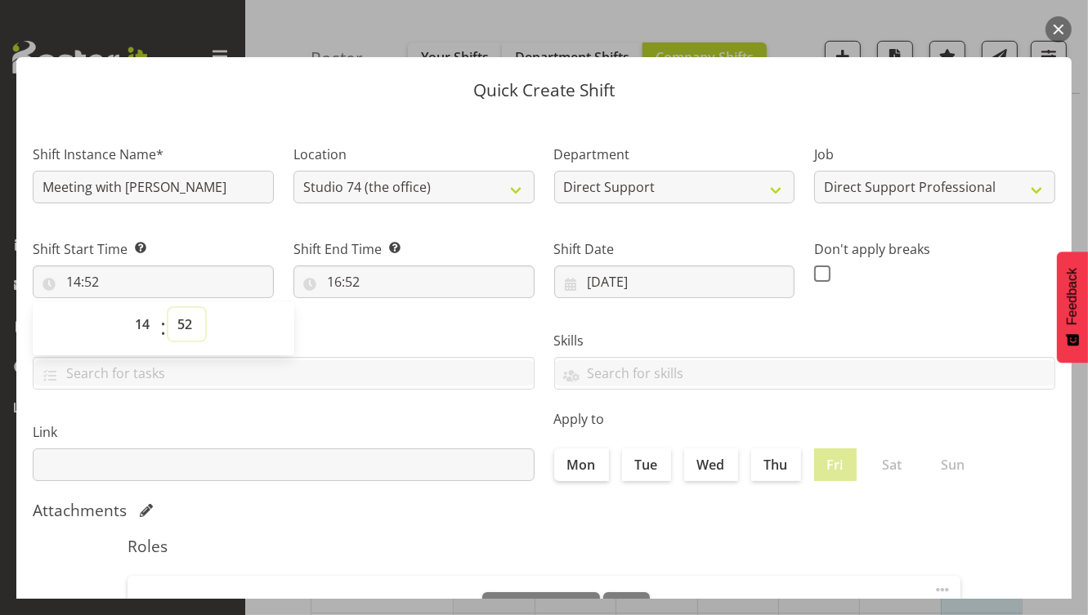
select select "0"
click at [168, 308] on select "00 01 02 03 04 05 06 07 08 09 10 11 12 13 14 15 16 17 18 19 20 21 22 23 24 25 2…" at bounding box center [186, 324] width 37 height 33
type input "14:00"
click at [329, 279] on input "16:52" at bounding box center [413, 282] width 241 height 33
click at [403, 335] on select "00 01 02 03 04 05 06 07 08 09 10 11 12 13 14 15 16 17 18 19 20 21 22 23" at bounding box center [404, 324] width 37 height 33
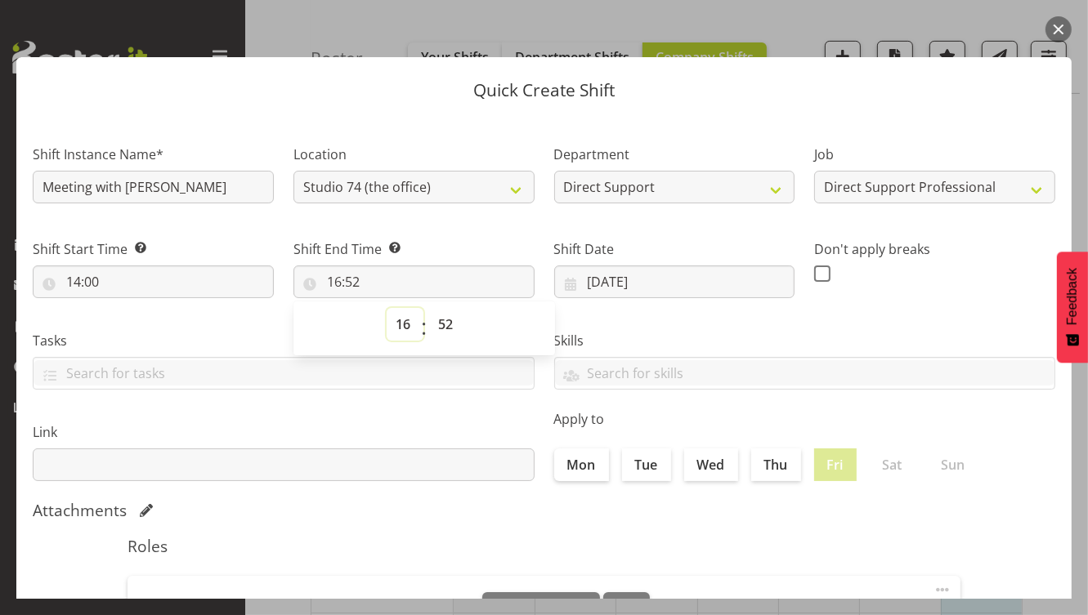
select select "15"
click at [386, 308] on select "00 01 02 03 04 05 06 07 08 09 10 11 12 13 14 15 16 17 18 19 20 21 22 23" at bounding box center [404, 324] width 37 height 33
type input "15:52"
click at [447, 322] on select "00 01 02 03 04 05 06 07 08 09 10 11 12 13 14 15 16 17 18 19 20 21 22 23 24 25 2…" at bounding box center [447, 324] width 37 height 33
select select "0"
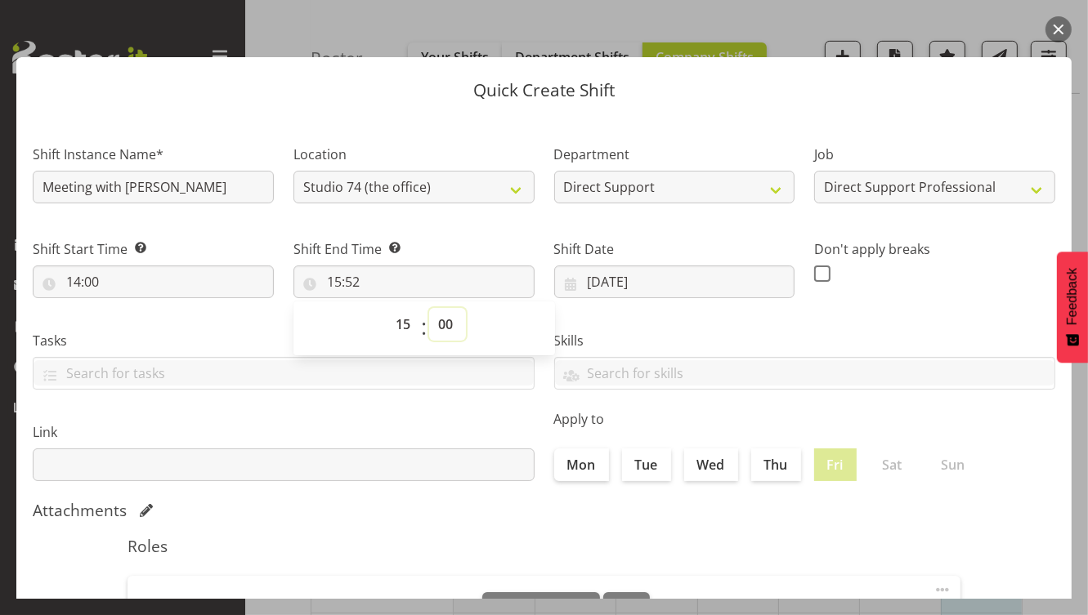
click at [429, 308] on select "00 01 02 03 04 05 06 07 08 09 10 11 12 13 14 15 16 17 18 19 20 21 22 23 24 25 2…" at bounding box center [447, 324] width 37 height 33
type input "15:00"
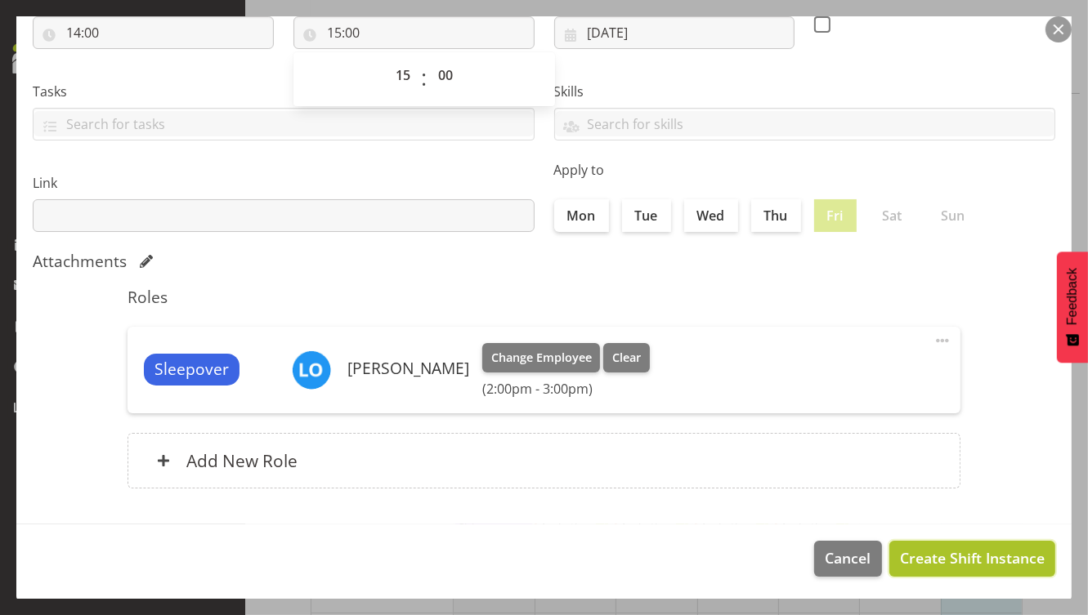
click at [939, 555] on span "Create Shift Instance" at bounding box center [972, 557] width 145 height 21
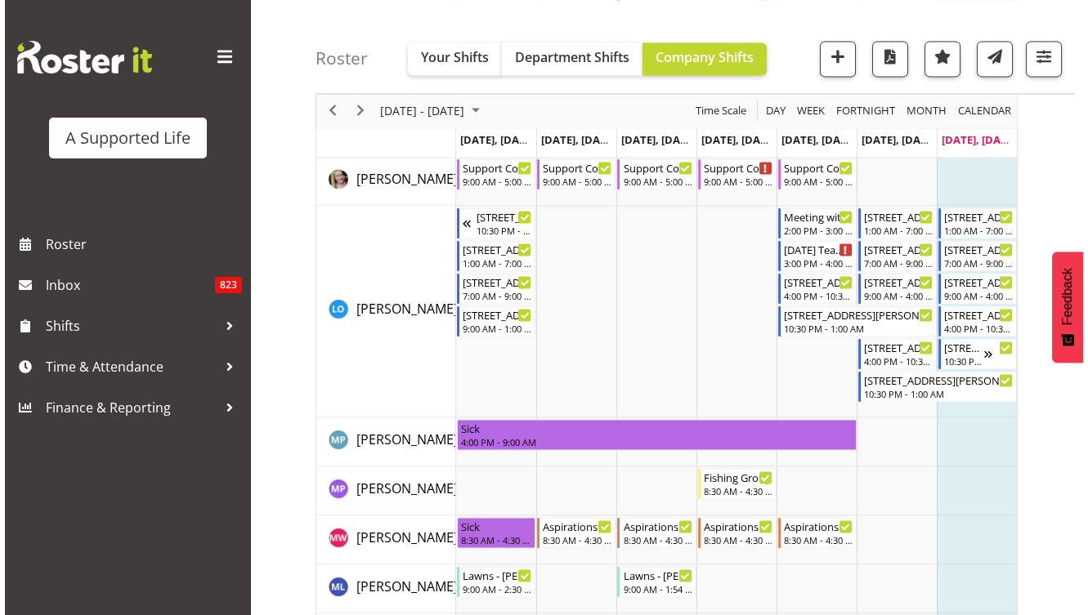
scroll to position [1456, 0]
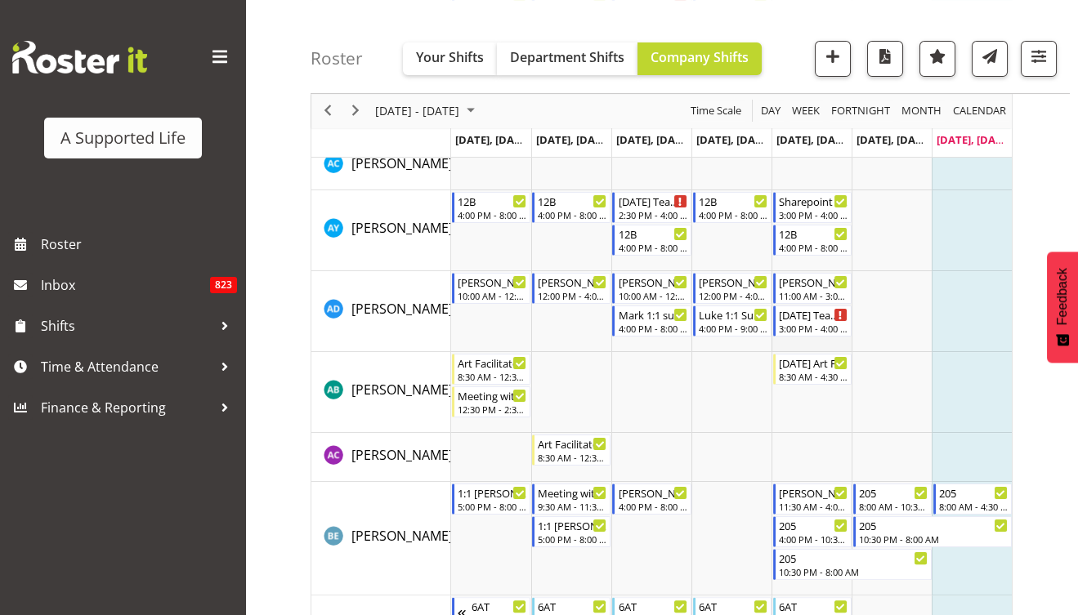
click at [817, 341] on td "Timeline Week of August 11, 2025" at bounding box center [811, 311] width 80 height 81
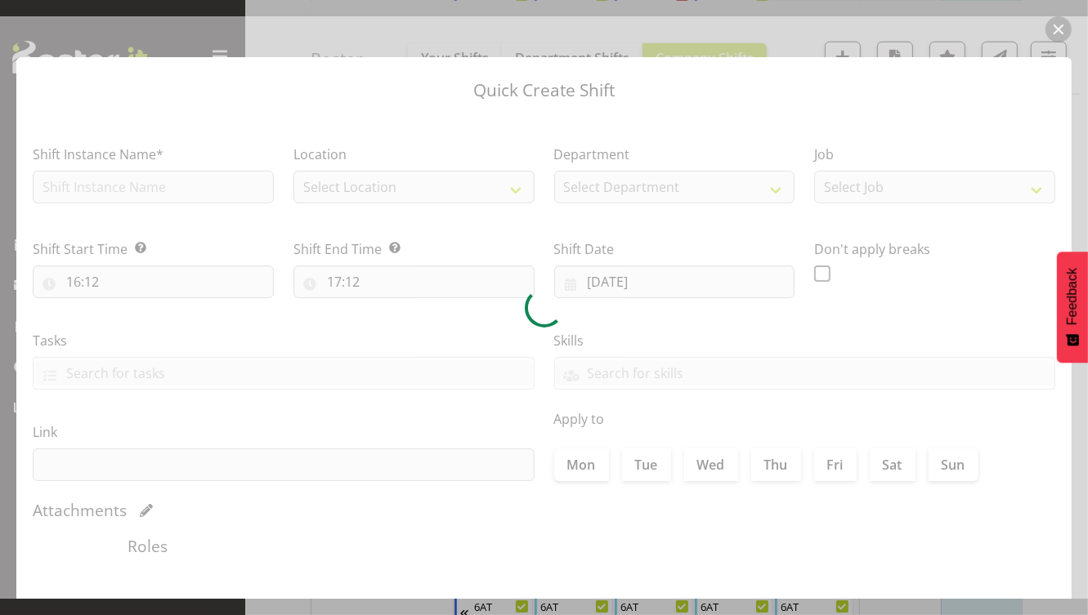
type input "15/08/2025"
checkbox input "true"
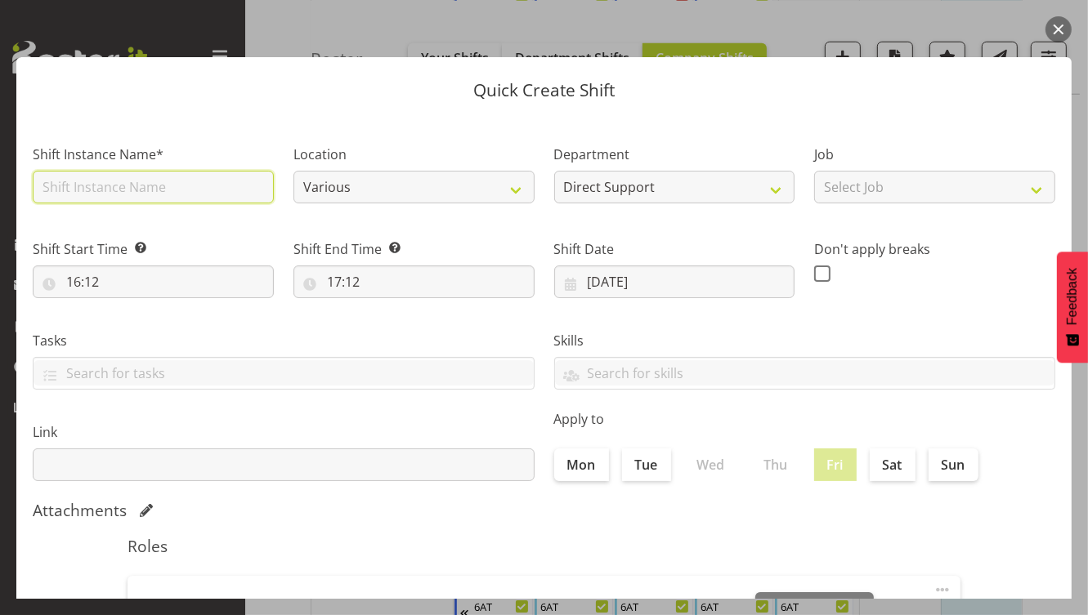
click at [218, 196] on input "text" at bounding box center [153, 187] width 241 height 33
type input "Meeting with [PERSON_NAME]"
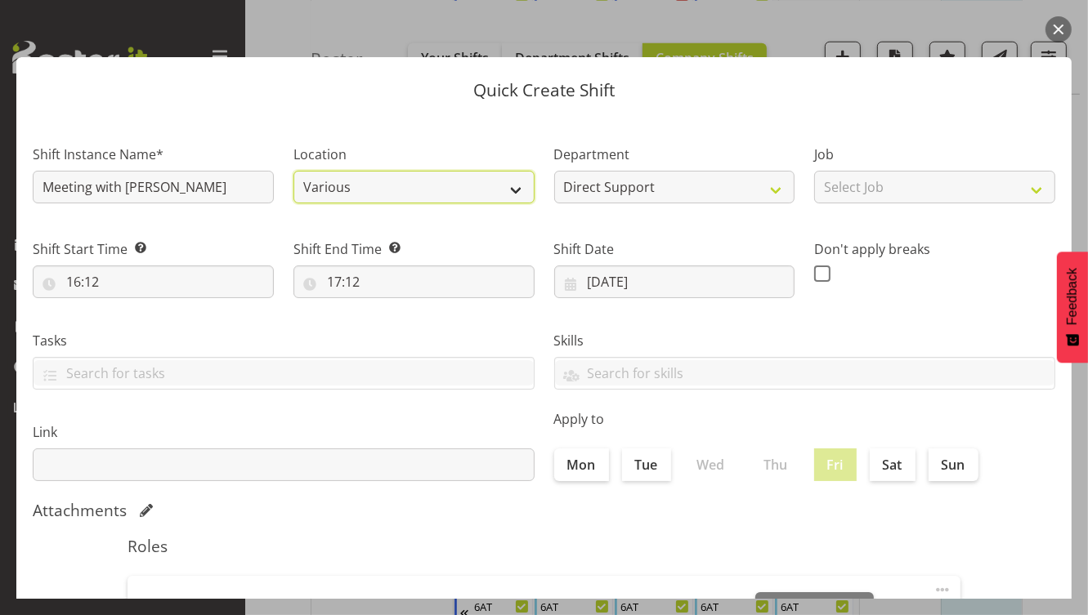
click at [322, 190] on select "Various 1.241 Edmonton Road 102 Lincoln Road 12b Coletta Lane 151 Edmonton Road…" at bounding box center [413, 187] width 241 height 33
select select "490"
click at [293, 171] on select "Various 1.241 Edmonton Road 102 Lincoln Road 12b Coletta Lane 151 Edmonton Road…" at bounding box center [413, 187] width 241 height 33
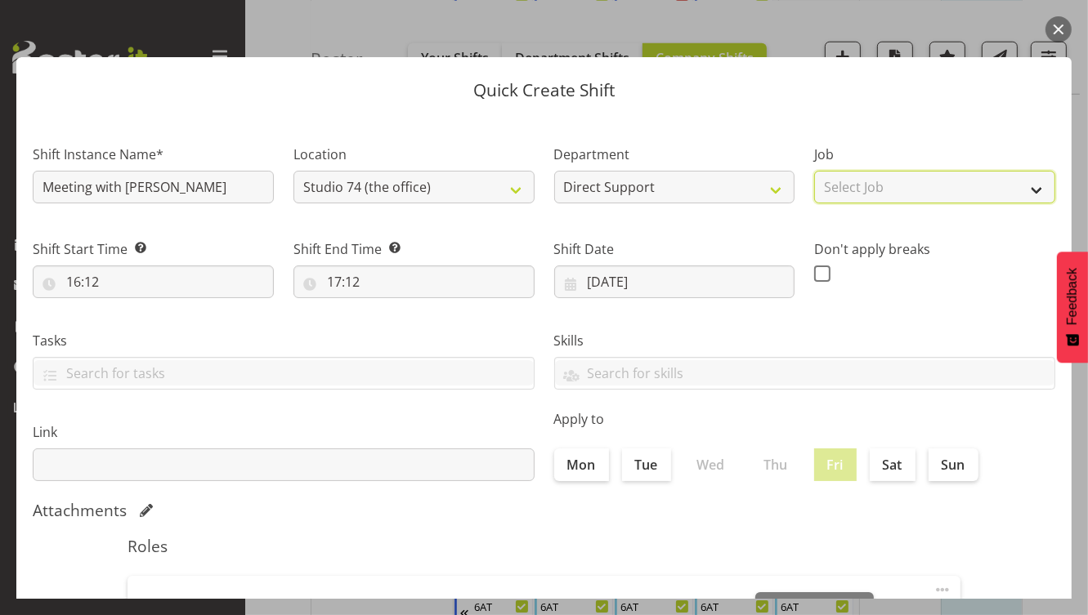
click at [883, 177] on select "Select Job Accounts and Payroll Admin Support Aspirations and Support Facilitat…" at bounding box center [934, 187] width 241 height 33
select select "4112"
click at [814, 171] on select "Select Job Accounts and Payroll Admin Support Aspirations and Support Facilitat…" at bounding box center [934, 187] width 241 height 33
click at [156, 262] on div "Shift Start Time Set the time of the day you wish this shift to start 16:12 00 …" at bounding box center [153, 268] width 241 height 59
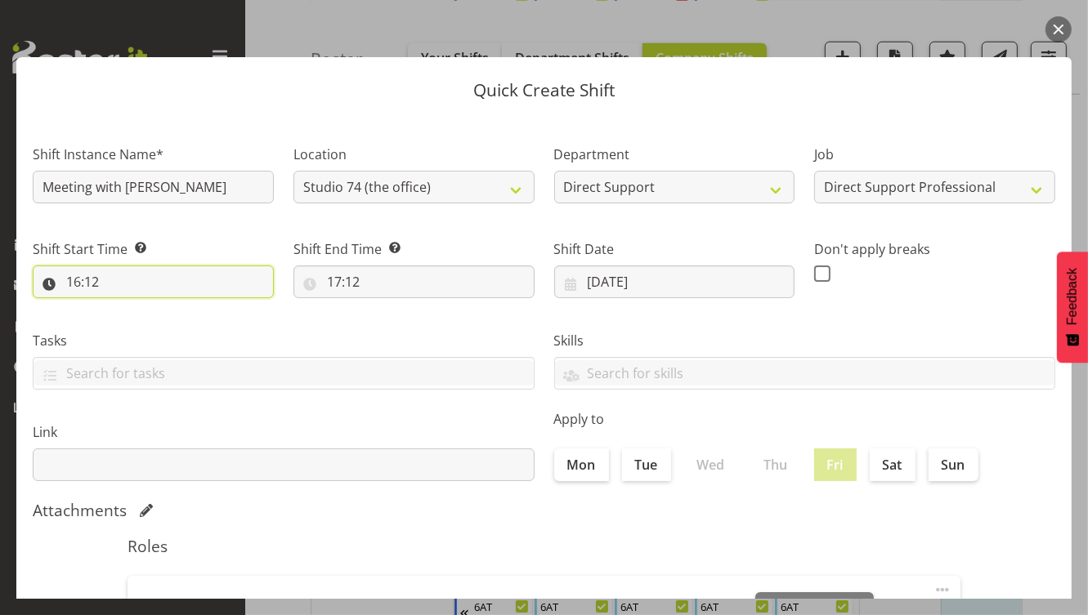
click at [102, 275] on input "16:12" at bounding box center [153, 282] width 241 height 33
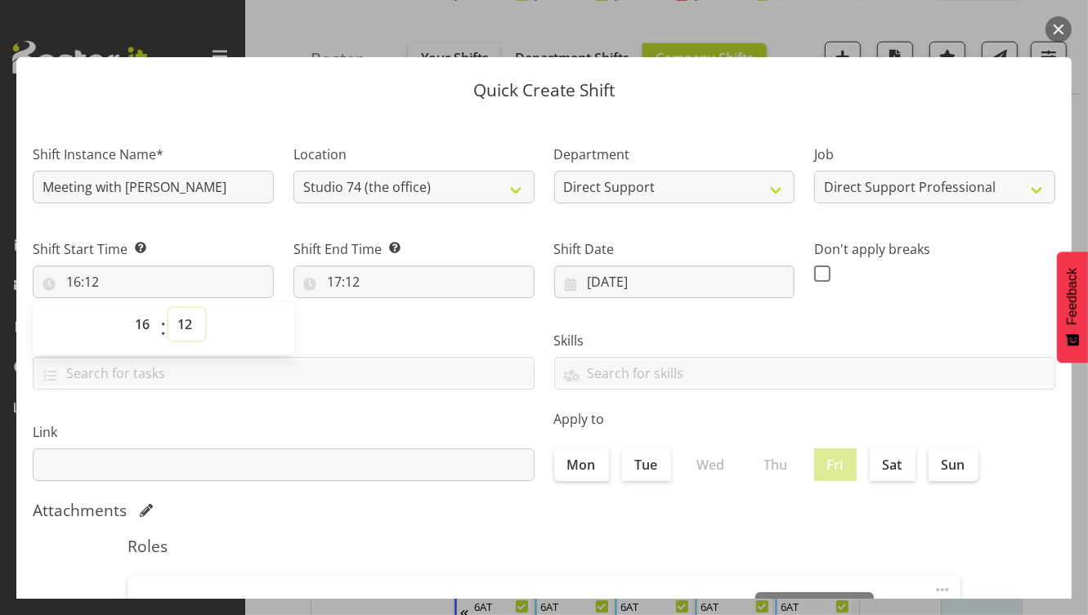
click at [191, 325] on select "00 01 02 03 04 05 06 07 08 09 10 11 12 13 14 15 16 17 18 19 20 21 22 23 24 25 2…" at bounding box center [186, 324] width 37 height 33
select select "0"
click at [168, 308] on select "00 01 02 03 04 05 06 07 08 09 10 11 12 13 14 15 16 17 18 19 20 21 22 23 24 25 2…" at bounding box center [186, 324] width 37 height 33
type input "16:00"
click at [351, 285] on input "17:12" at bounding box center [413, 282] width 241 height 33
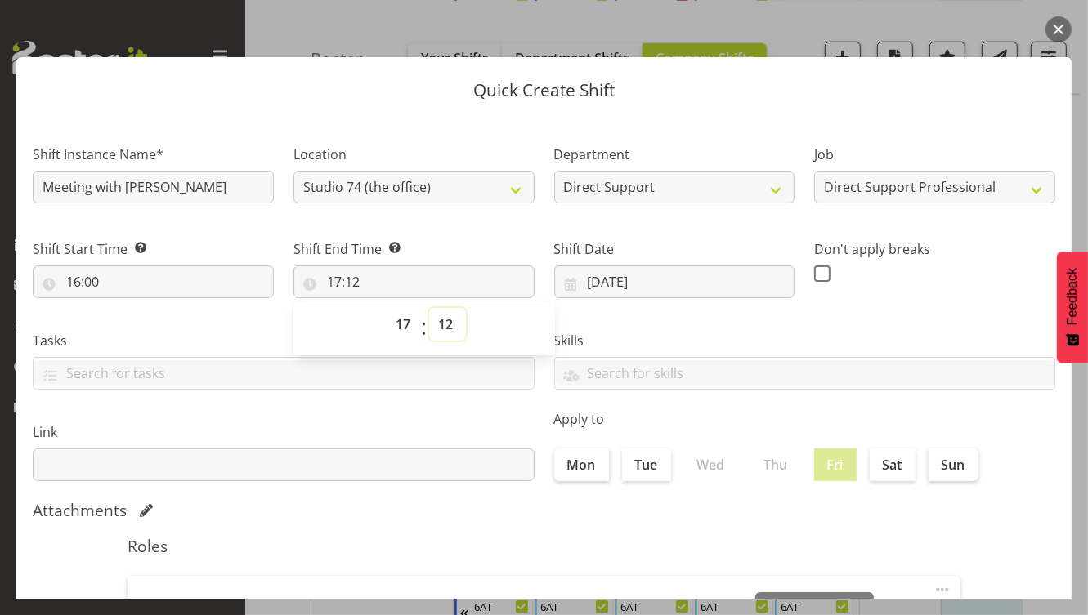
click at [449, 327] on select "00 01 02 03 04 05 06 07 08 09 10 11 12 13 14 15 16 17 18 19 20 21 22 23 24 25 2…" at bounding box center [447, 324] width 37 height 33
select select "0"
click at [429, 308] on select "00 01 02 03 04 05 06 07 08 09 10 11 12 13 14 15 16 17 18 19 20 21 22 23 24 25 2…" at bounding box center [447, 324] width 37 height 33
type input "17:00"
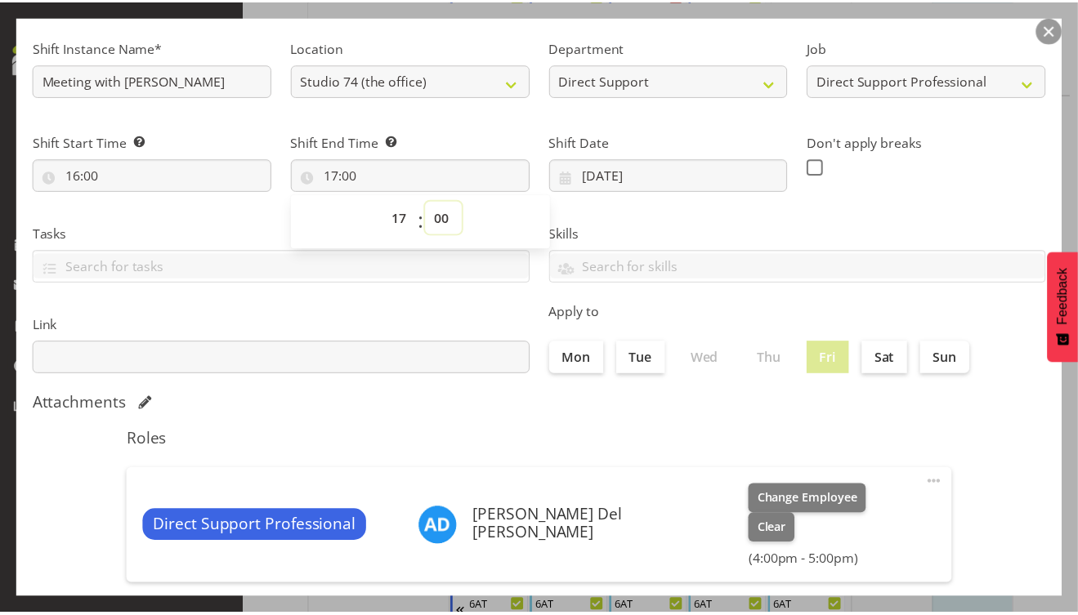
scroll to position [249, 0]
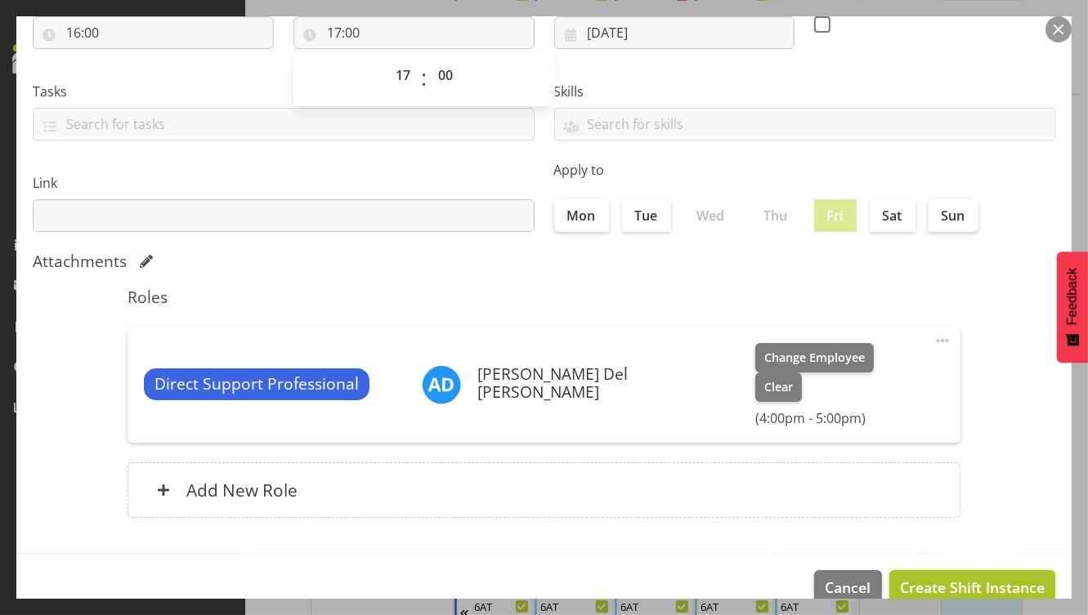
click at [927, 577] on span "Create Shift Instance" at bounding box center [972, 587] width 145 height 21
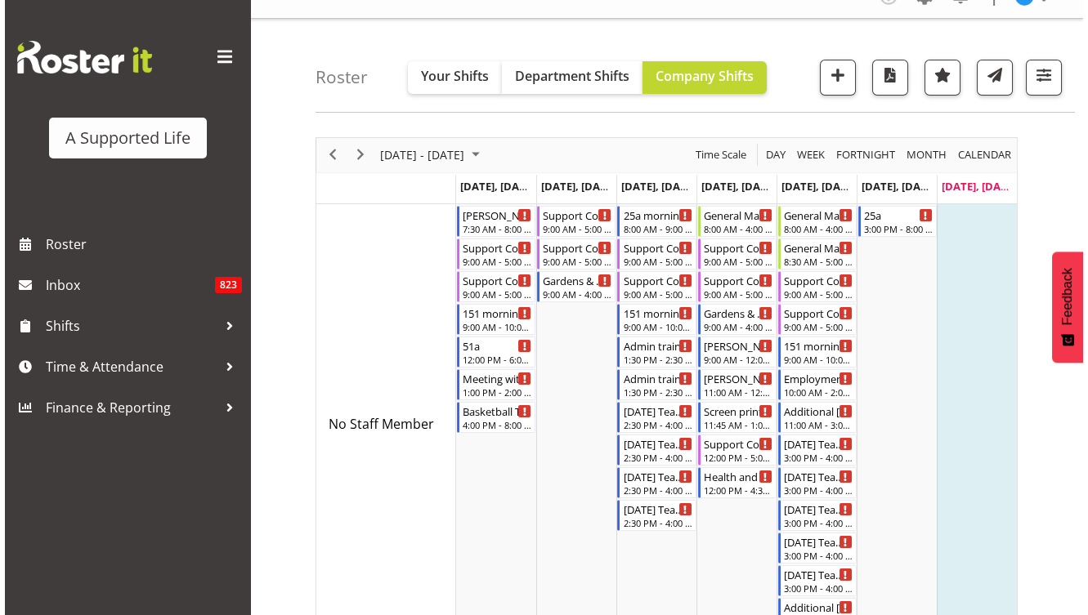
scroll to position [0, 0]
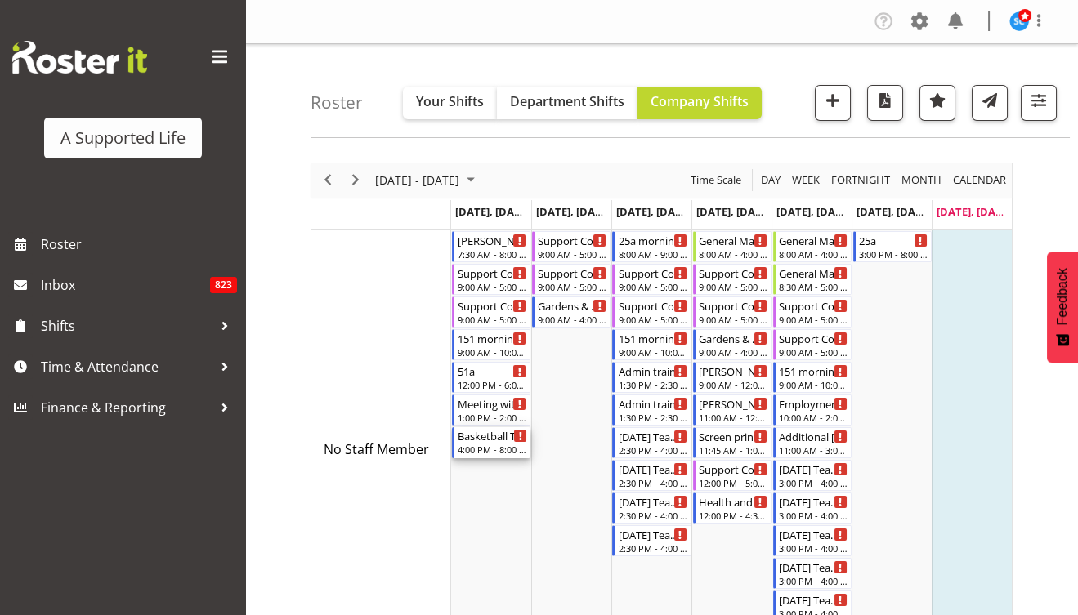
click at [504, 436] on div "Basketball Training Support" at bounding box center [492, 435] width 69 height 16
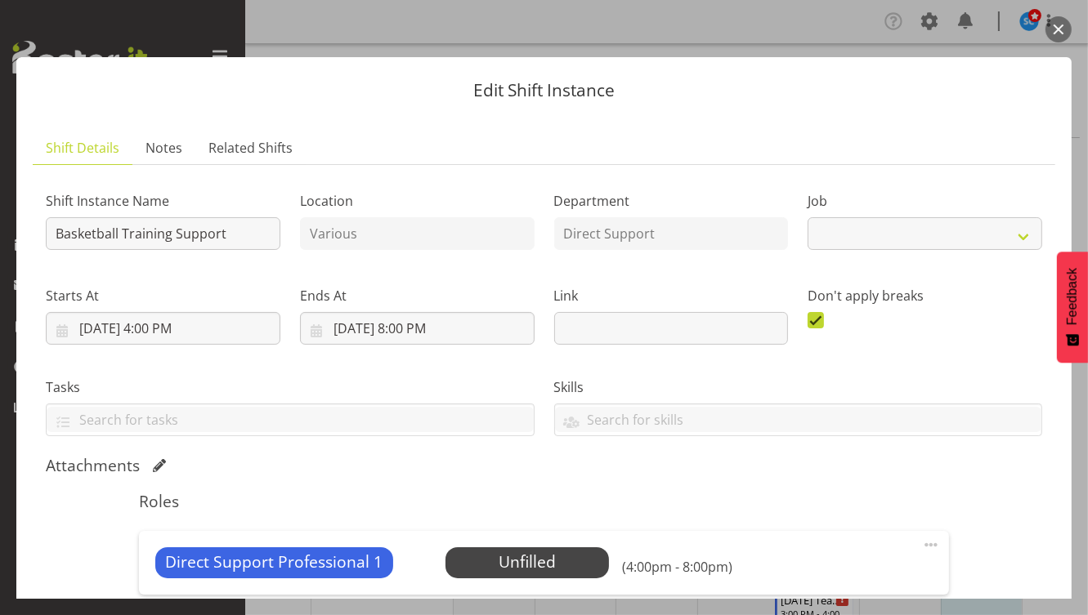
select select "4112"
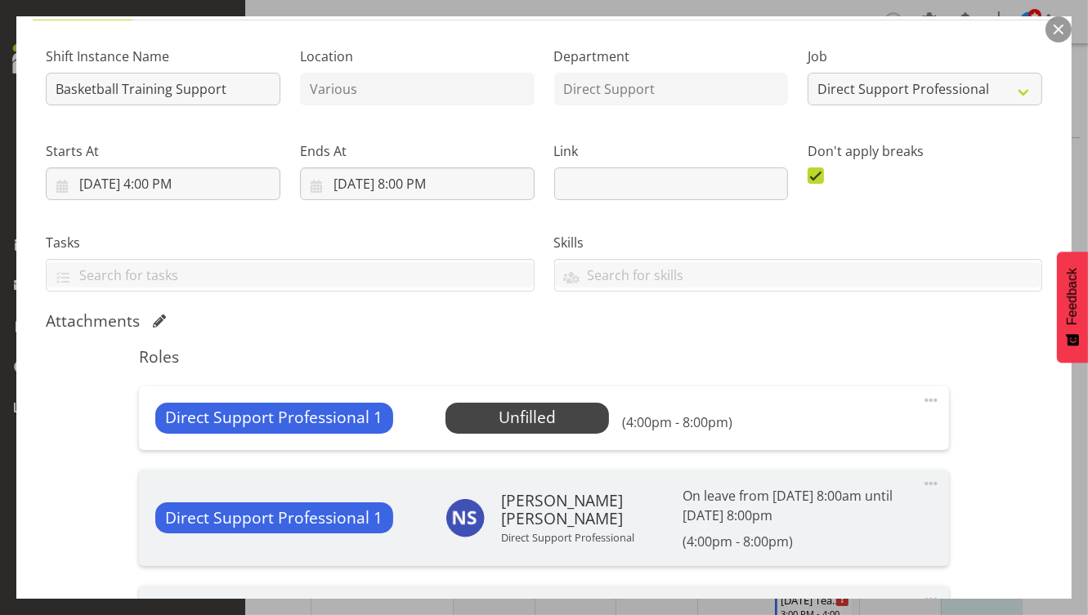
scroll to position [261, 0]
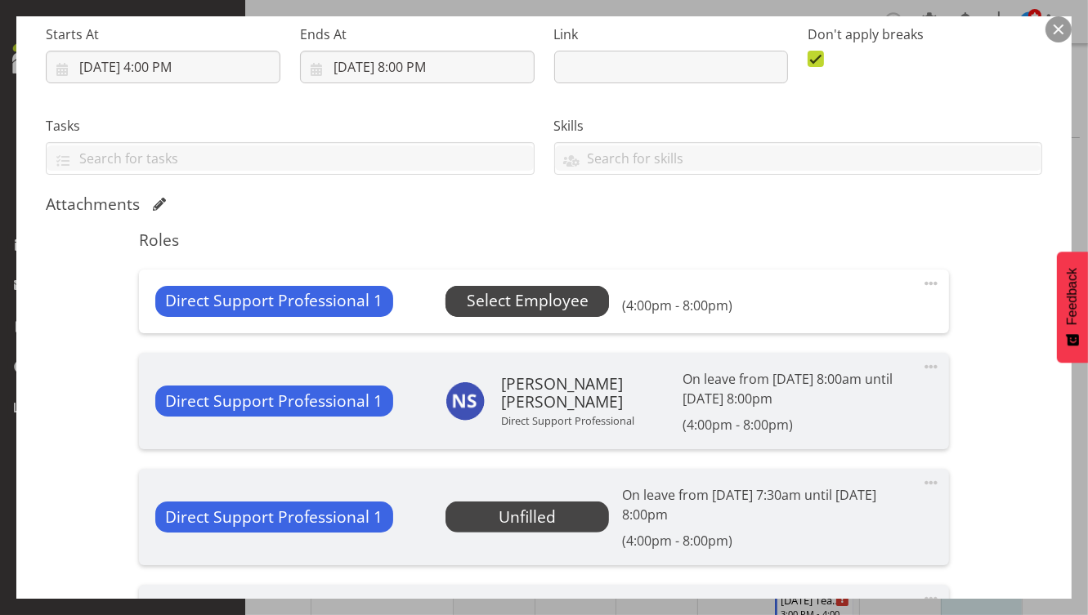
click at [545, 291] on span "Select Employee" at bounding box center [528, 301] width 122 height 24
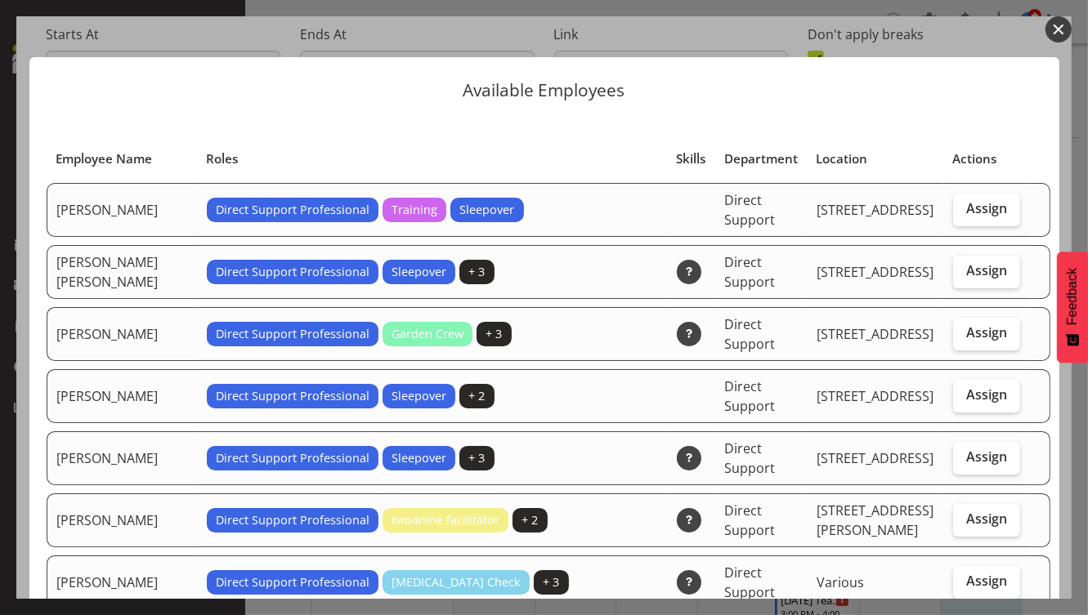
scroll to position [498, 0]
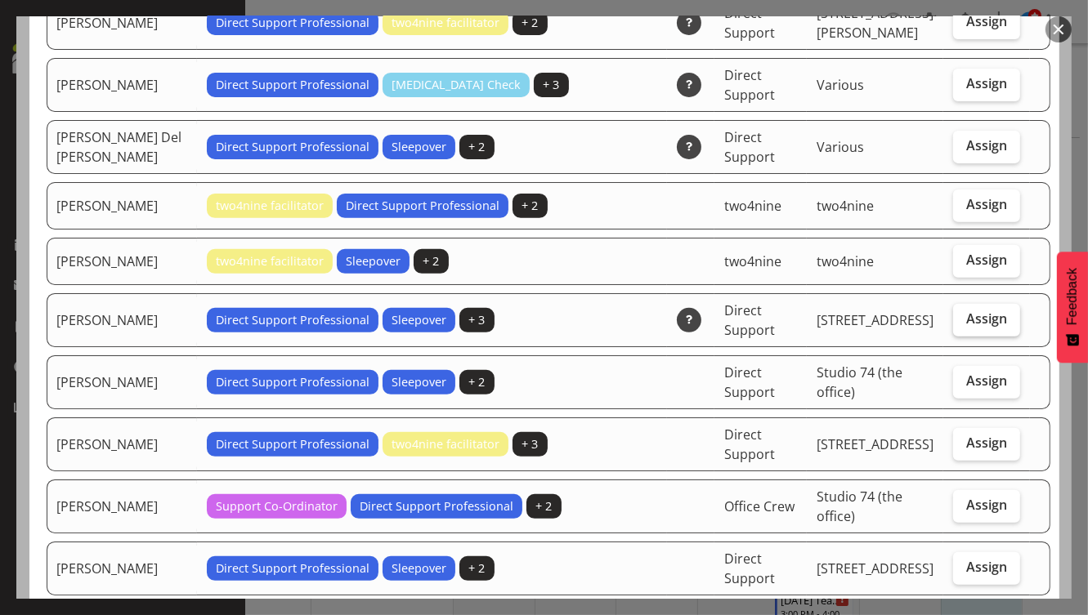
click at [967, 310] on span "Assign" at bounding box center [986, 318] width 41 height 16
click at [963, 314] on input "Assign" at bounding box center [958, 319] width 11 height 11
checkbox input "true"
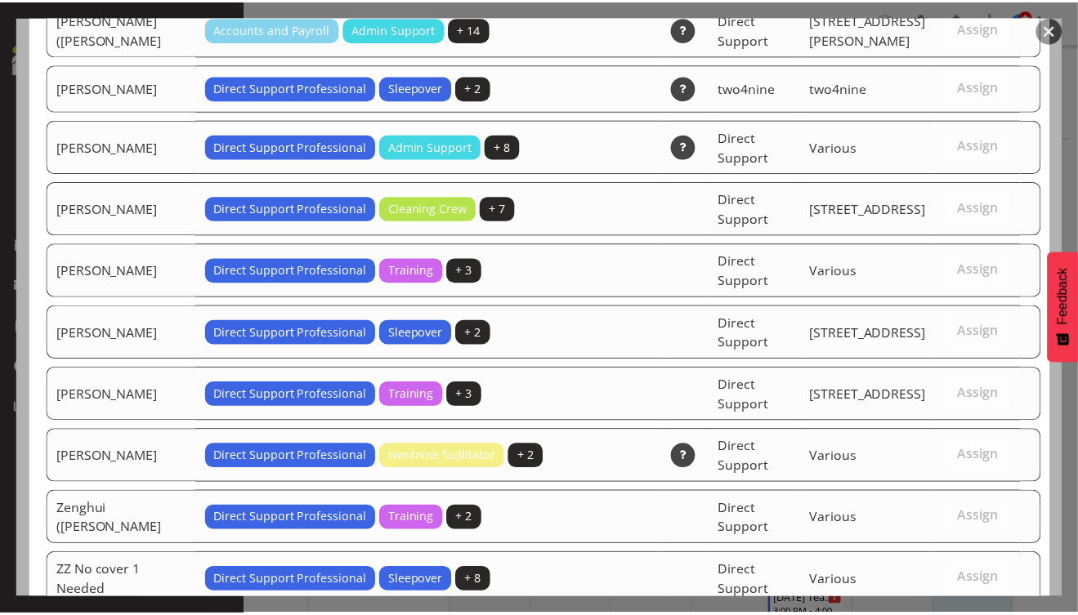
scroll to position [4469, 0]
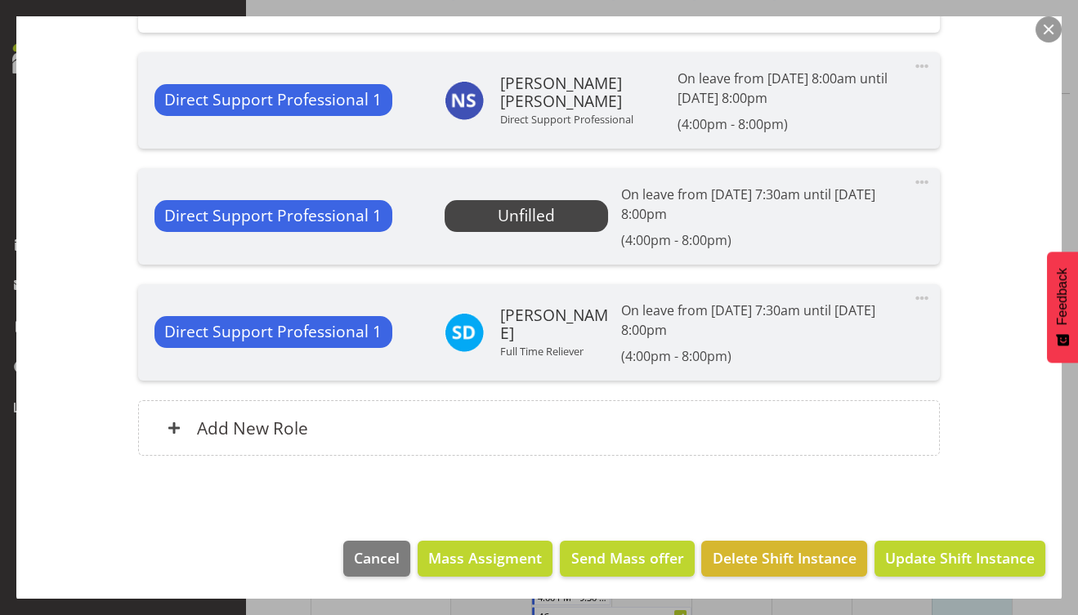
scroll to position [523, 0]
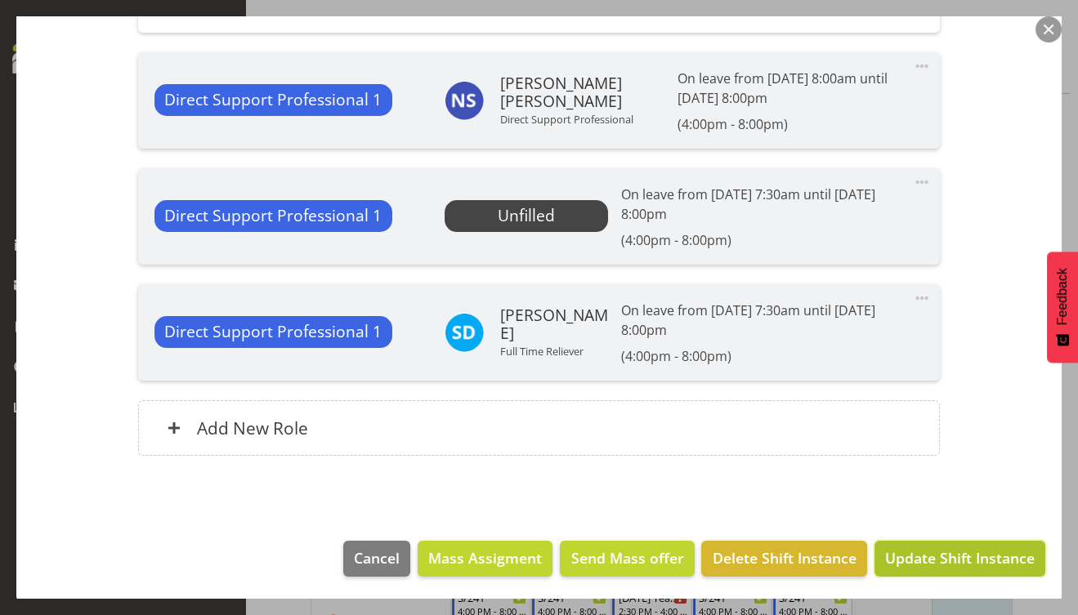
click at [929, 550] on span "Update Shift Instance" at bounding box center [960, 557] width 150 height 21
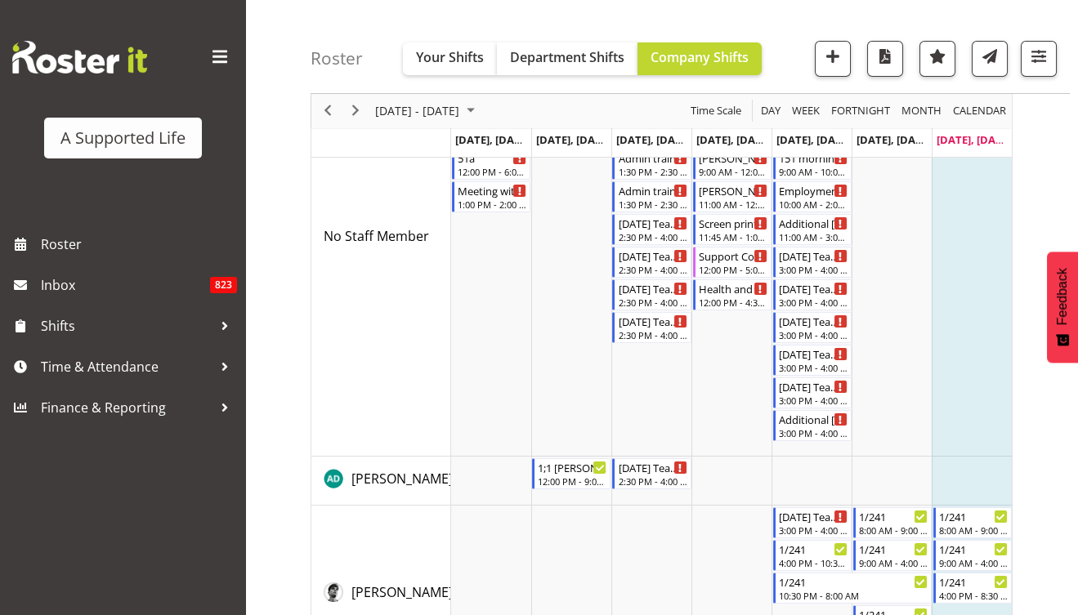
scroll to position [0, 0]
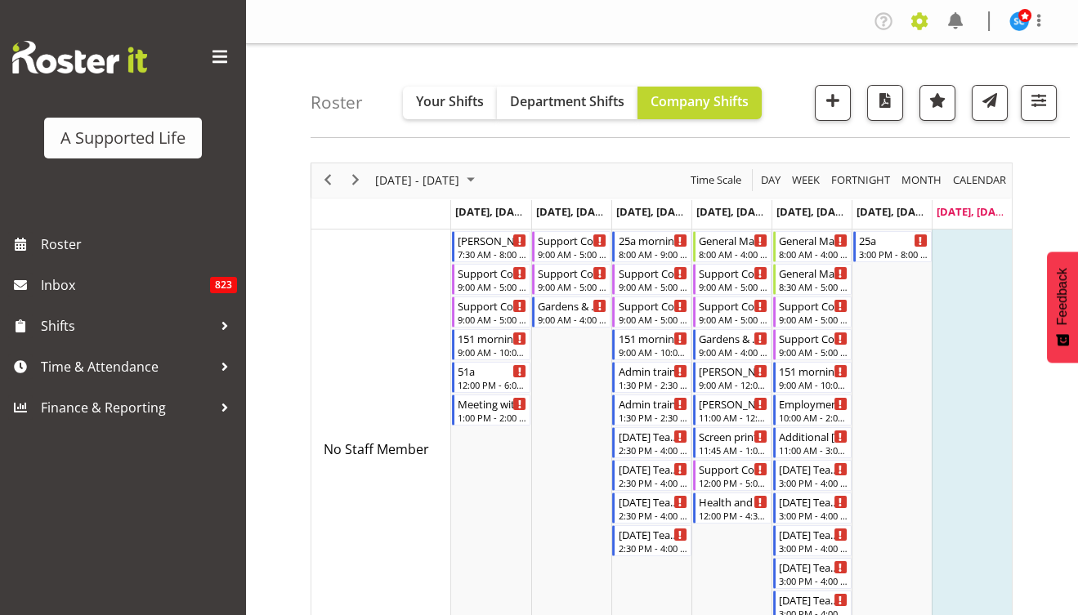
click at [930, 30] on span at bounding box center [919, 21] width 26 height 26
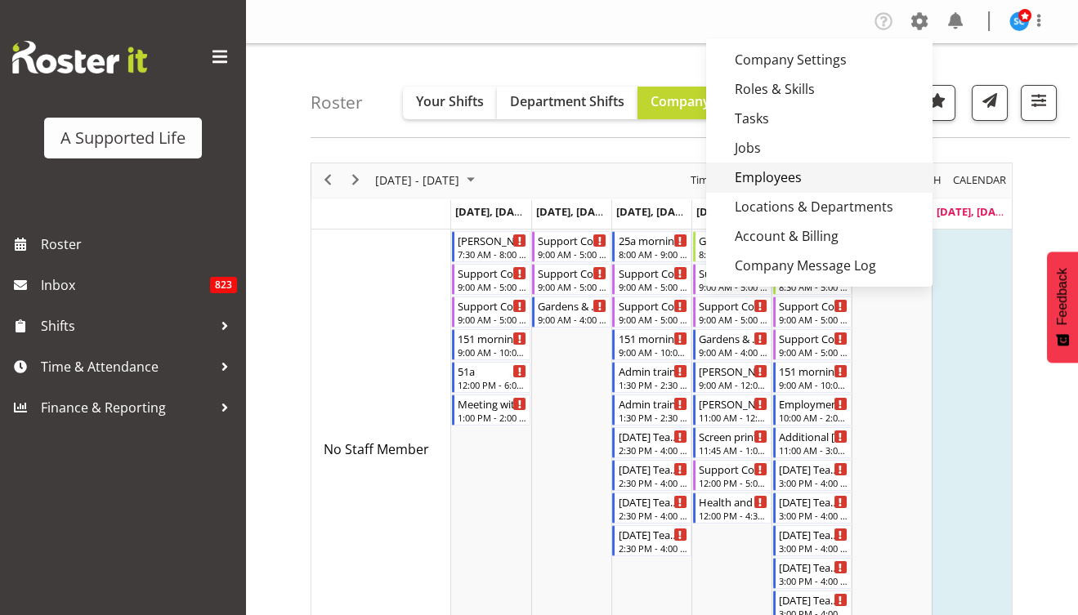
click at [751, 172] on link "Employees" at bounding box center [819, 177] width 226 height 29
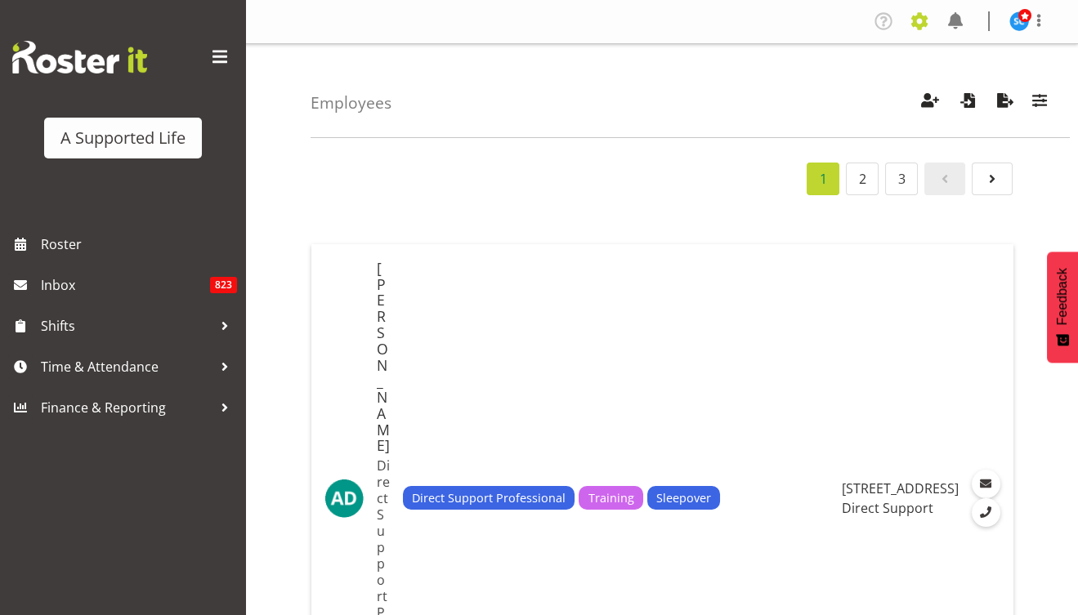
click at [923, 19] on span at bounding box center [919, 21] width 26 height 26
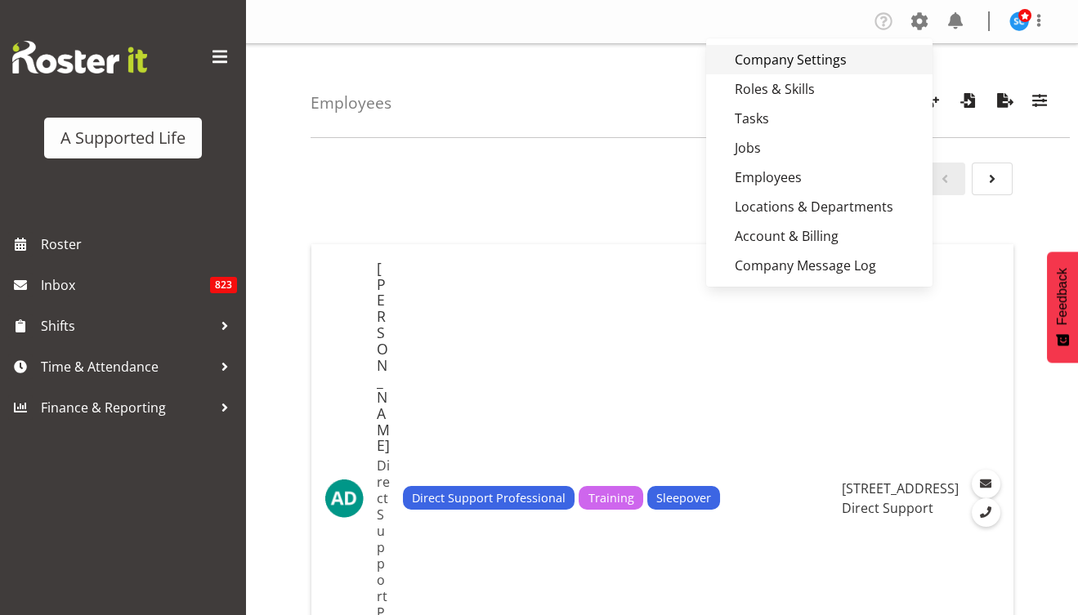
click at [788, 50] on link "Company Settings" at bounding box center [819, 59] width 226 height 29
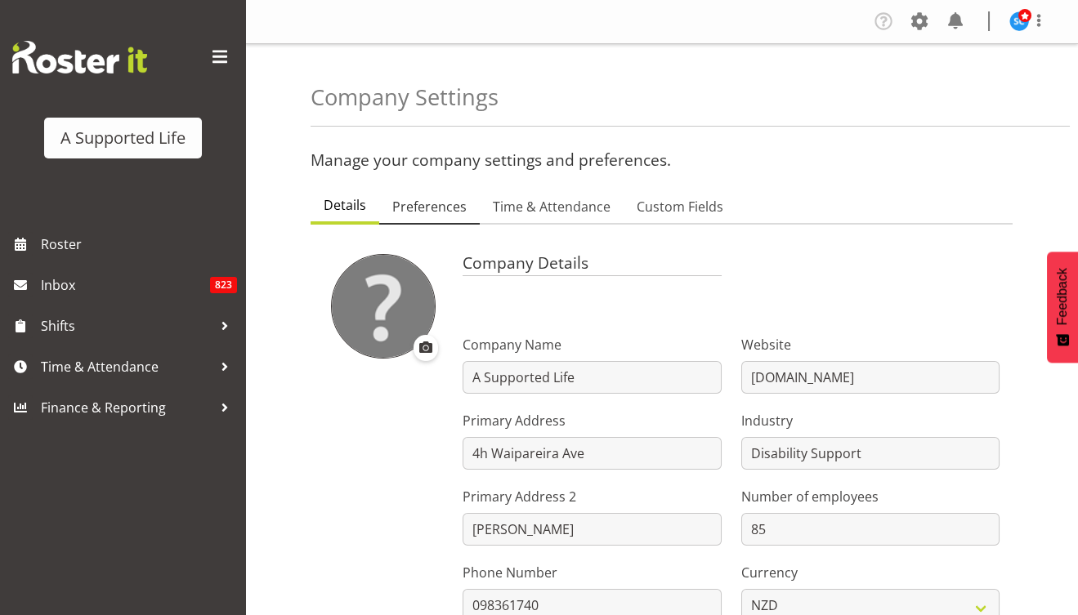
click at [431, 207] on span "Preferences" at bounding box center [429, 207] width 74 height 20
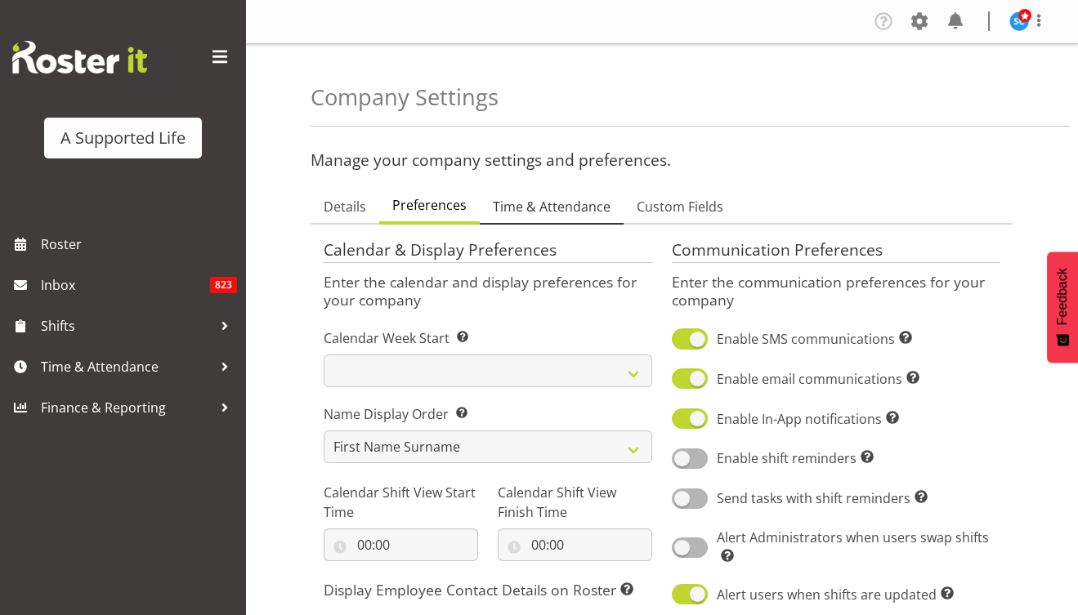
click at [542, 208] on span "Time & Attendance" at bounding box center [552, 207] width 118 height 20
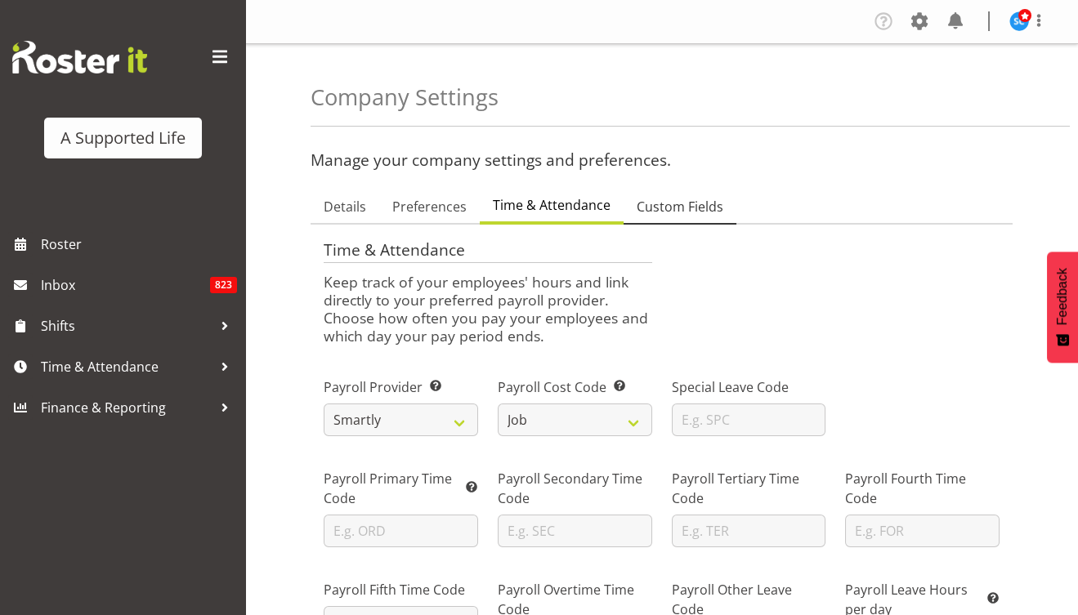
click at [658, 208] on span "Custom Fields" at bounding box center [680, 207] width 87 height 20
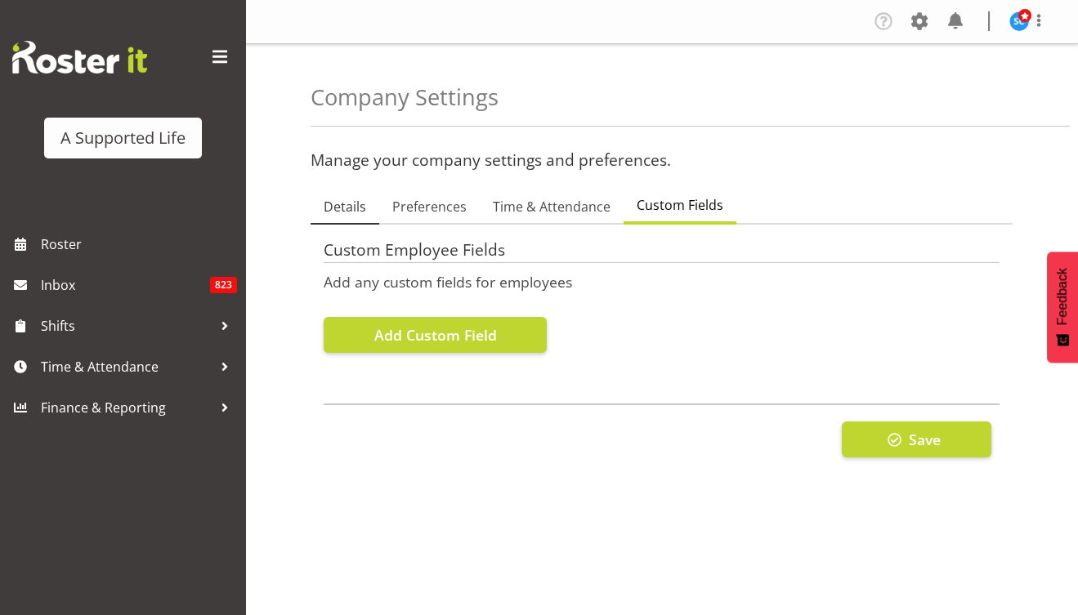
click at [357, 211] on span "Details" at bounding box center [345, 207] width 42 height 20
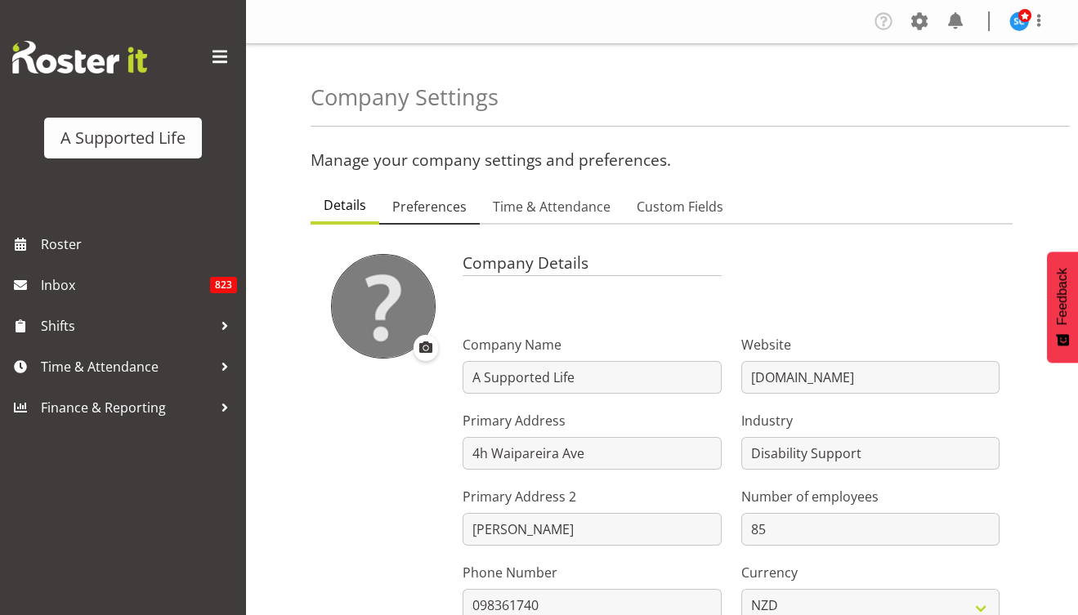
click at [429, 204] on span "Preferences" at bounding box center [429, 207] width 74 height 20
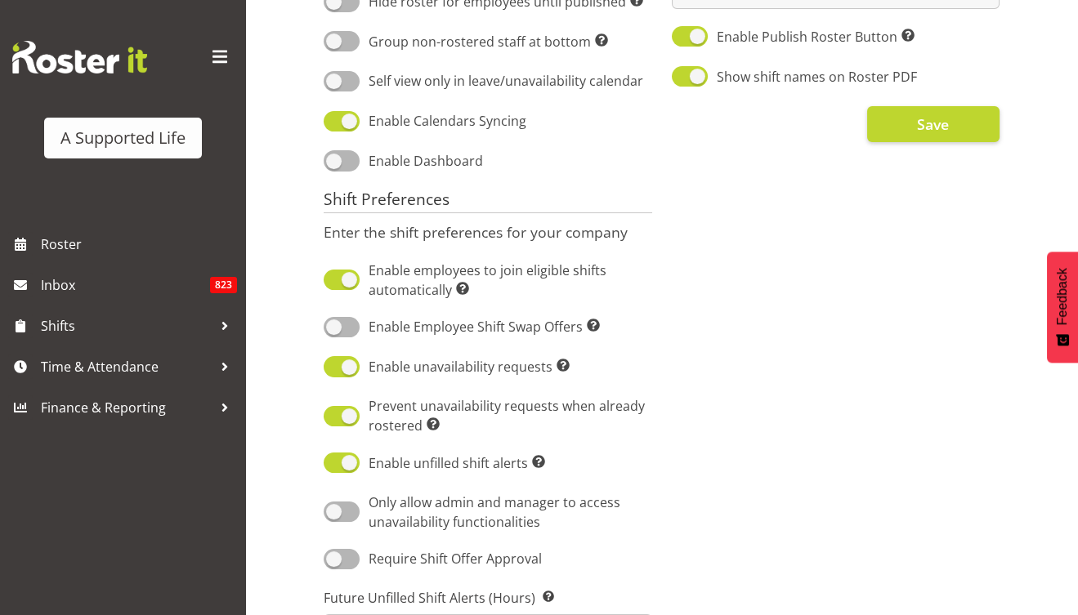
scroll to position [784, 0]
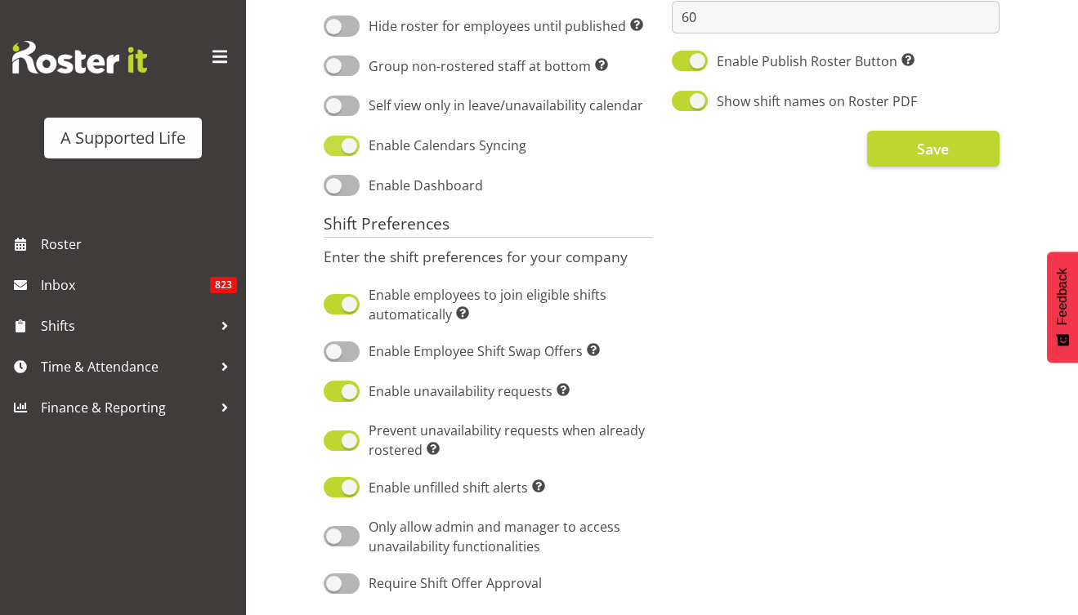
click at [333, 145] on span at bounding box center [342, 146] width 36 height 20
click at [333, 145] on input "Enable Calendars Syncing" at bounding box center [329, 146] width 11 height 11
checkbox input "false"
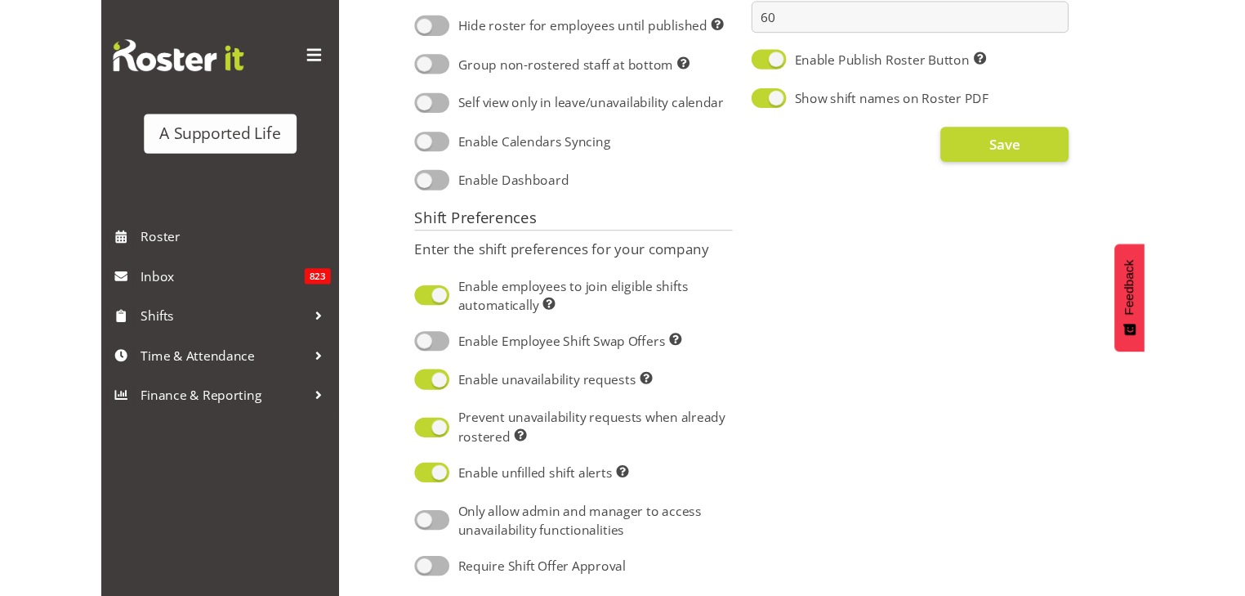
scroll to position [719, 0]
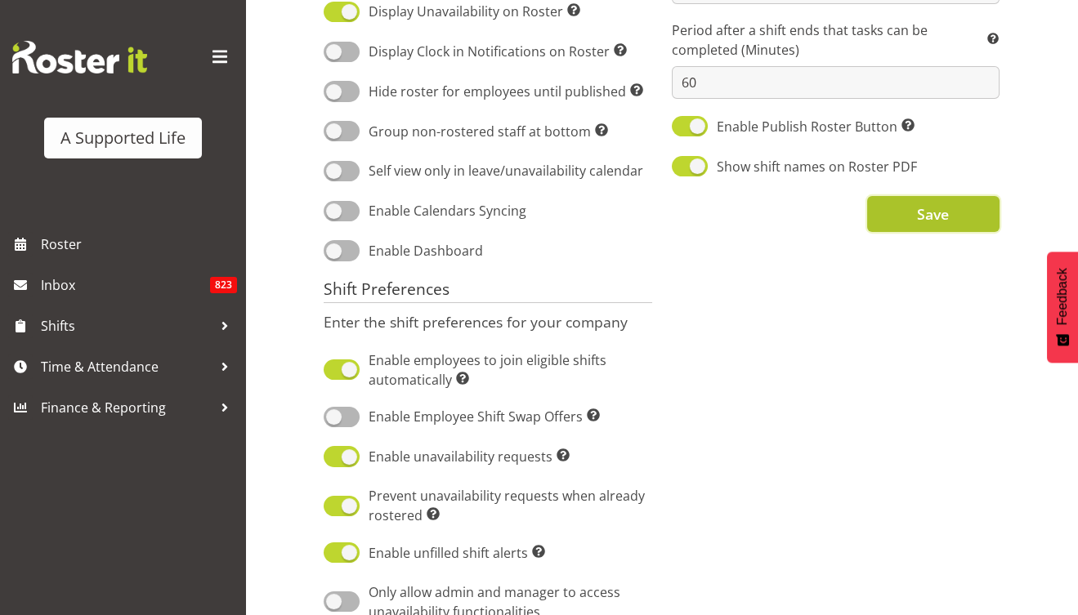
click at [924, 213] on span "Save" at bounding box center [933, 213] width 32 height 21
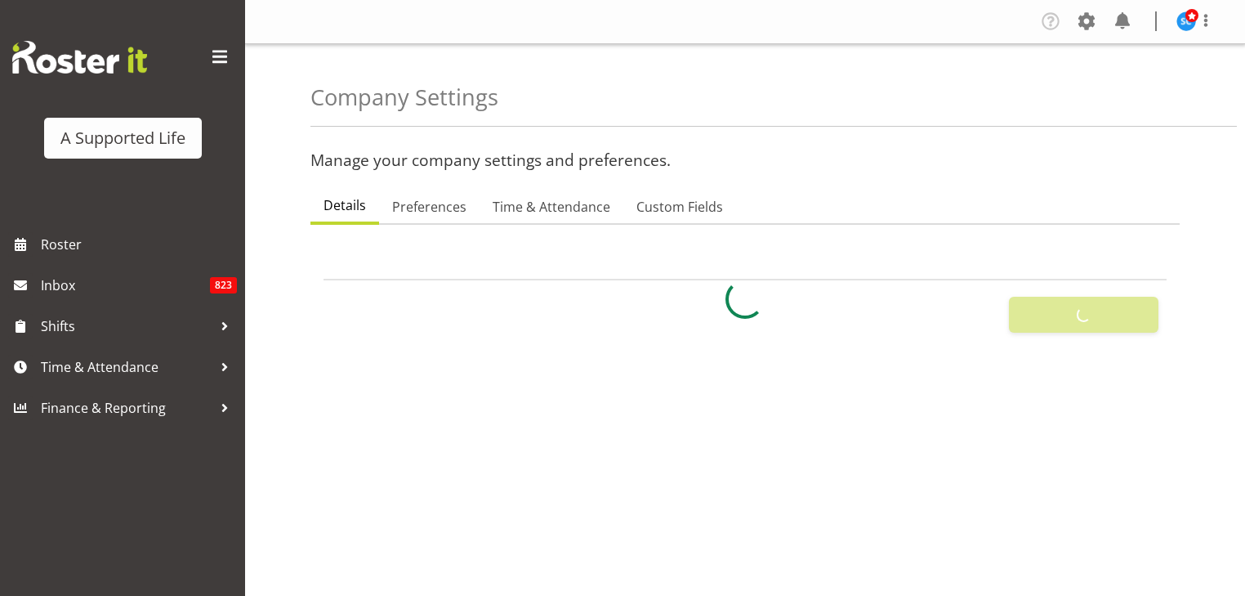
scroll to position [207, 0]
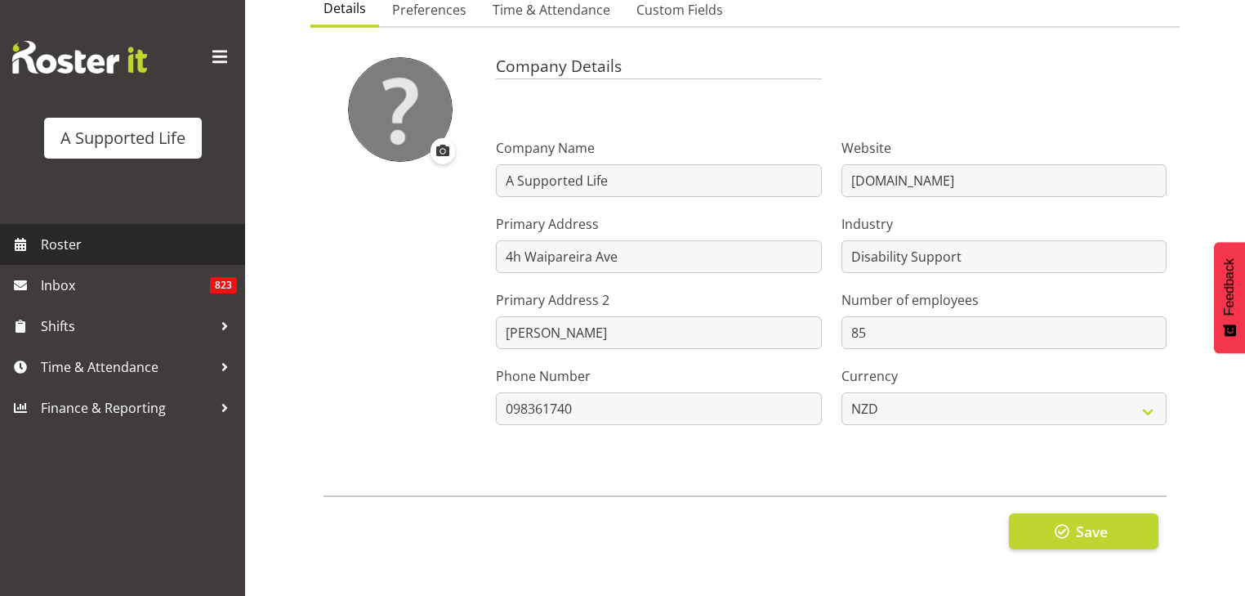
click at [103, 246] on span "Roster" at bounding box center [139, 244] width 196 height 25
